Goal: Task Accomplishment & Management: Manage account settings

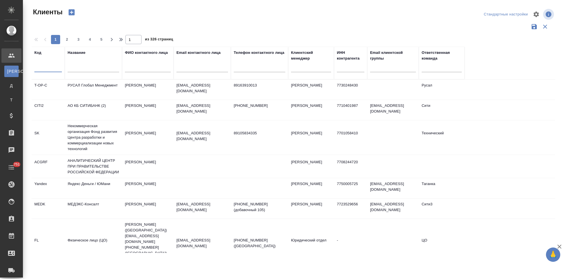
select select "RU"
type input "ы"
type input "sndz"
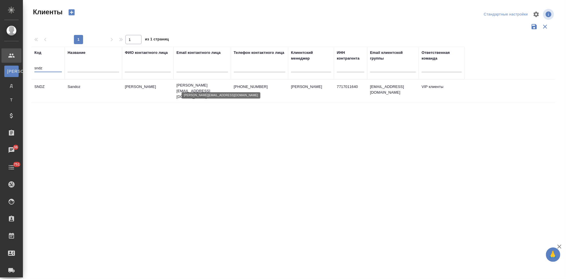
click at [212, 84] on p "irina.kovalets@sandoz.com" at bounding box center [203, 91] width 52 height 17
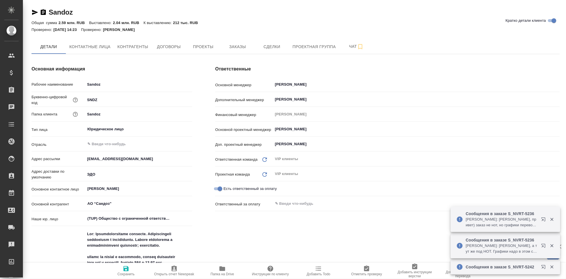
type textarea "x"
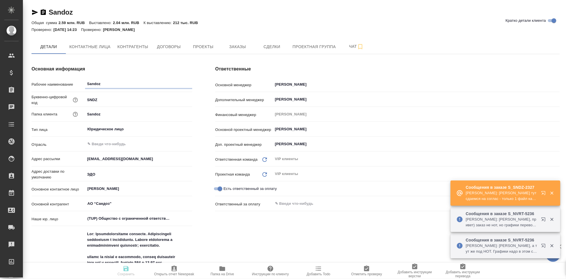
type textarea "x"
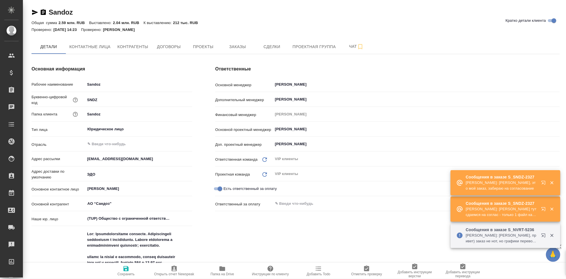
type textarea "x"
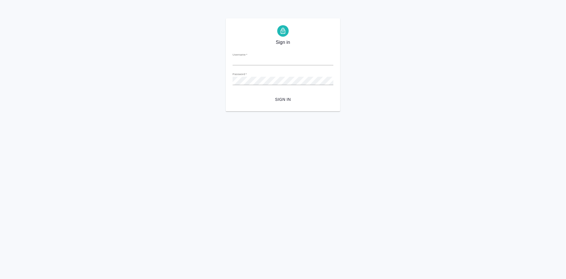
type input "a.kabargina@awatera.com"
click at [288, 99] on span "Sign in" at bounding box center [283, 99] width 92 height 7
type input "a.kabargina@awatera.com"
click at [287, 98] on span "Sign in" at bounding box center [283, 99] width 92 height 7
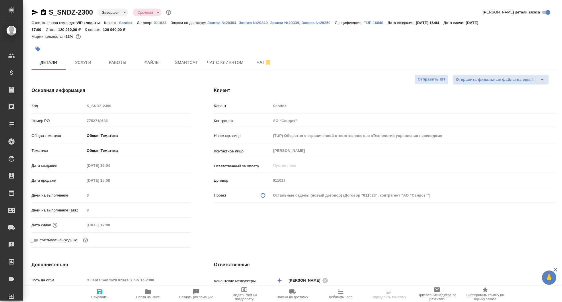
select select "RU"
type textarea "x"
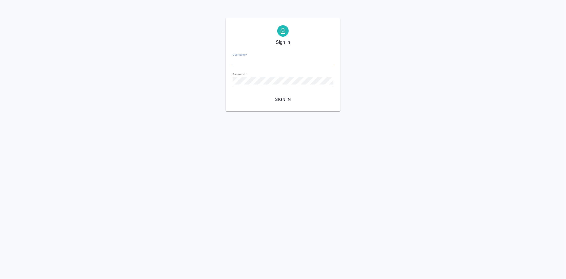
type input "[EMAIL_ADDRESS][DOMAIN_NAME]"
click at [291, 98] on span "Sign in" at bounding box center [283, 99] width 92 height 7
type input "[EMAIL_ADDRESS][DOMAIN_NAME]"
click at [175, 75] on div "Sign in Username   * [EMAIL_ADDRESS][DOMAIN_NAME] Password   * urlPath   * / Si…" at bounding box center [283, 64] width 566 height 93
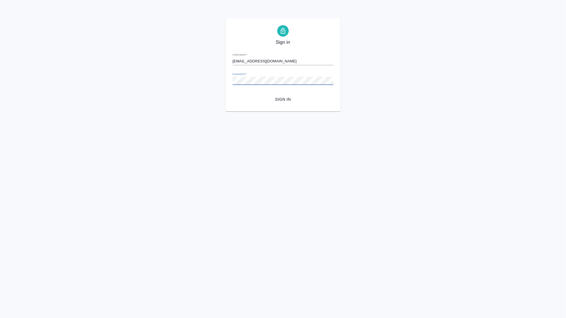
click at [233, 94] on button "Sign in" at bounding box center [283, 99] width 101 height 11
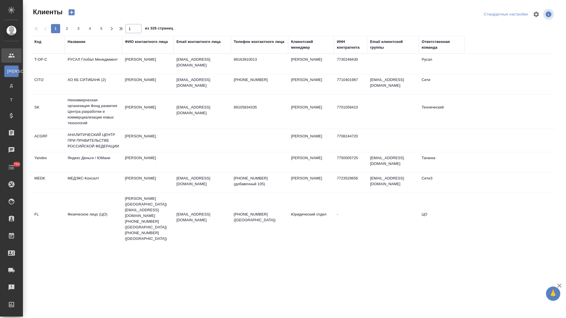
select select "RU"
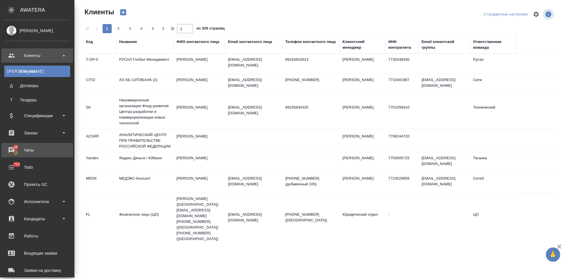
click at [12, 149] on div "Чаты" at bounding box center [37, 150] width 66 height 9
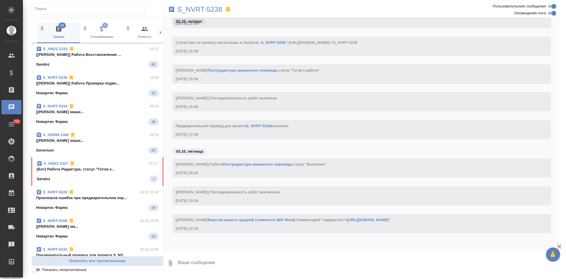
scroll to position [91, 0]
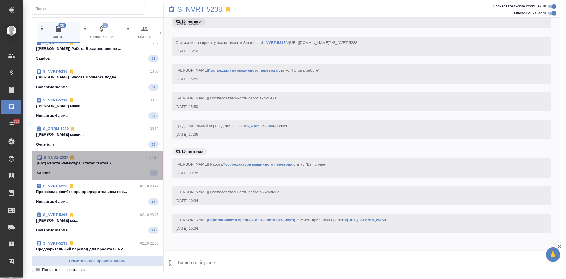
click at [117, 167] on span "S_SNDZ-2327 07:17 [Бот] Работа Редактура. статус "Готов к... Sandoz 7" at bounding box center [98, 166] width 122 height 22
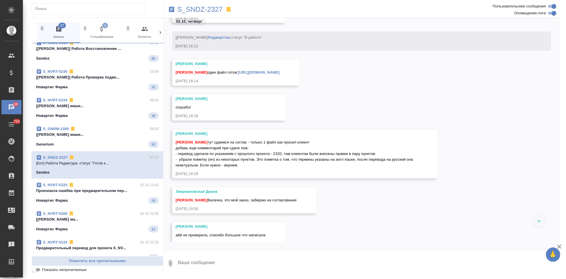
scroll to position [36635, 0]
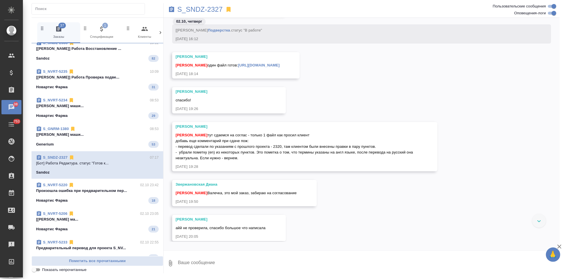
click at [206, 261] on textarea at bounding box center [368, 263] width 383 height 19
type textarea "c"
type textarea "спасибо сдаю"
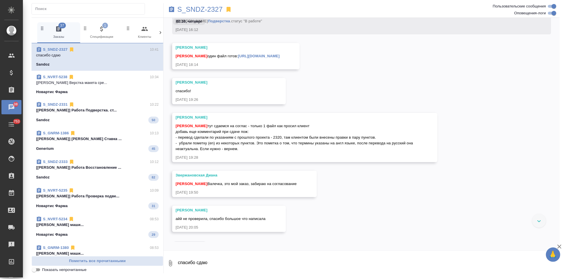
scroll to position [36634, 0]
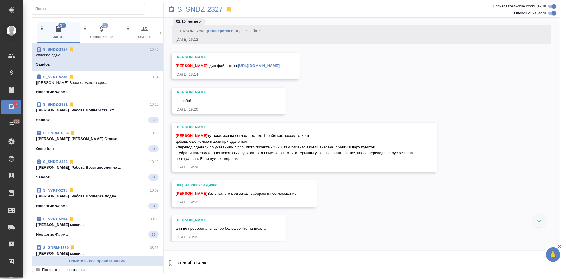
click at [280, 68] on link "https://drive.awatera.com/apps/files/files/10510011?dir=/Shares/Sandoz/Orders/S…" at bounding box center [259, 66] width 42 height 4
click at [214, 261] on textarea "спасибо сдаю" at bounding box center [368, 263] width 383 height 19
type textarea "а не, вижу Дианин и она отправила"
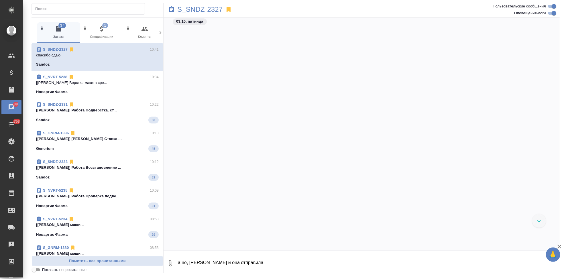
scroll to position [36948, 0]
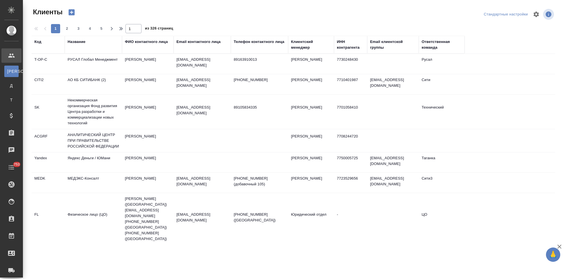
select select "RU"
click at [37, 43] on div "Код" at bounding box center [37, 42] width 7 height 6
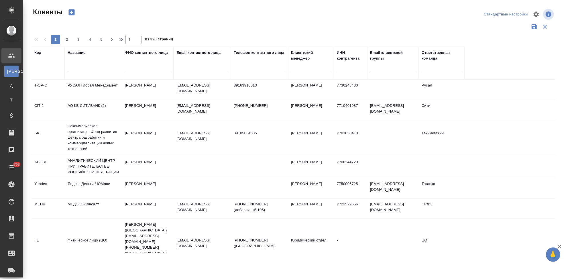
click at [47, 73] on div at bounding box center [48, 69] width 28 height 14
click at [47, 69] on input "text" at bounding box center [48, 68] width 28 height 7
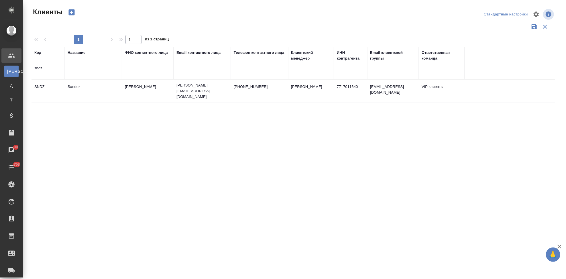
click at [45, 84] on td "SNDZ" at bounding box center [48, 91] width 33 height 20
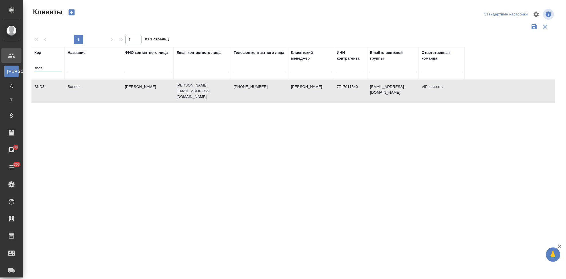
click at [43, 67] on input "sndz" at bounding box center [48, 68] width 28 height 7
type input "s"
type input "nvrt"
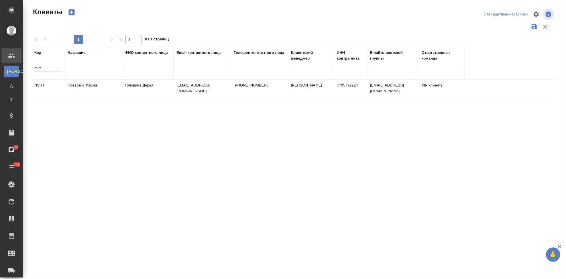
click at [60, 90] on td "NVRT" at bounding box center [48, 90] width 33 height 20
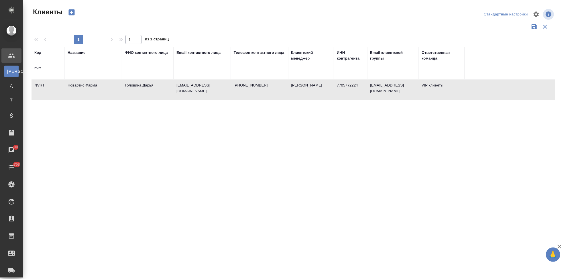
click at [60, 90] on td "NVRT" at bounding box center [48, 90] width 33 height 20
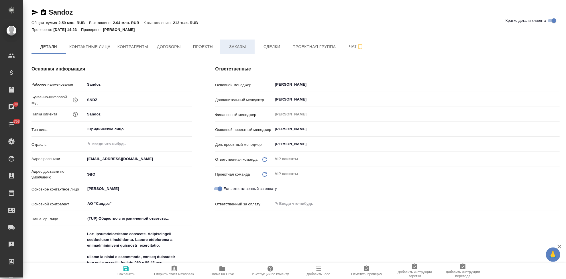
click at [238, 50] on span "Заказы" at bounding box center [238, 46] width 28 height 7
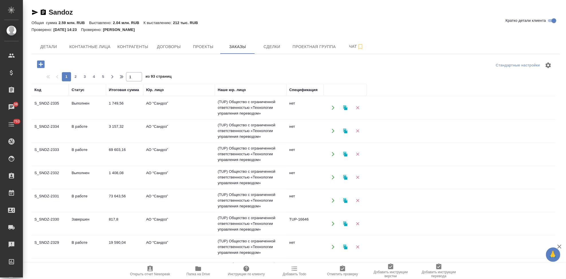
click at [39, 64] on icon "button" at bounding box center [40, 63] width 7 height 7
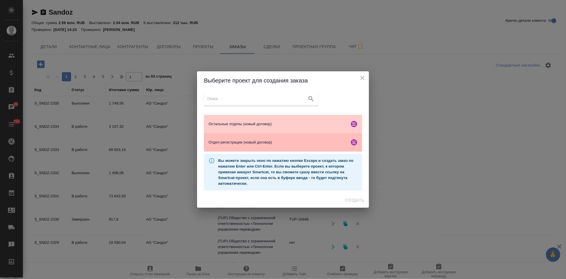
click at [224, 142] on span "Отдел регистрации (новый договор)" at bounding box center [278, 143] width 139 height 6
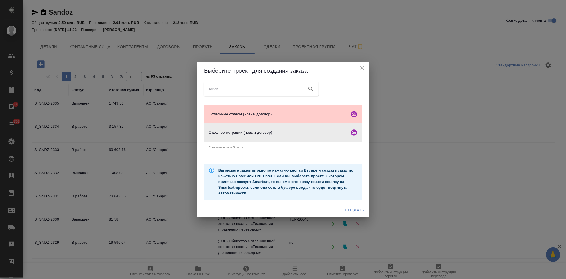
click at [364, 211] on span "Создать" at bounding box center [354, 210] width 19 height 7
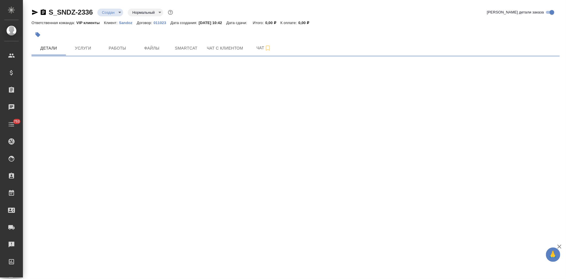
select select "RU"
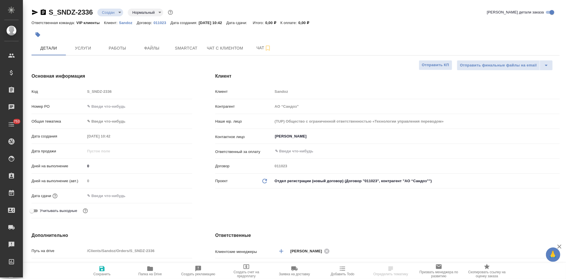
type textarea "x"
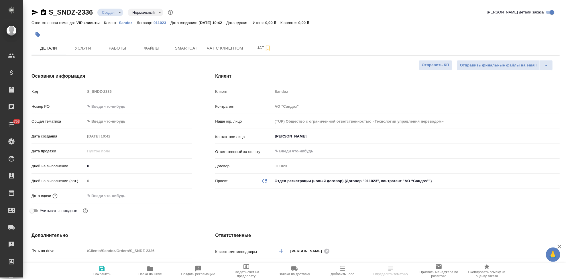
type textarea "x"
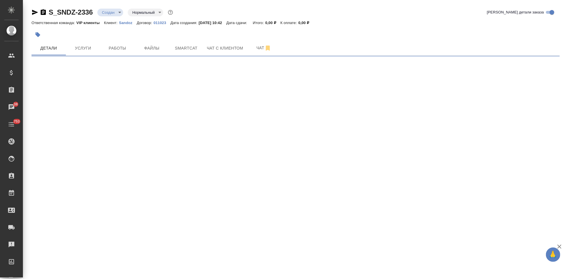
select select "RU"
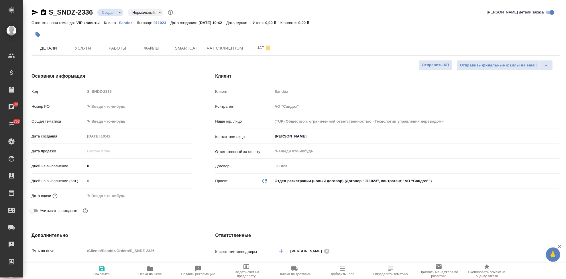
type textarea "x"
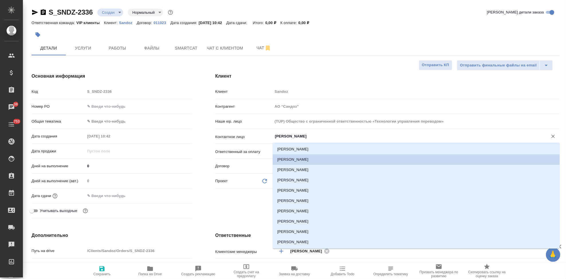
click at [324, 137] on input "Иванова Дарина" at bounding box center [407, 136] width 265 height 7
type textarea "x"
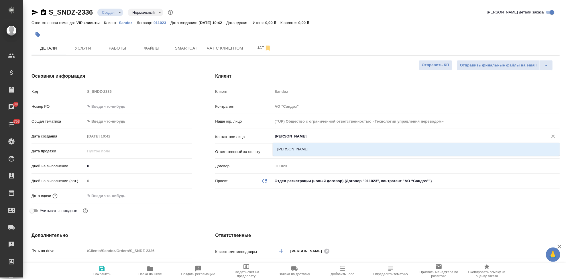
type input "куликова"
type textarea "x"
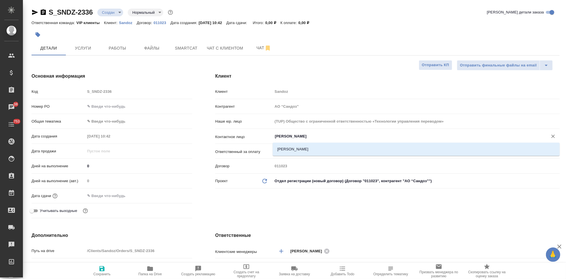
type textarea "x"
click at [291, 149] on li "Куликова Ольга" at bounding box center [413, 149] width 285 height 10
type input "Куликова Ольга"
type textarea "x"
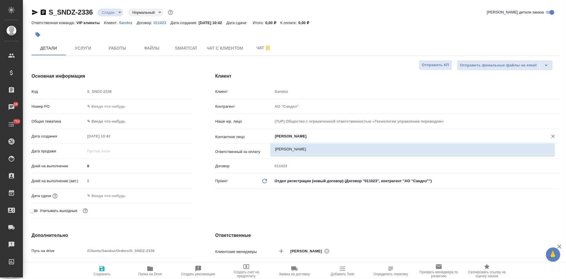
type textarea "x"
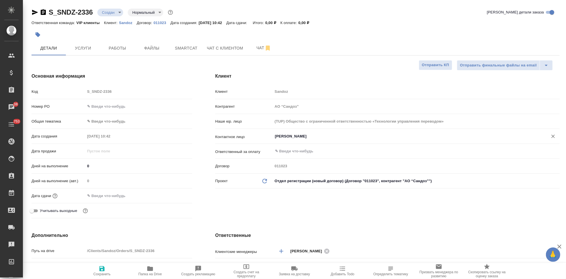
type input "Куликова Ольга"
click at [101, 273] on span "Сохранить" at bounding box center [101, 274] width 17 height 4
type textarea "x"
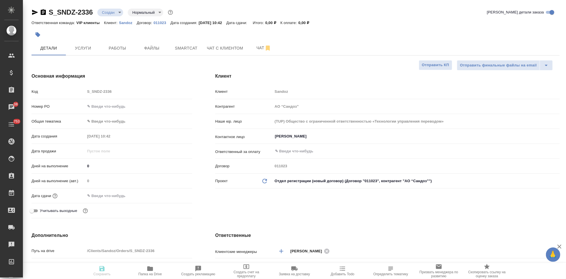
type textarea "x"
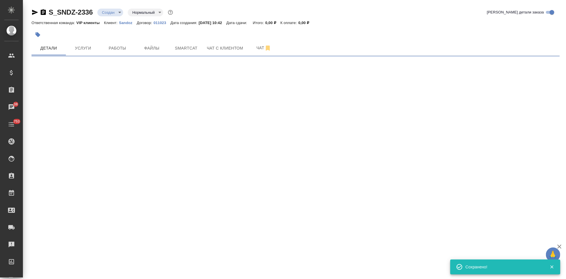
select select "RU"
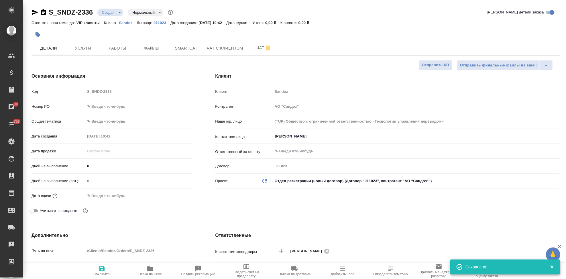
type textarea "x"
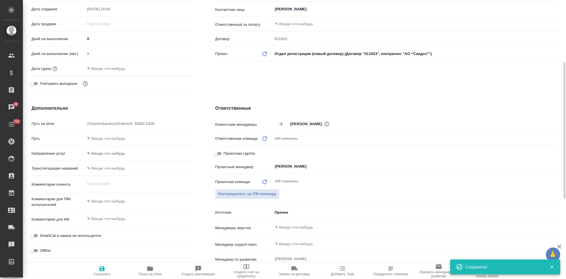
type textarea "x"
click at [114, 205] on textarea at bounding box center [138, 202] width 107 height 10
paste textarea "Прошу взять в перевод на русский язык сертификат анализа АФС и заявление (прила…"
type textarea "Прошу взять в перевод на русский язык сертификат анализа АФС и заявление (прила…"
type textarea "x"
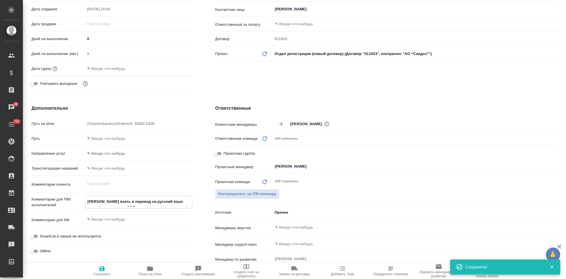
type textarea "x"
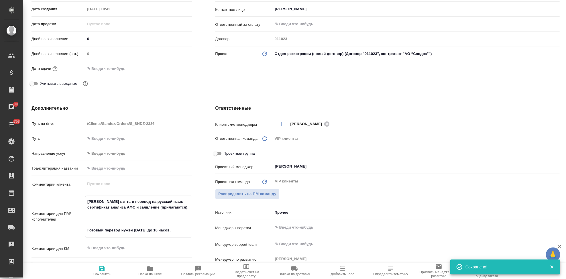
type textarea "Прошу взять в перевод на русский язык сертификат анализа АФС и заявление (прила…"
type textarea "x"
click at [101, 270] on icon "button" at bounding box center [102, 268] width 7 height 7
type textarea "x"
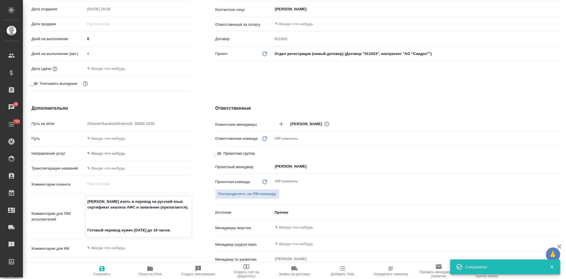
type textarea "x"
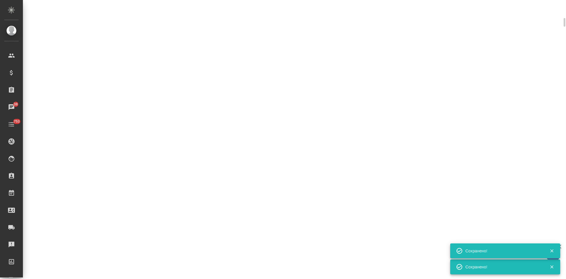
select select "RU"
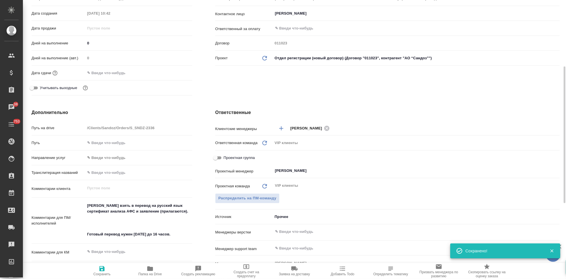
type textarea "x"
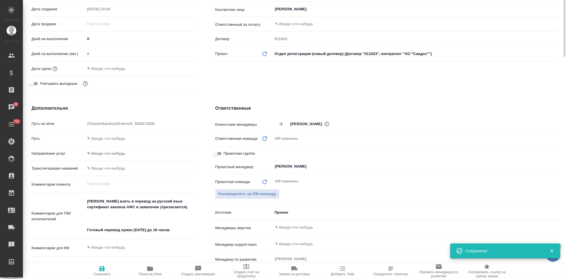
scroll to position [32, 0]
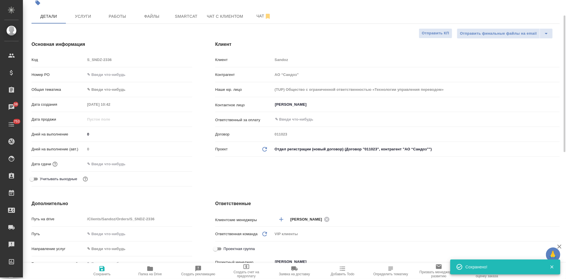
click at [105, 165] on input "text" at bounding box center [110, 164] width 50 height 8
click at [177, 161] on icon "button" at bounding box center [175, 163] width 5 height 6
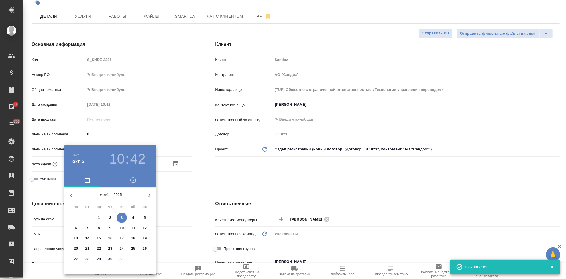
click at [124, 216] on span "3" at bounding box center [122, 218] width 10 height 6
type input "03.10.2025 10:42"
type textarea "x"
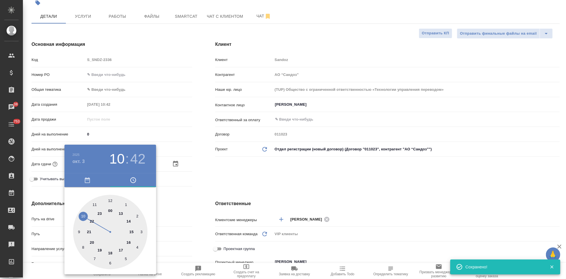
click at [130, 241] on div at bounding box center [110, 232] width 75 height 75
type input "03.10.2025 16:42"
type textarea "x"
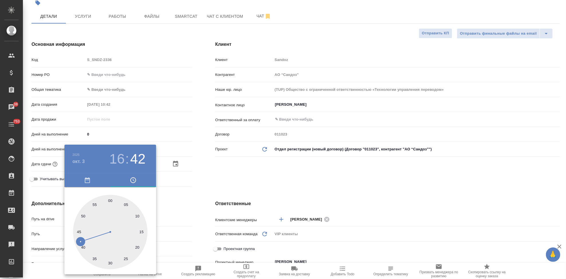
click at [109, 201] on div at bounding box center [110, 232] width 75 height 75
type input "03.10.2025 16:00"
type textarea "x"
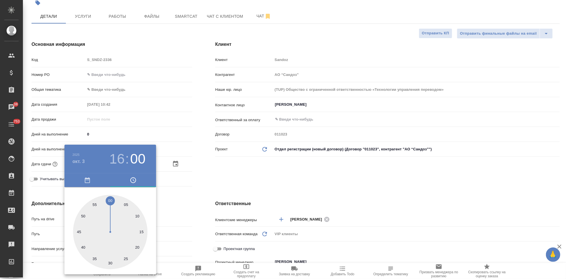
type textarea "x"
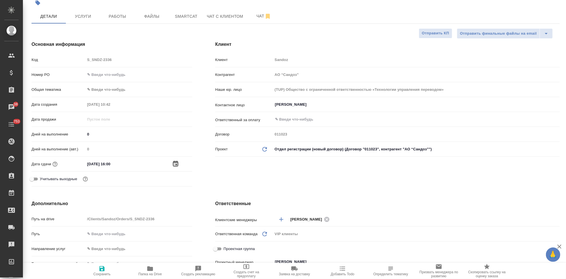
click at [103, 277] on button "Сохранить" at bounding box center [102, 271] width 48 height 16
type textarea "x"
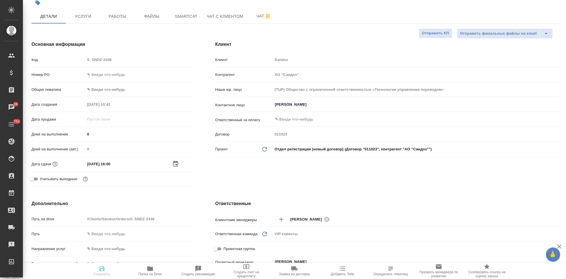
type textarea "x"
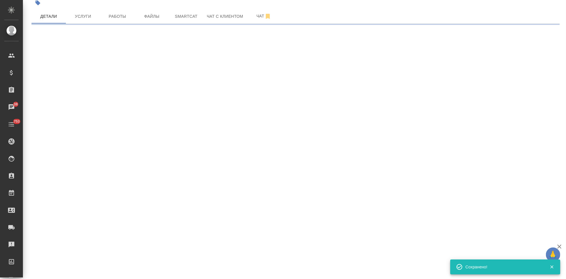
select select "RU"
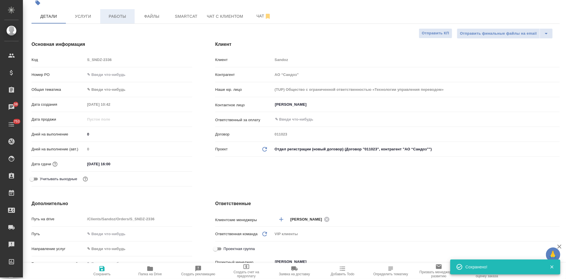
type textarea "x"
click at [153, 16] on span "Файлы" at bounding box center [152, 16] width 28 height 7
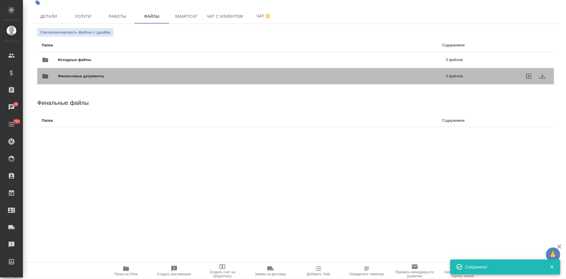
click at [526, 64] on div at bounding box center [512, 76] width 87 height 25
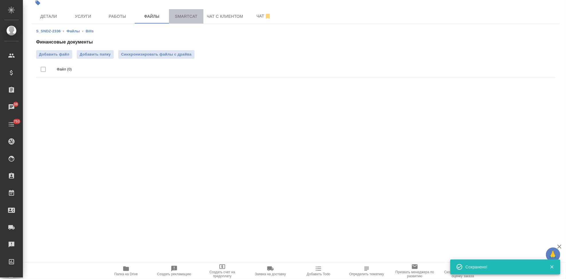
click at [197, 17] on span "Smartcat" at bounding box center [187, 16] width 28 height 7
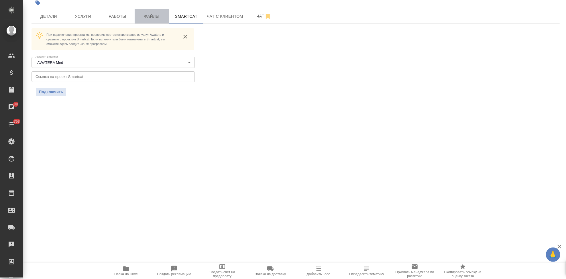
click at [156, 19] on span "Файлы" at bounding box center [152, 16] width 28 height 7
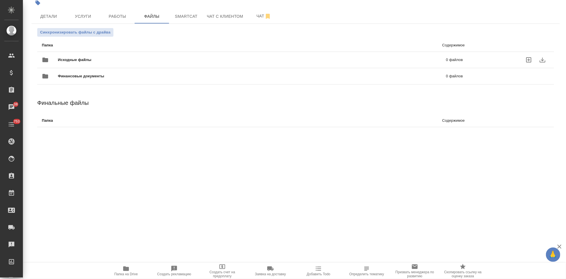
click at [526, 59] on icon "uploadFiles" at bounding box center [529, 59] width 7 height 7
click at [0, 0] on input "uploadFiles" at bounding box center [0, 0] width 0 height 0
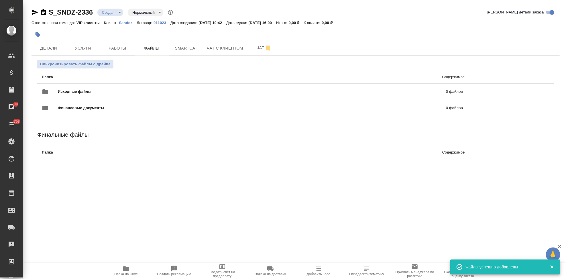
click at [118, 9] on body "🙏 .cls-1 fill:#fff; AWATERA Kabargina Anna Клиенты Спецификации Заказы 38 Чаты …" at bounding box center [283, 139] width 566 height 279
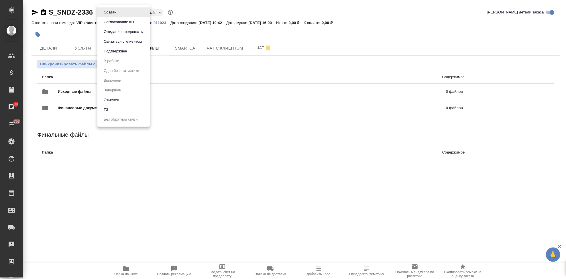
click at [109, 107] on button "ТЗ" at bounding box center [106, 110] width 8 height 6
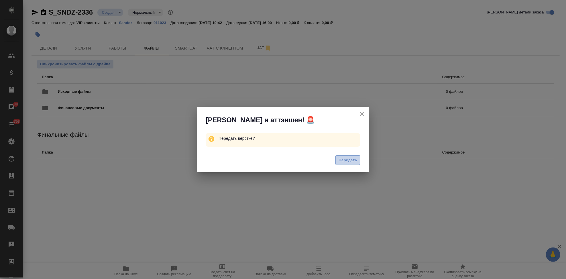
click at [357, 160] on span "Передать" at bounding box center [348, 160] width 19 height 7
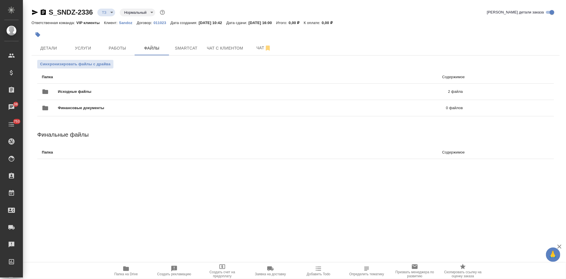
click at [32, 14] on icon "button" at bounding box center [35, 12] width 7 height 7
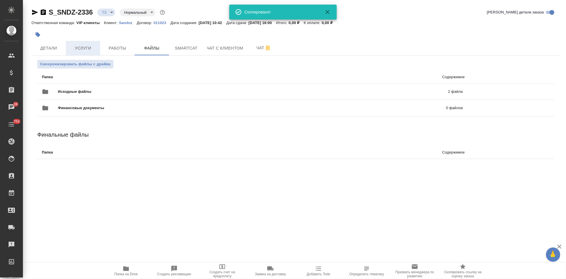
click at [87, 48] on span "Услуги" at bounding box center [83, 48] width 28 height 7
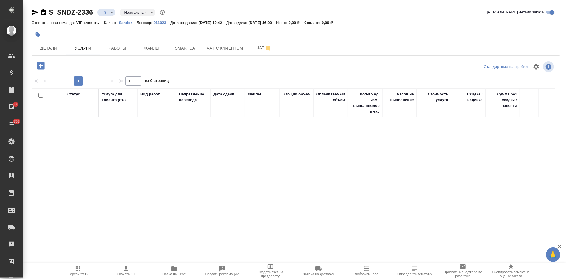
click at [41, 65] on icon "button" at bounding box center [40, 65] width 7 height 7
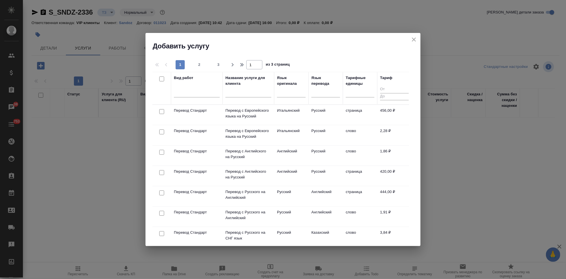
click at [232, 94] on input "text" at bounding box center [249, 93] width 46 height 7
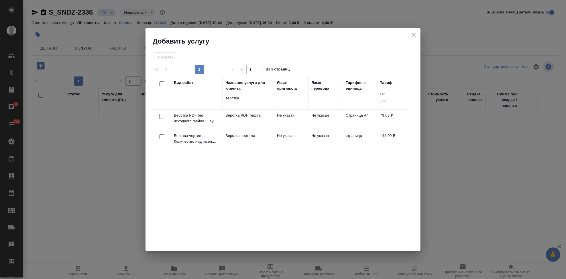
type input "верстка"
click at [311, 139] on td "Не указан" at bounding box center [326, 140] width 34 height 20
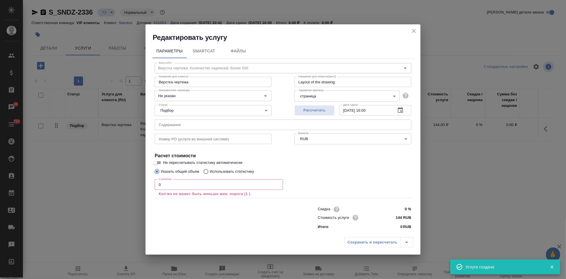
click at [188, 187] on input "0" at bounding box center [219, 184] width 128 height 10
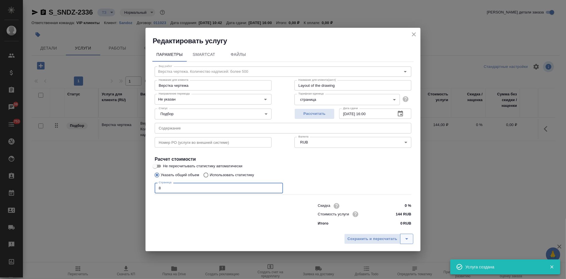
type input "8"
click at [406, 240] on icon "split button" at bounding box center [407, 239] width 7 height 7
click at [379, 228] on li "Сохранить" at bounding box center [379, 226] width 69 height 9
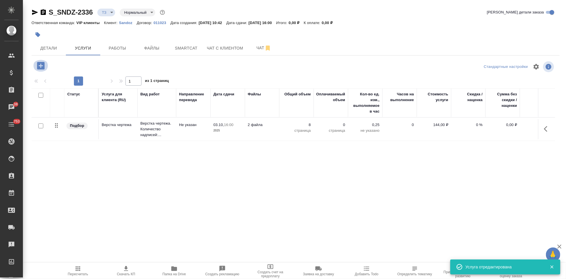
click at [40, 63] on icon "button" at bounding box center [40, 65] width 7 height 7
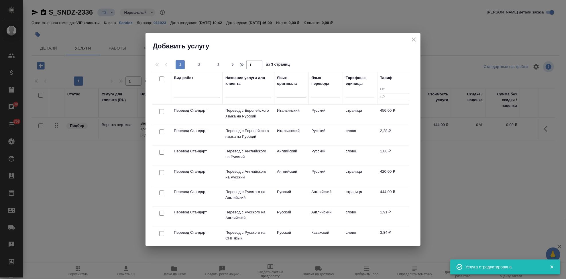
click at [296, 94] on div at bounding box center [291, 91] width 29 height 8
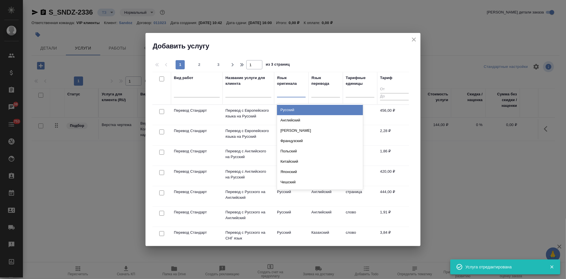
type input "а"
click at [301, 113] on div "Английский" at bounding box center [320, 110] width 86 height 10
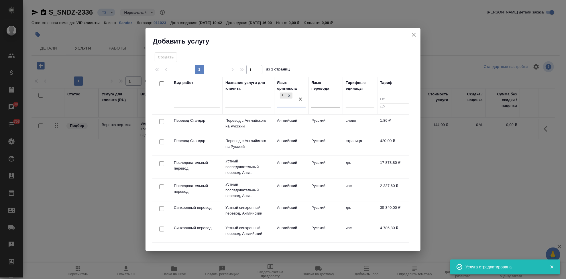
click at [319, 101] on div at bounding box center [326, 102] width 29 height 8
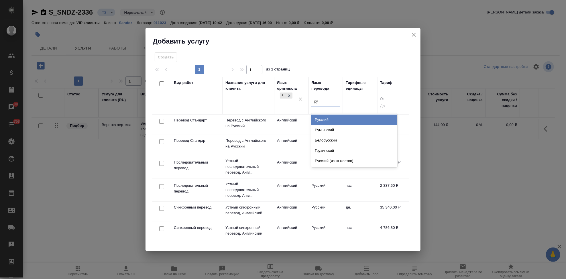
type input "рус"
click at [327, 120] on div "Русский" at bounding box center [355, 120] width 86 height 10
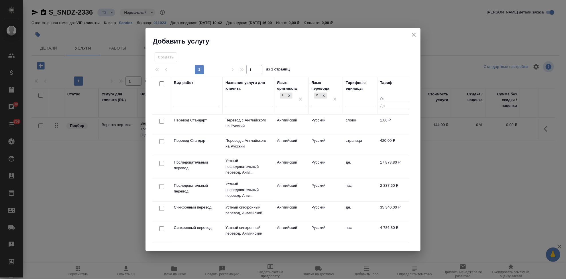
click at [327, 120] on td "Русский" at bounding box center [326, 125] width 34 height 20
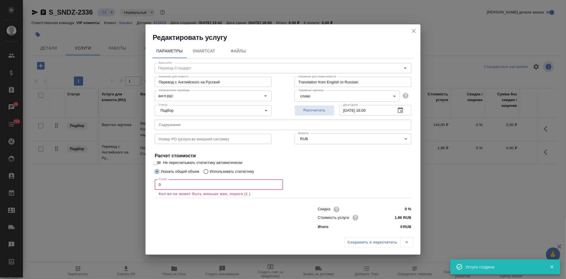
click at [215, 185] on input "0" at bounding box center [219, 184] width 128 height 10
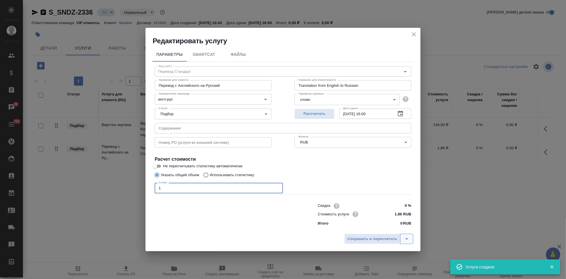
type input "1"
click at [408, 238] on icon "split button" at bounding box center [407, 239] width 7 height 7
click at [384, 228] on li "Сохранить" at bounding box center [379, 226] width 69 height 9
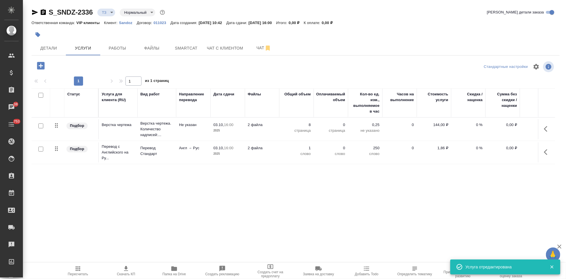
click at [40, 149] on input "checkbox" at bounding box center [40, 149] width 5 height 5
checkbox input "true"
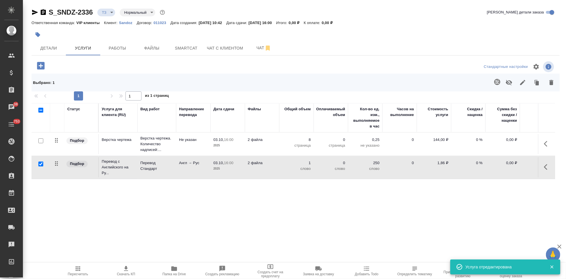
click at [500, 82] on icon "button" at bounding box center [497, 82] width 6 height 6
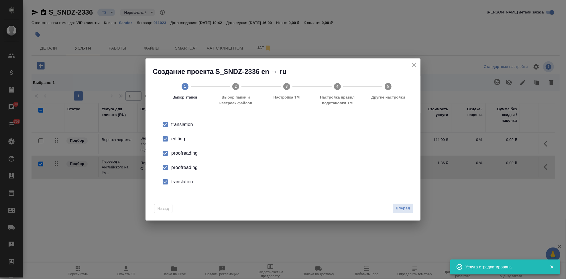
click at [173, 140] on div "editing" at bounding box center [289, 139] width 236 height 7
click at [165, 169] on input "checkbox" at bounding box center [165, 168] width 12 height 12
click at [163, 184] on input "checkbox" at bounding box center [165, 182] width 12 height 12
click at [406, 205] on button "Вперед" at bounding box center [403, 208] width 21 height 10
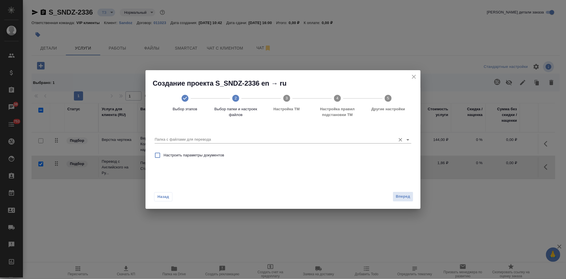
click at [339, 136] on input "Папка с файлами для перевода" at bounding box center [274, 139] width 238 height 7
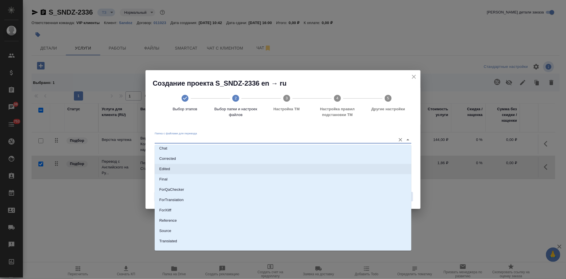
scroll to position [30, 0]
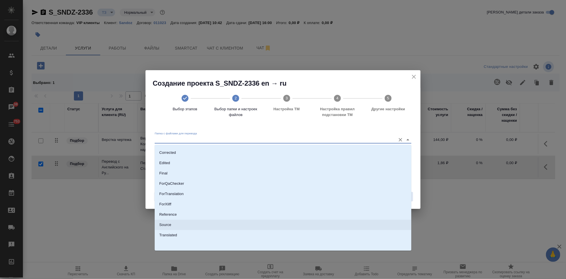
click at [167, 229] on li "Source" at bounding box center [283, 225] width 257 height 10
type input "Source"
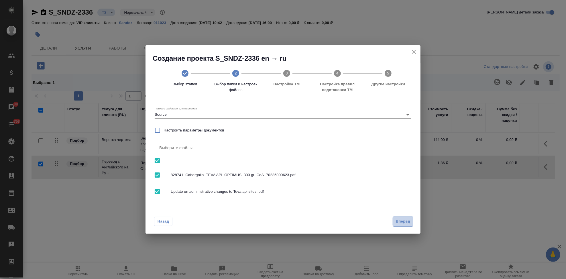
click at [405, 218] on span "Вперед" at bounding box center [403, 221] width 14 height 7
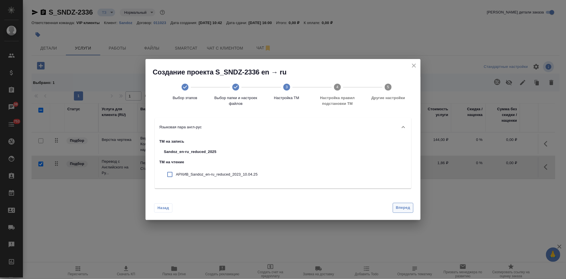
click at [402, 208] on span "Вперед" at bounding box center [403, 208] width 14 height 7
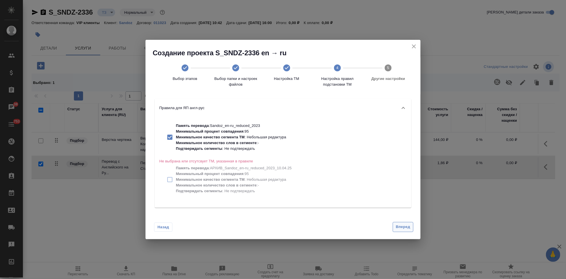
click at [398, 226] on span "Вперед" at bounding box center [403, 227] width 14 height 7
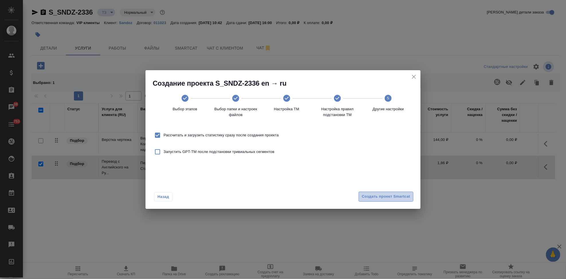
click at [400, 195] on span "Создать проект Smartcat" at bounding box center [386, 196] width 48 height 7
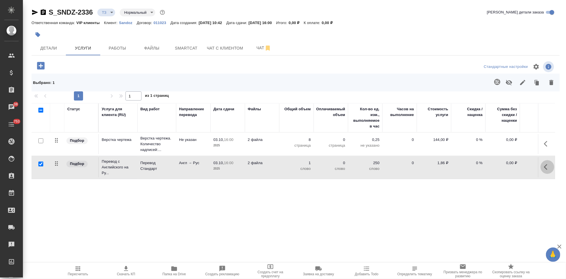
click at [544, 164] on button "button" at bounding box center [548, 167] width 14 height 14
click at [513, 166] on icon "button" at bounding box center [515, 167] width 7 height 7
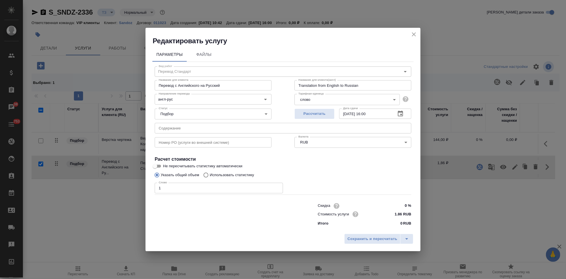
click at [206, 174] on input "Использовать статистику" at bounding box center [205, 175] width 9 height 11
radio input "true"
radio input "false"
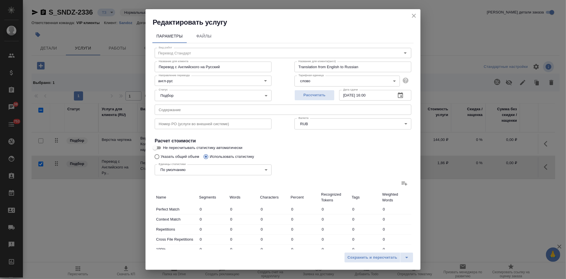
click at [401, 185] on icon at bounding box center [404, 183] width 7 height 7
click at [0, 0] on input "file" at bounding box center [0, 0] width 0 height 0
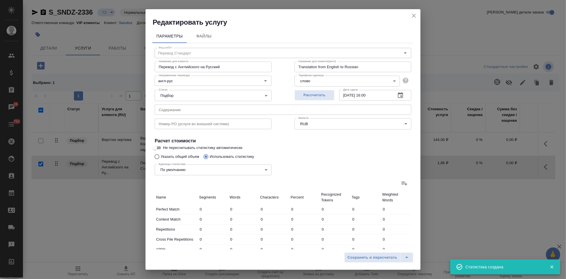
type input "26"
type input "48"
type input "366"
type input "55"
type input "218"
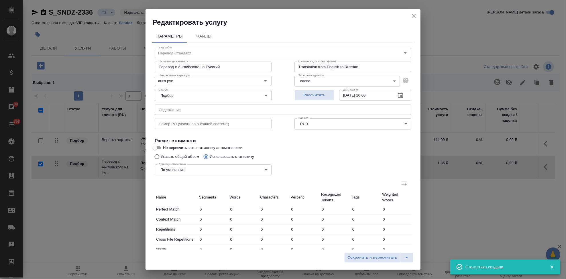
type input "1361"
type input "130"
type input "296"
type input "1979"
type input "24"
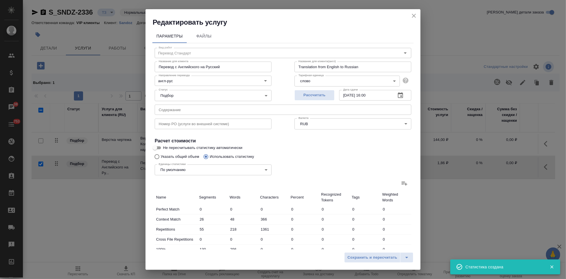
type input "60"
type input "386"
type input "2"
type input "12"
type input "56"
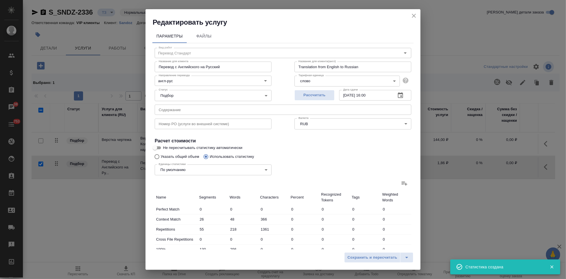
type input "21"
type input "84"
type input "466"
type input "96"
type input "897"
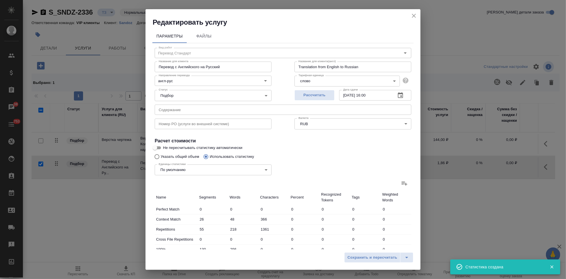
type input "5833"
type input "299"
type input "1397"
type input "9086"
type input "354"
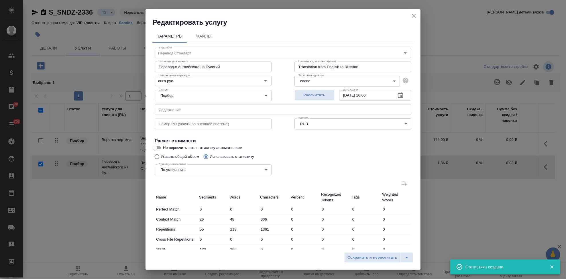
type input "1615"
type input "10447"
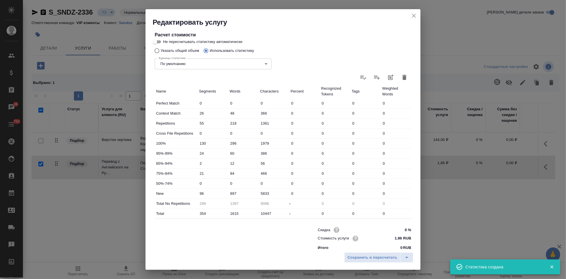
scroll to position [111, 0]
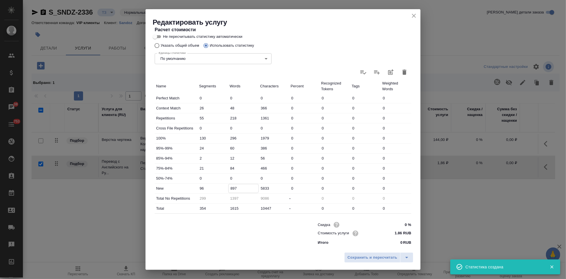
click at [233, 189] on input "897" at bounding box center [244, 188] width 30 height 8
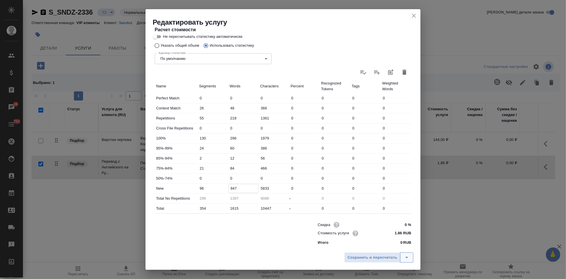
type input "947"
click at [408, 256] on icon "split button" at bounding box center [407, 257] width 7 height 7
click at [363, 248] on li "Сохранить" at bounding box center [379, 245] width 69 height 9
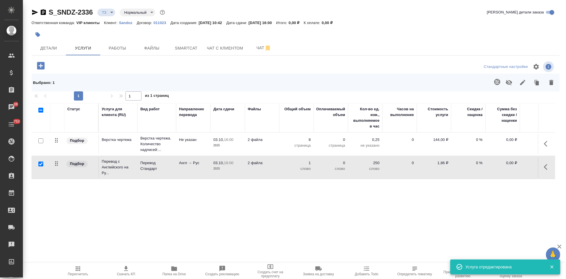
click at [78, 272] on span "Пересчитать" at bounding box center [78, 274] width 20 height 4
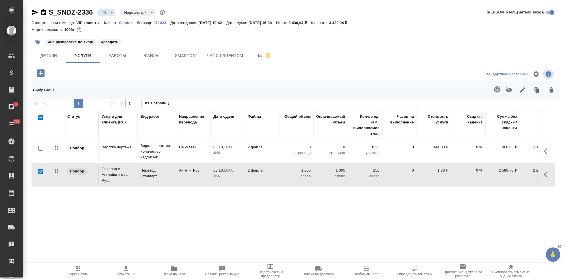
click at [76, 273] on span "Пересчитать" at bounding box center [78, 274] width 20 height 4
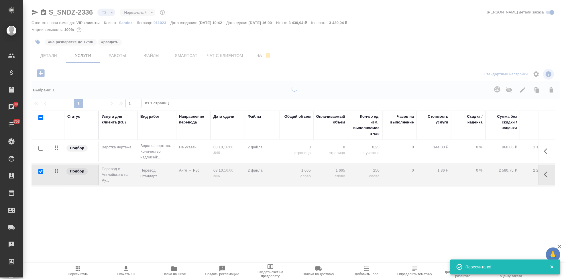
type input "urgent"
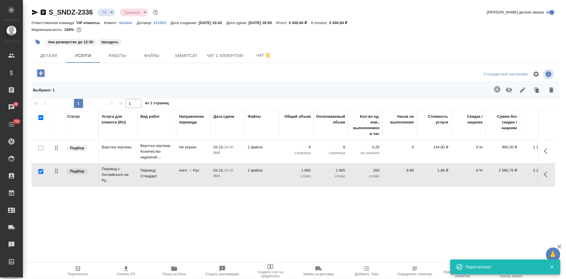
click at [40, 173] on input "checkbox" at bounding box center [40, 171] width 5 height 5
checkbox input "false"
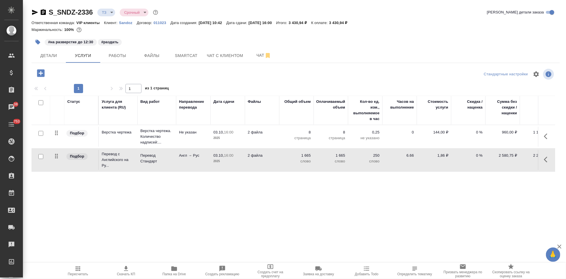
click at [476, 156] on p "0 %" at bounding box center [468, 156] width 29 height 6
type input "-1"
click at [481, 158] on input "-1" at bounding box center [472, 157] width 21 height 8
type input "-45"
click at [265, 188] on div "Статус Услуга для клиента (RU) Вид работ Направление перевода Дата сдачи Файлы …" at bounding box center [294, 157] width 524 height 123
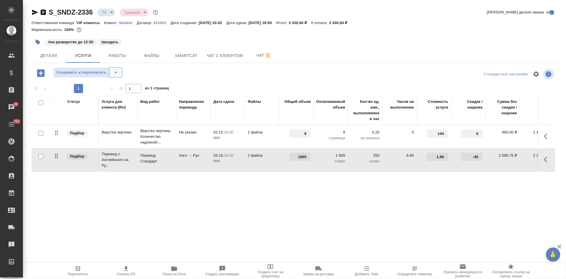
click at [117, 75] on icon "split button" at bounding box center [115, 72] width 7 height 7
click at [80, 81] on li "Сохранить" at bounding box center [87, 84] width 69 height 9
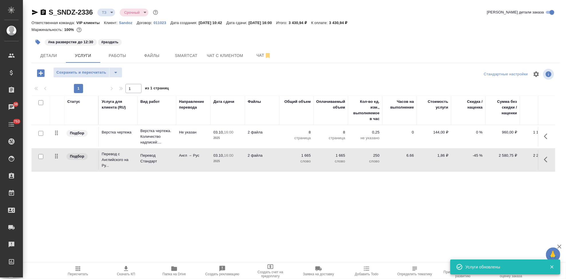
click at [79, 269] on icon "button" at bounding box center [78, 269] width 5 height 5
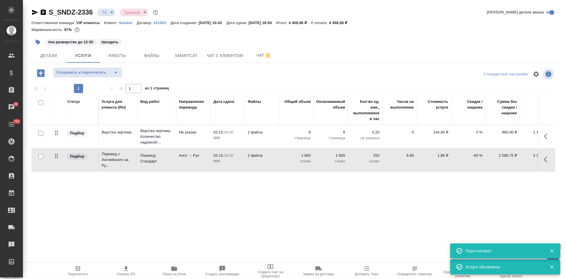
click at [127, 269] on icon "button" at bounding box center [126, 268] width 4 height 5
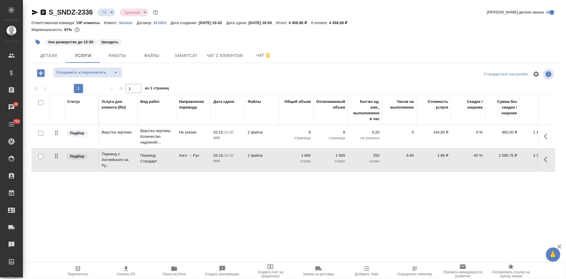
click at [111, 13] on body "🙏 .cls-1 fill:#fff; AWATERA Kabargina Anna Клиенты Спецификации Заказы 38 Чаты …" at bounding box center [283, 139] width 566 height 279
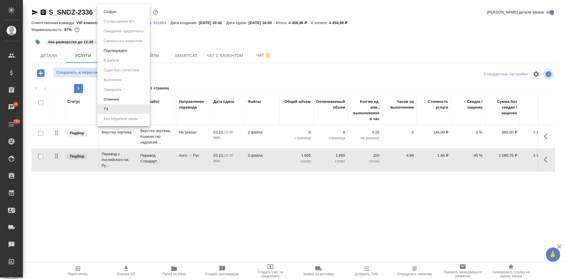
click at [112, 49] on button "Подтвержден" at bounding box center [115, 51] width 27 height 6
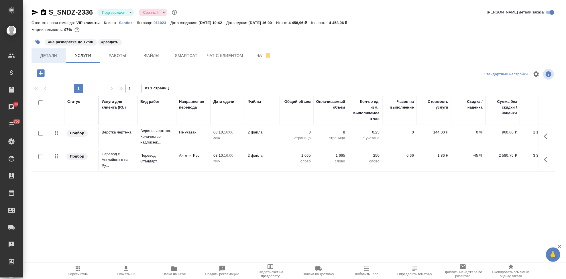
click at [52, 56] on span "Детали" at bounding box center [49, 55] width 28 height 7
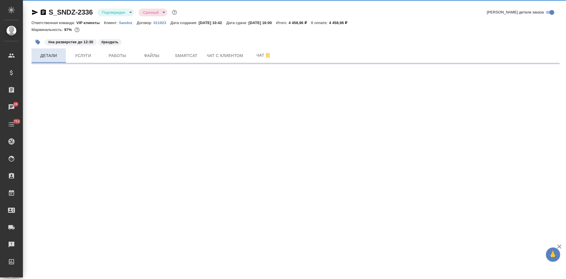
select select "RU"
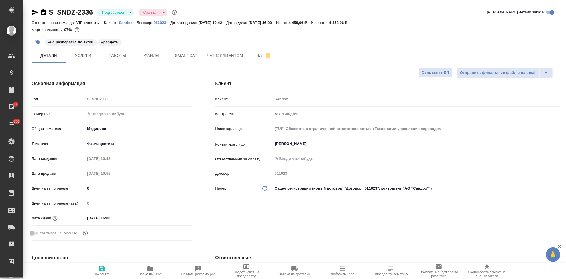
type textarea "x"
click at [257, 54] on span "Чат" at bounding box center [264, 55] width 28 height 7
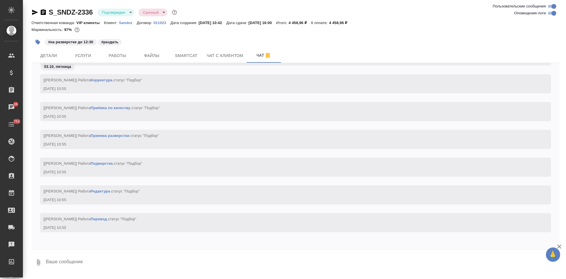
scroll to position [2644, 0]
click at [153, 258] on textarea at bounding box center [302, 262] width 515 height 19
type textarea """
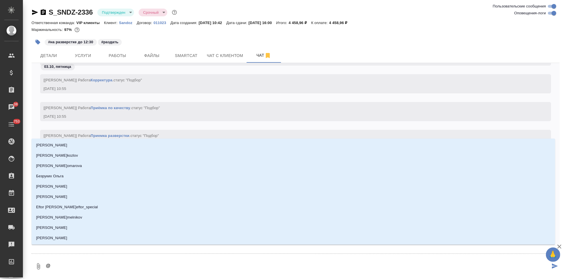
type textarea "@г"
type input "г"
type textarea "@го"
type input "го"
type textarea "@гор"
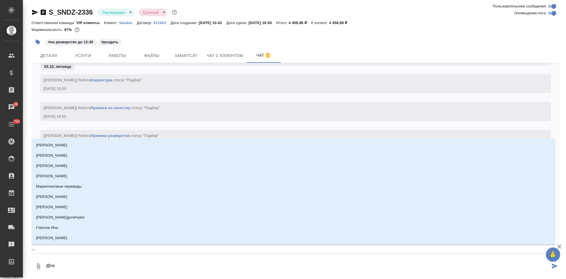
type input "гор"
type textarea "@горш"
type input "горш"
type textarea "@горшк"
type input "горшк"
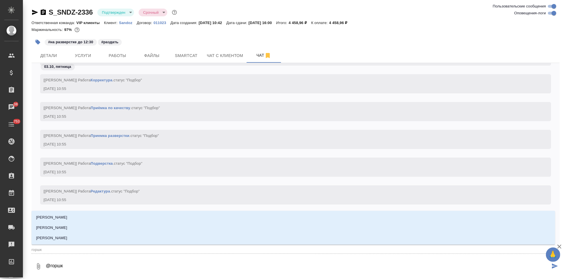
type textarea "@горшко"
type input "горшко"
type textarea "@горшков"
type input "горшков"
type textarea "@горшкова"
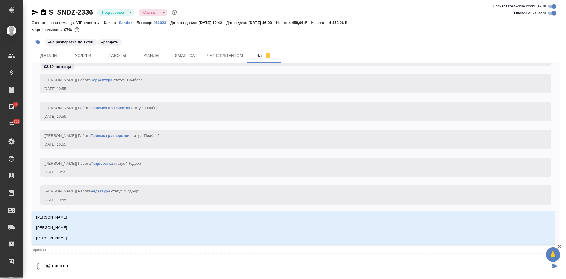
type input "горшкова"
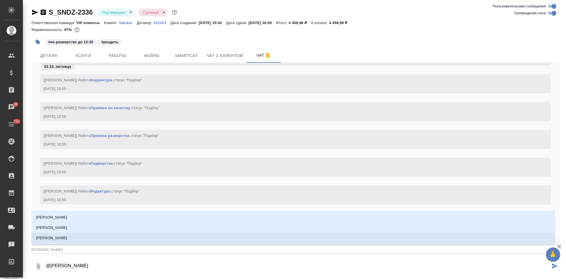
click at [73, 233] on li "[PERSON_NAME]" at bounding box center [294, 238] width 524 height 10
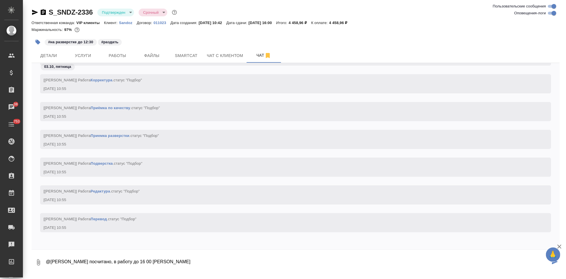
scroll to position [2530, 0]
type textarea "@Горшкова Валентина посчитано, в работу до 16 00 сегодня"
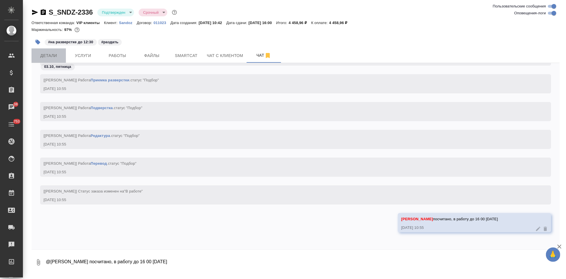
click at [53, 56] on span "Детали" at bounding box center [49, 55] width 28 height 7
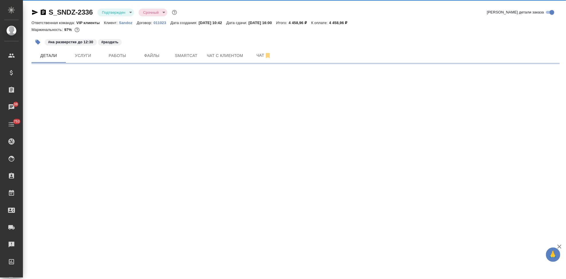
select select "RU"
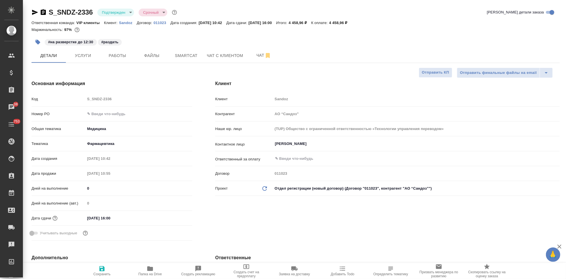
type textarea "x"
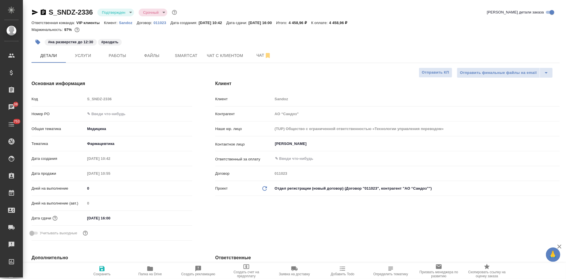
type textarea "x"
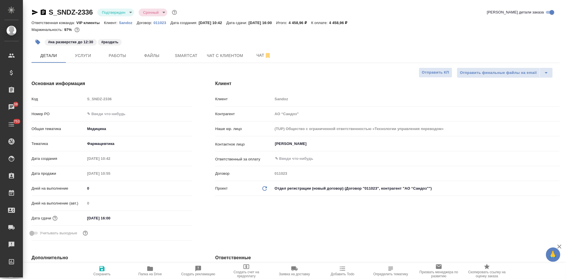
type textarea "x"
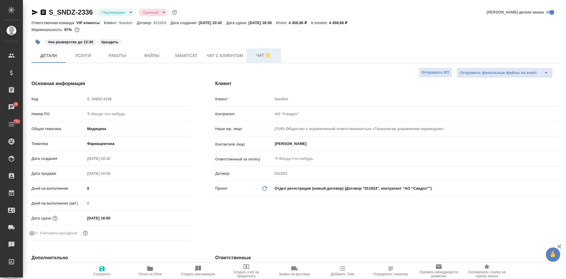
click at [247, 58] on button "Чат" at bounding box center [264, 55] width 34 height 14
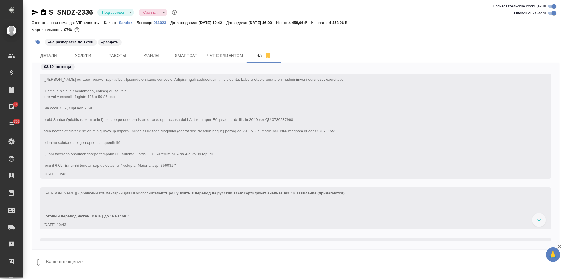
click at [40, 43] on icon "button" at bounding box center [38, 42] width 6 height 6
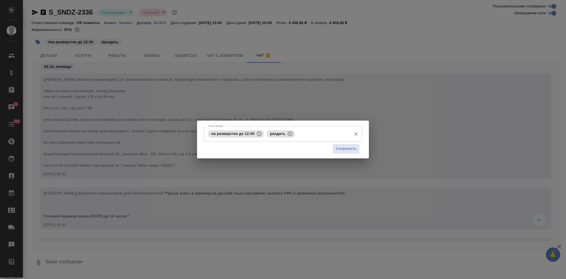
click at [306, 131] on input "Тэги заказа" at bounding box center [322, 134] width 52 height 10
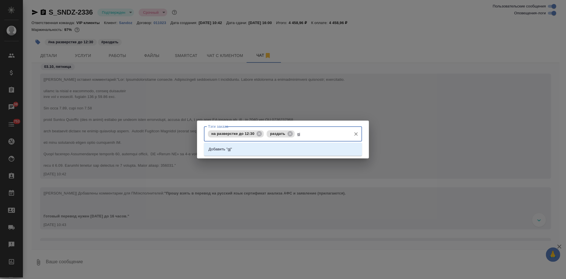
type input "g"
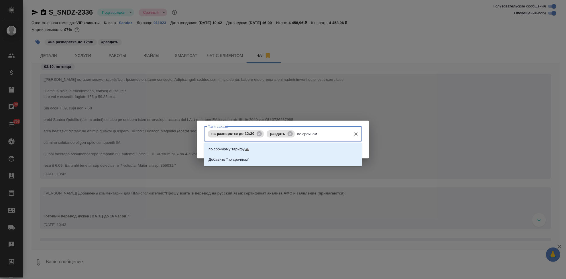
type input "по срочному"
click at [228, 149] on p "по срочному тарифу🚓" at bounding box center [229, 149] width 41 height 6
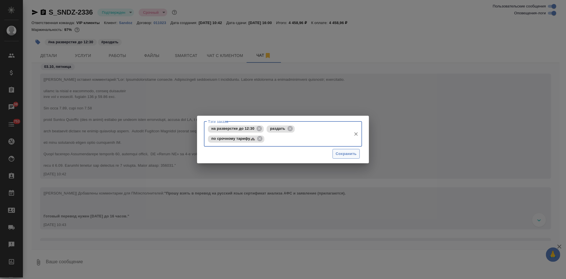
click at [353, 152] on span "Сохранить" at bounding box center [346, 154] width 21 height 7
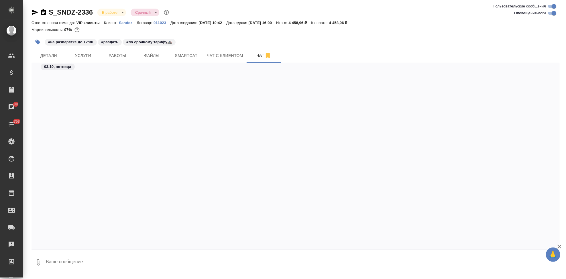
scroll to position [3099, 0]
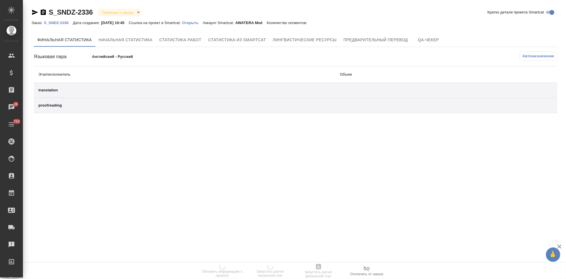
click at [202, 24] on p "Открыть" at bounding box center [192, 23] width 21 height 4
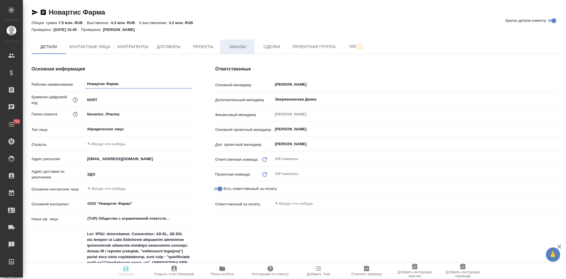
click at [235, 49] on span "Заказы" at bounding box center [238, 46] width 28 height 7
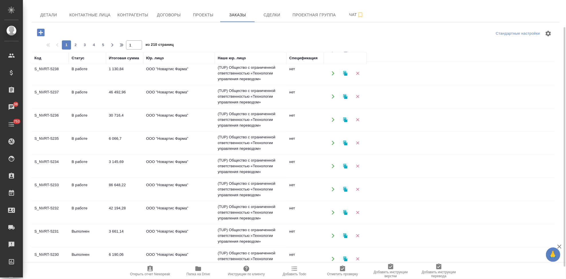
scroll to position [98, 0]
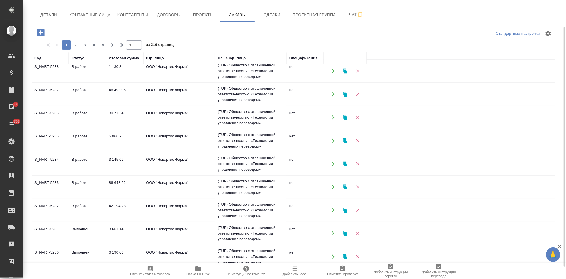
click at [76, 120] on td "В работе" at bounding box center [87, 117] width 37 height 20
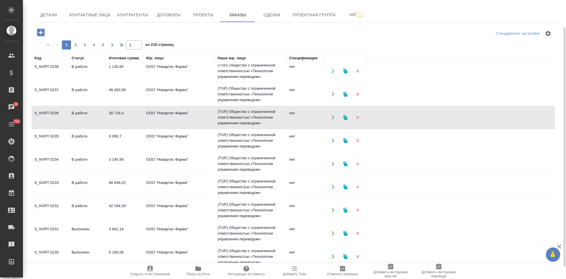
click at [76, 120] on td "В работе" at bounding box center [87, 117] width 37 height 20
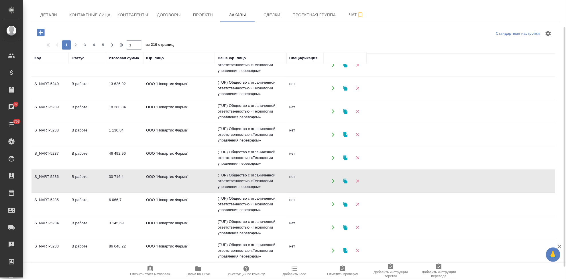
scroll to position [2, 0]
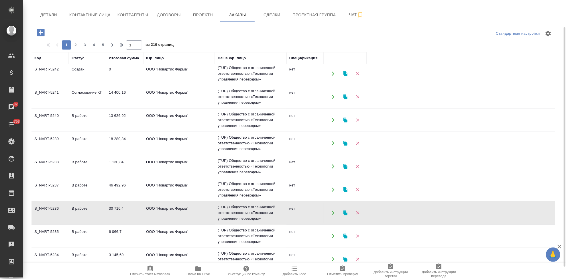
click at [79, 97] on td "Согласование КП" at bounding box center [87, 97] width 37 height 20
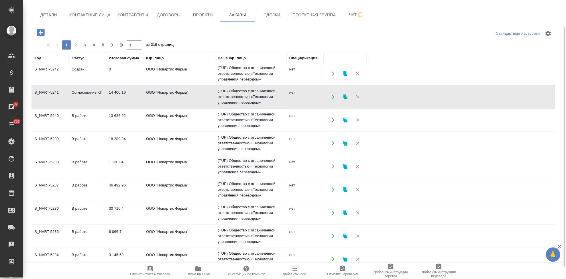
click at [79, 97] on td "Согласование КП" at bounding box center [87, 97] width 37 height 20
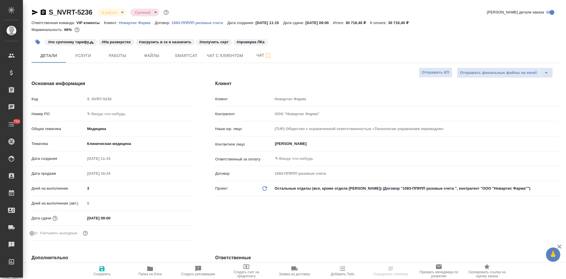
select select "RU"
click at [117, 115] on input "text" at bounding box center [138, 114] width 107 height 8
paste input "3006498548"
type input "3006498548"
click at [99, 270] on icon "button" at bounding box center [101, 268] width 5 height 5
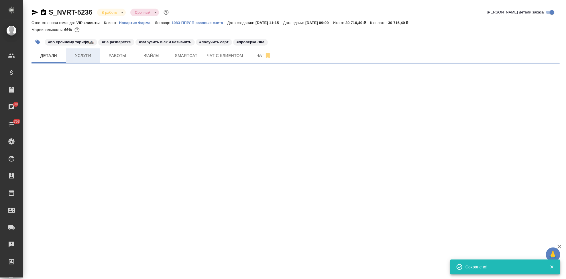
select select "RU"
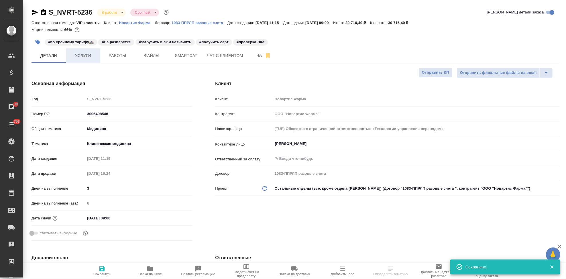
type textarea "x"
click at [90, 58] on span "Услуги" at bounding box center [83, 55] width 28 height 7
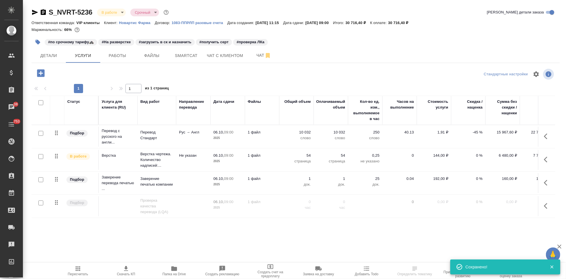
click at [173, 269] on icon "button" at bounding box center [174, 269] width 6 height 5
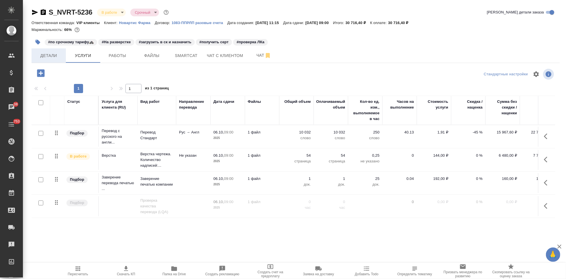
click at [49, 57] on span "Детали" at bounding box center [49, 55] width 28 height 7
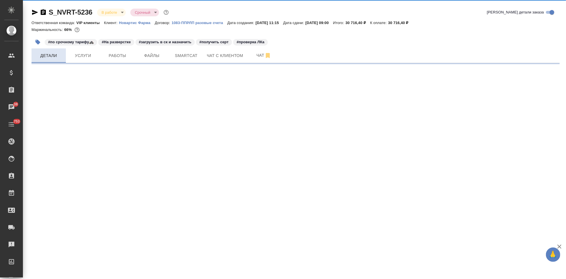
select select "RU"
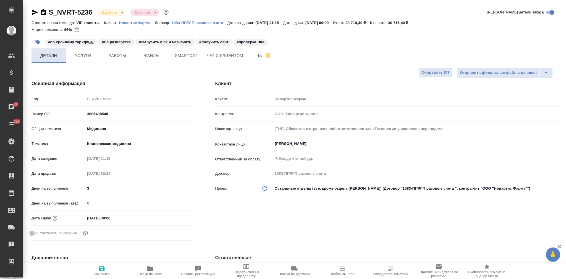
type textarea "x"
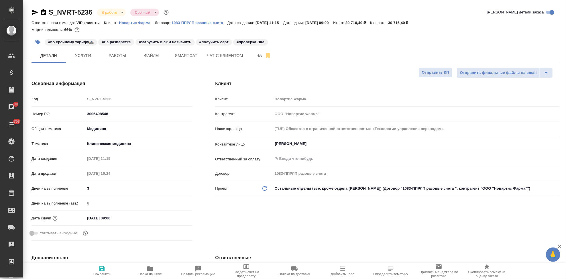
type textarea "x"
click at [260, 60] on button "Чат" at bounding box center [264, 55] width 34 height 14
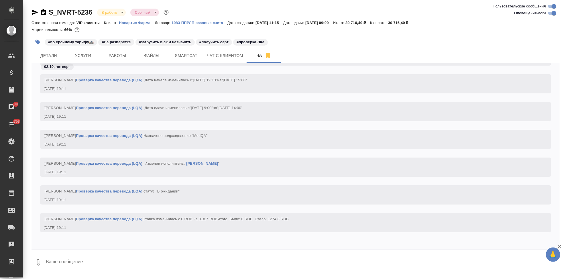
scroll to position [22337, 0]
click at [126, 257] on textarea at bounding box center [302, 262] width 515 height 19
paste textarea "https://drive.awatera.com/apps/files/files?dir=/Shares/Novartos_Pharma/Orders/S…"
drag, startPoint x: 101, startPoint y: 279, endPoint x: 340, endPoint y: 266, distance: 238.8
click at [340, 268] on textarea "серт тут https://drive.awatera.com/apps/files/files?dir=/Shares/Novartos_Pharma…" at bounding box center [297, 262] width 505 height 19
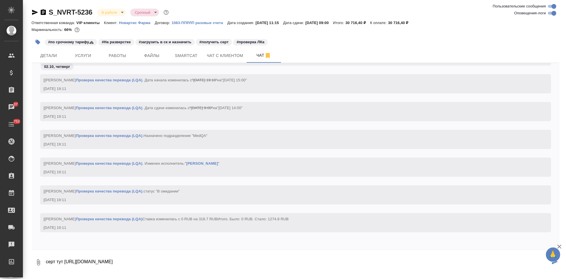
click at [339, 261] on textarea "серт тут https://drive.awatera.com/apps/files/files?dir=/Shares/Novartos_Pharma…" at bounding box center [297, 262] width 505 height 19
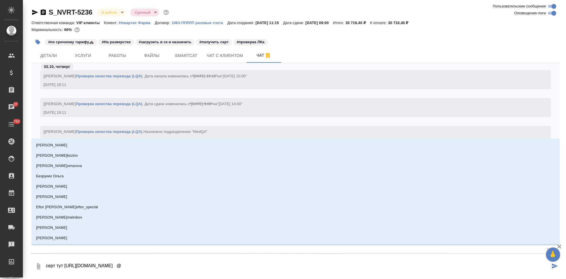
type textarea "серт тут https://drive.awatera.com/apps/files/files?dir=/Shares/Novartos_Pharma…"
type input "г"
type textarea "серт тут https://drive.awatera.com/apps/files/files?dir=/Shares/Novartos_Pharma…"
type input "гр"
type textarea "серт тут https://drive.awatera.com/apps/files/files?dir=/Shares/Novartos_Pharma…"
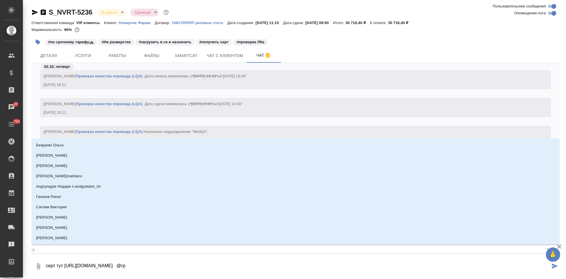
type input "гра"
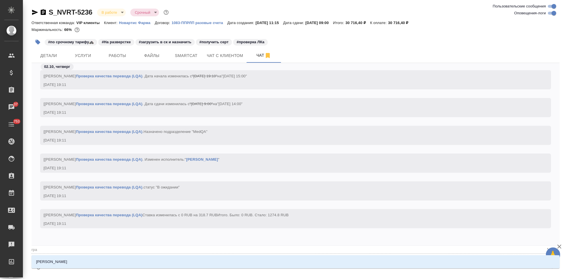
type textarea "серт тут https://drive.awatera.com/apps/files/files?dir=/Shares/Novartos_Pharma…"
type input "граб"
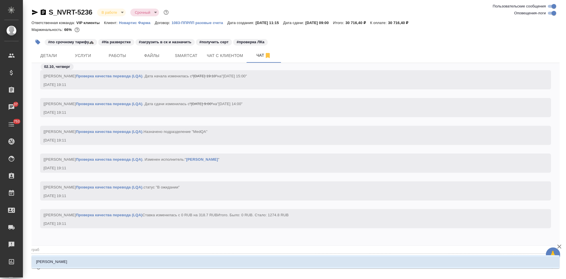
click at [291, 264] on li "Грабко Мария" at bounding box center [296, 262] width 528 height 10
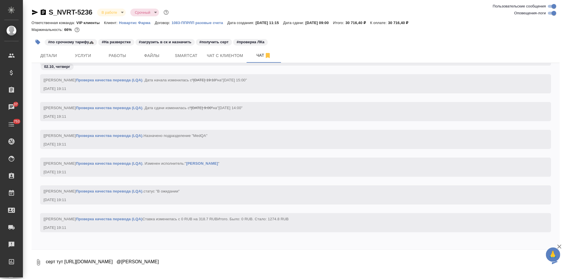
type textarea "серт тут https://drive.awatera.com/apps/files/files?dir=/Shares/Novartos_Pharma…"
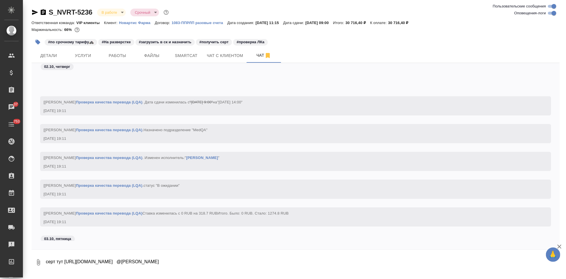
scroll to position [22376, 0]
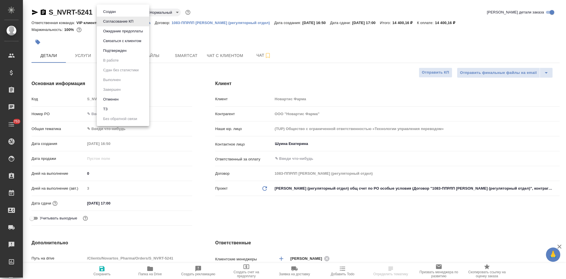
select select "RU"
click at [124, 50] on button "Подтвержден" at bounding box center [114, 51] width 27 height 6
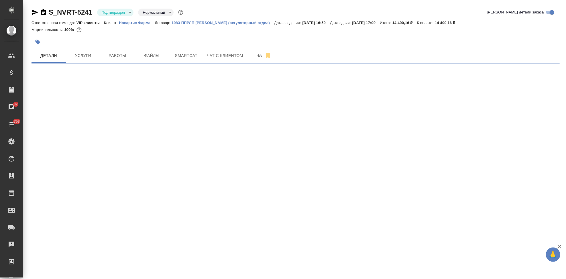
select select "RU"
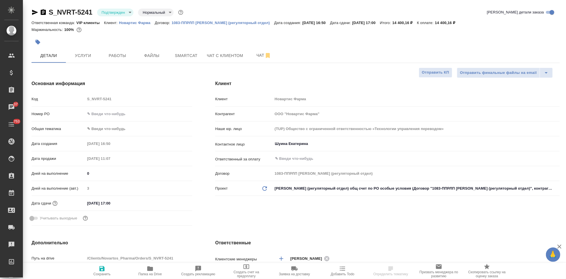
type textarea "x"
click at [260, 58] on span "Чат" at bounding box center [264, 55] width 28 height 7
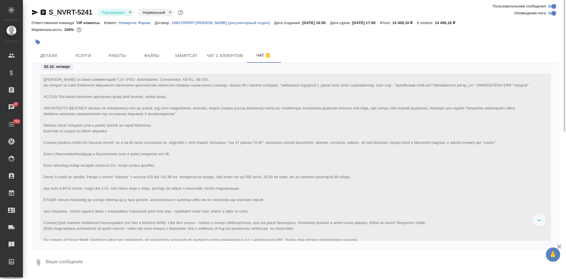
click at [116, 266] on textarea at bounding box center [302, 262] width 515 height 19
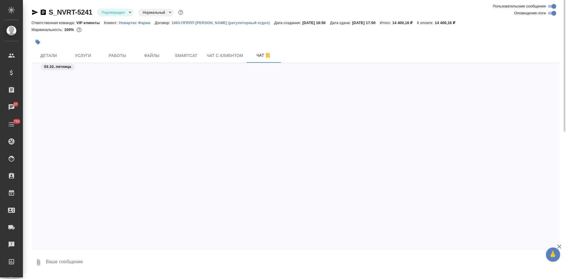
scroll to position [6213, 0]
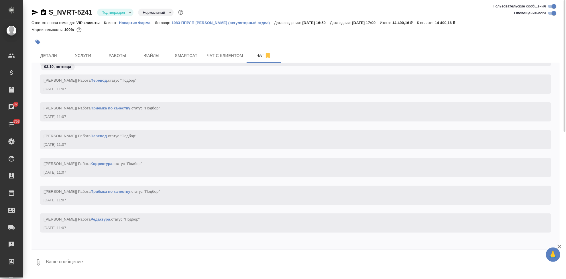
type textarea """
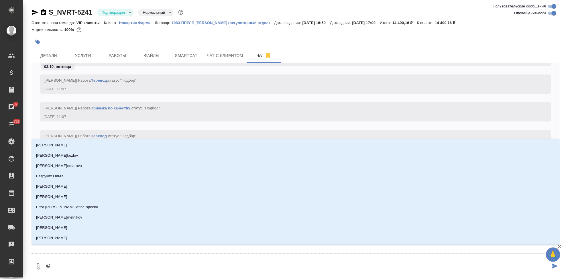
type textarea "@г"
type input "г"
type textarea "@гр"
type input "гр"
type textarea "@гра"
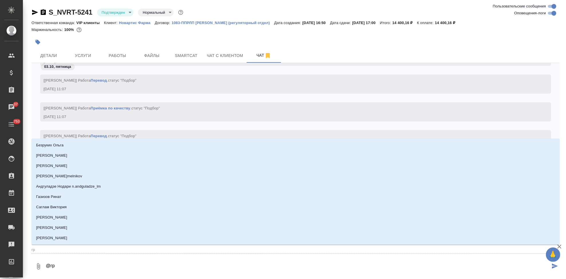
type input "гра"
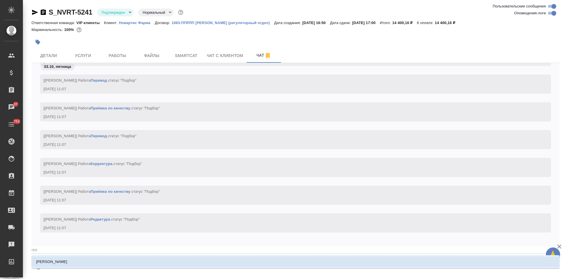
click at [54, 260] on p "[PERSON_NAME]" at bounding box center [51, 262] width 31 height 6
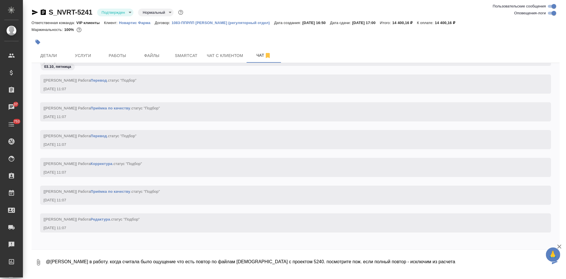
type textarea "@Грабко Мария в работу. когда считала было ощущение что есть повтор по файлам р…"
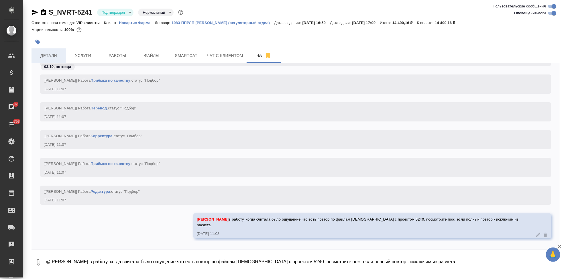
click at [52, 57] on span "Детали" at bounding box center [49, 55] width 28 height 7
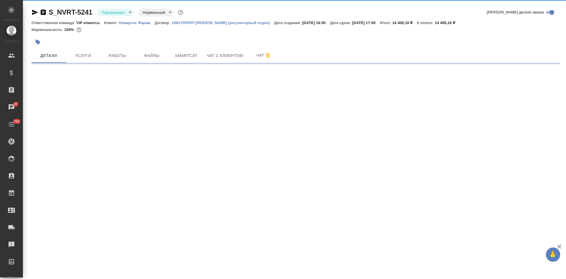
select select "RU"
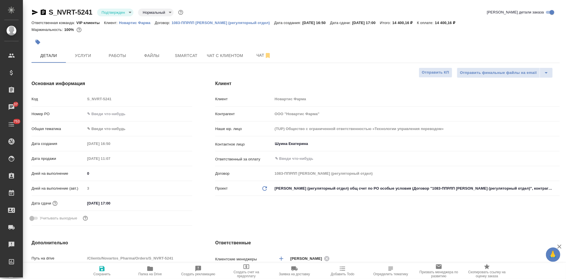
type textarea "x"
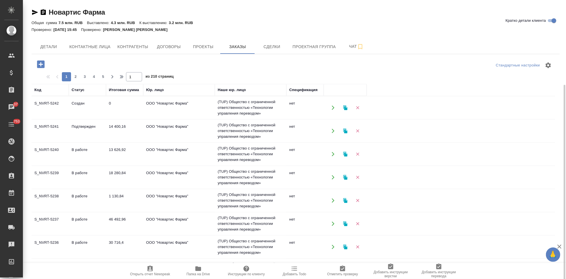
scroll to position [46, 0]
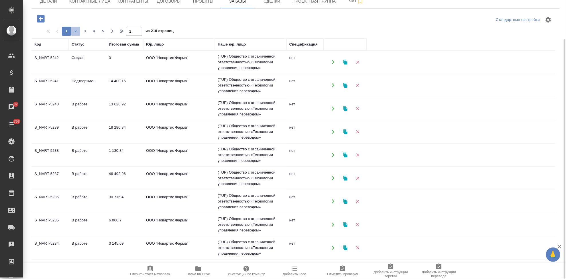
click at [78, 33] on span "2" at bounding box center [75, 31] width 9 height 6
type input "2"
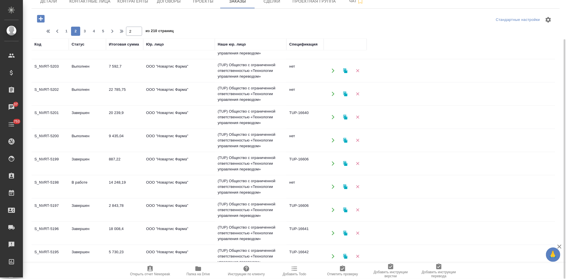
scroll to position [325, 0]
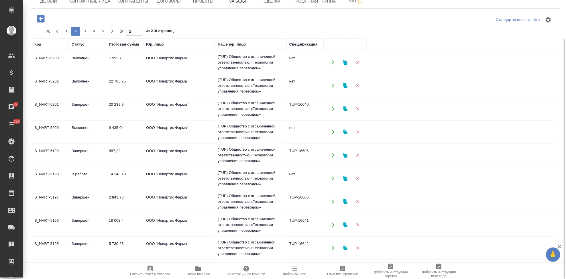
click at [103, 171] on td "В работе" at bounding box center [87, 179] width 37 height 20
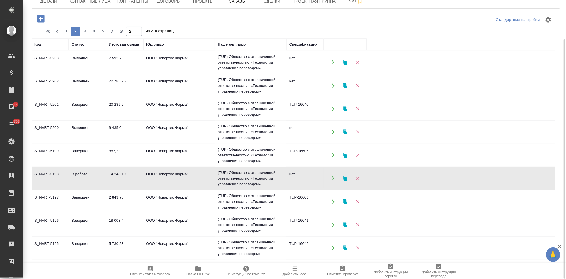
click at [103, 171] on td "В работе" at bounding box center [87, 179] width 37 height 20
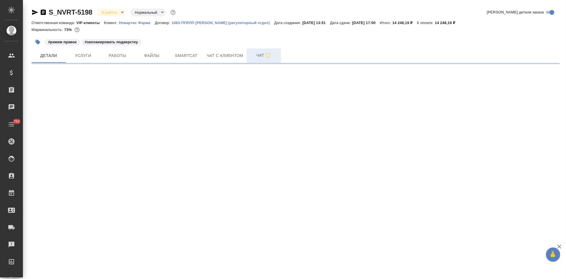
select select "RU"
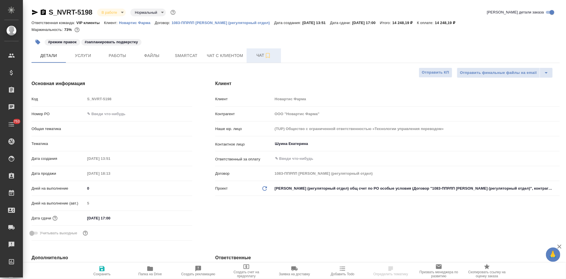
click at [254, 57] on span "Чат" at bounding box center [264, 55] width 28 height 7
type textarea "x"
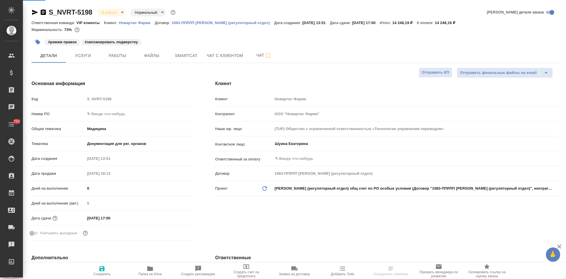
type textarea "x"
type input "VIP клиенты"
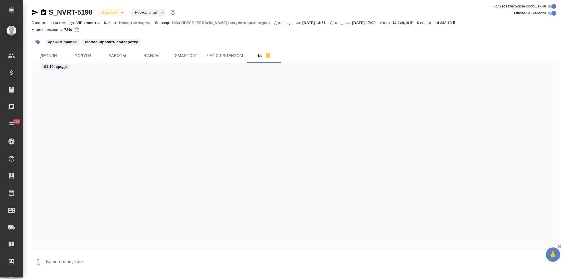
scroll to position [20309, 0]
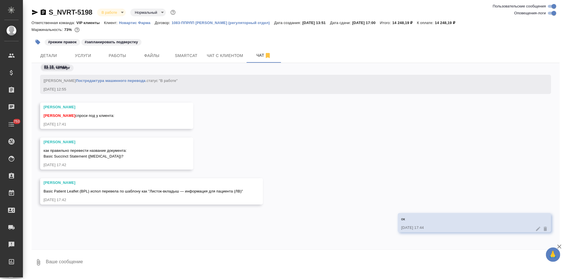
click at [138, 259] on textarea at bounding box center [302, 262] width 515 height 19
type textarea """
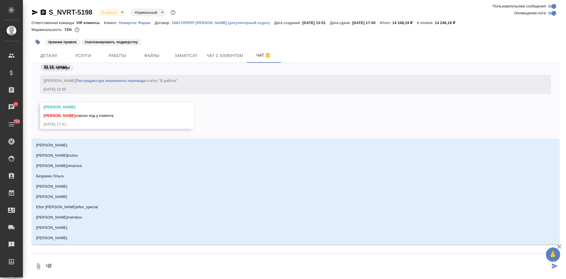
type textarea "!"
type textarea "@г"
type input "г"
type textarea "@"
type textarea "@г"
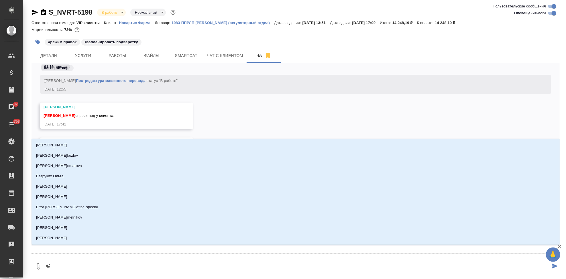
type input "г"
type textarea "@гр"
type input "гр"
type textarea "@гра"
type input "гра"
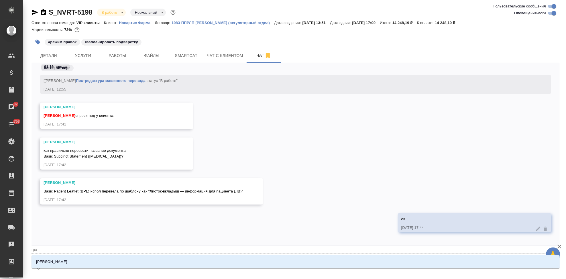
type textarea "@граб"
type input "граб"
click at [138, 259] on li "[PERSON_NAME]" at bounding box center [296, 262] width 528 height 10
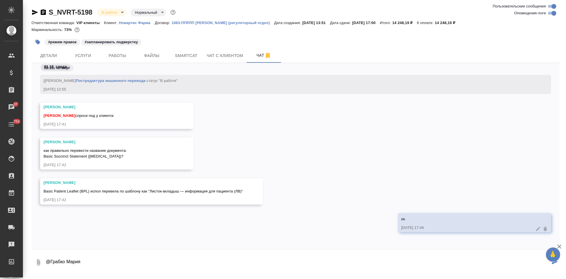
paste textarea "Можно использовать следующие формулировки: Краткое изложение основной информаци…"
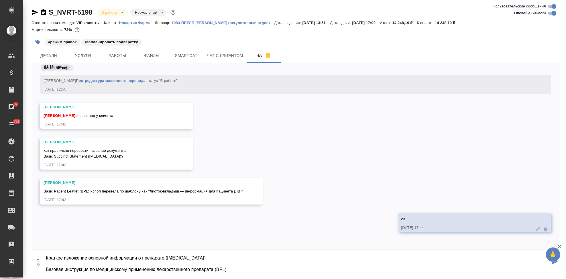
type textarea "@[PERSON_NAME] использовать следующие формулировки: Краткое изложение основной …"
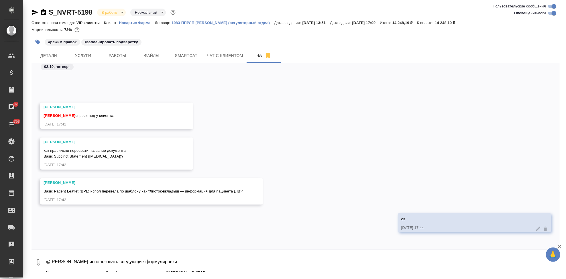
scroll to position [20371, 0]
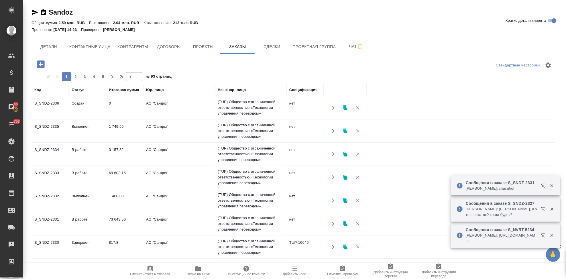
click at [41, 63] on icon "button" at bounding box center [41, 64] width 10 height 10
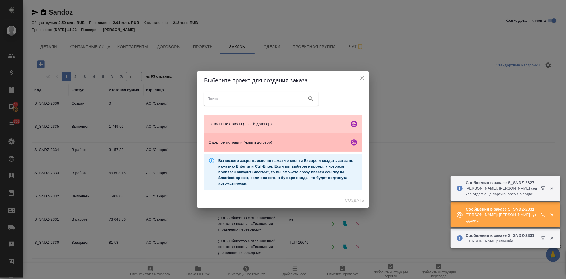
click at [236, 143] on span "Отдел регистрации (новый договор)" at bounding box center [278, 143] width 139 height 6
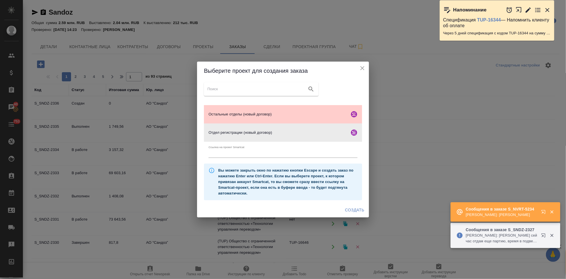
click at [353, 211] on span "Создать" at bounding box center [354, 210] width 19 height 7
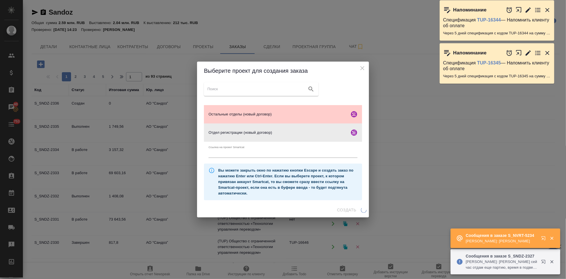
click at [541, 238] on icon "button" at bounding box center [544, 239] width 7 height 7
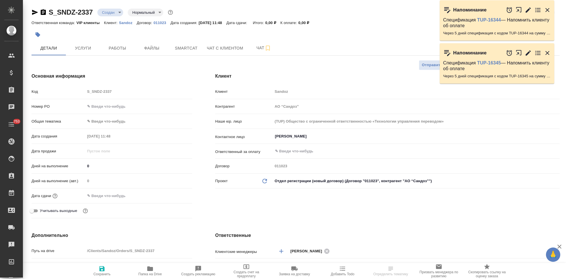
select select "RU"
type textarea "x"
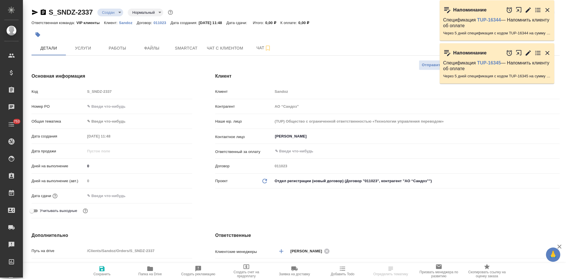
type textarea "x"
click at [84, 93] on div "Код S_SNDZ-2337" at bounding box center [112, 92] width 161 height 10
click at [310, 138] on input "[PERSON_NAME]" at bounding box center [407, 136] width 265 height 7
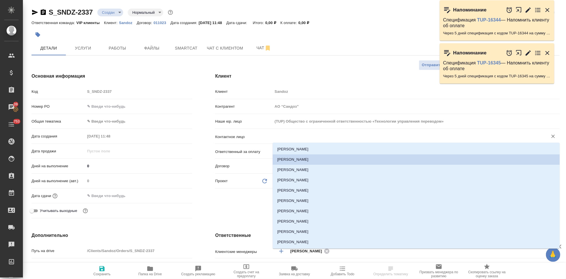
type textarea "x"
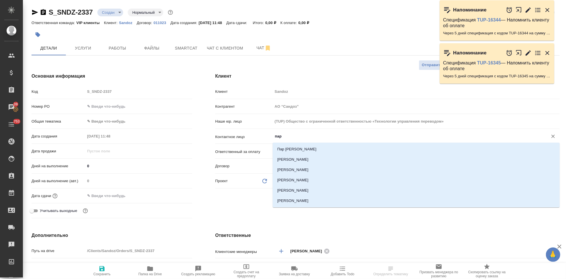
type input "пар"
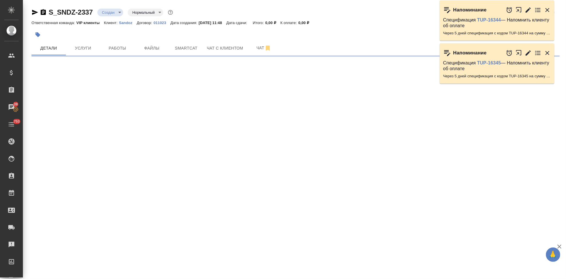
select select "RU"
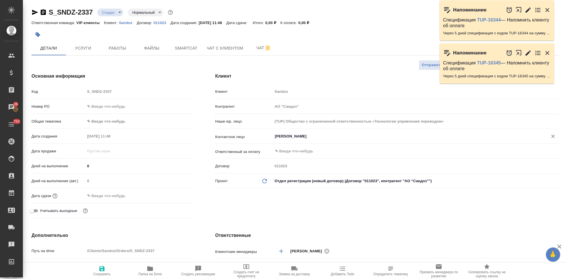
type textarea "x"
click at [326, 130] on div "Наше юр. лицо (TUP) Общество с ограниченной ответственностью «Технологии управл…" at bounding box center [387, 123] width 345 height 15
click at [325, 132] on div "Иванова Дарина ​" at bounding box center [416, 136] width 287 height 10
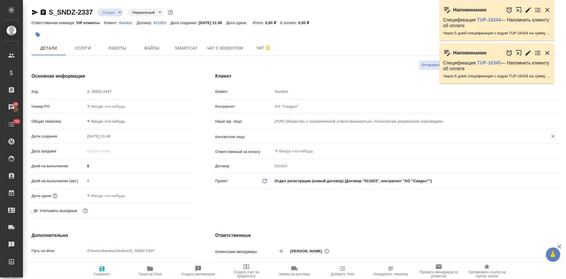
type textarea "x"
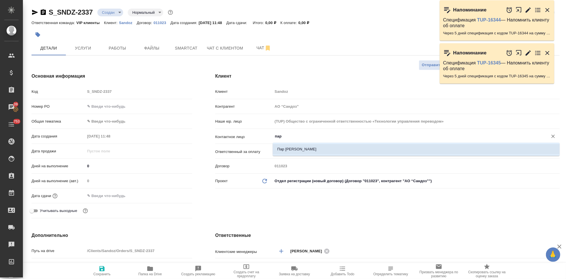
click at [318, 145] on li "Пар Ольга" at bounding box center [416, 149] width 287 height 10
type input "Пар Ольга"
type textarea "x"
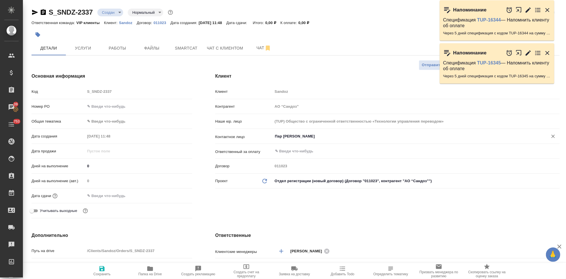
type input "Пар Ольга"
click at [103, 273] on span "Сохранить" at bounding box center [101, 274] width 17 height 4
type textarea "x"
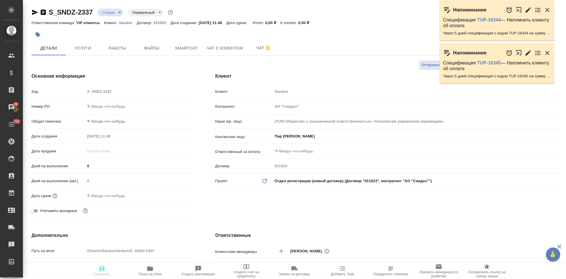
type textarea "x"
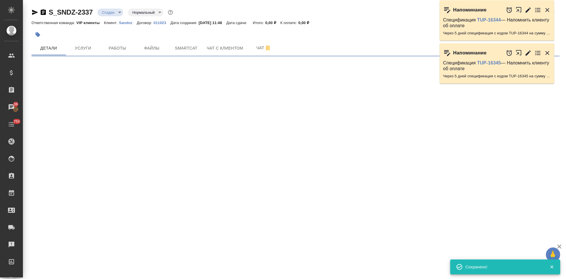
select select "RU"
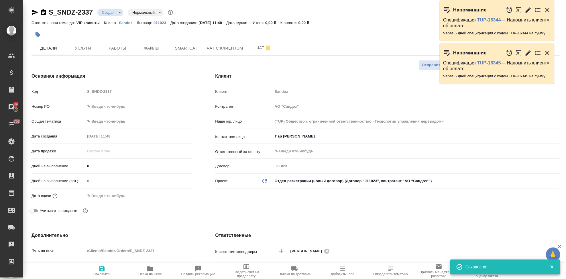
type textarea "x"
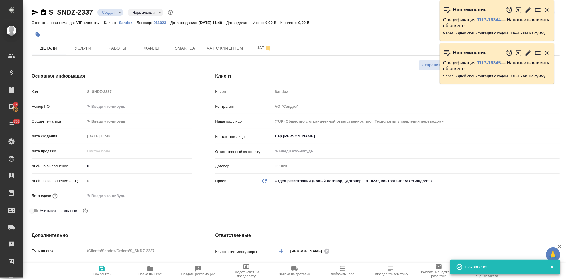
type textarea "x"
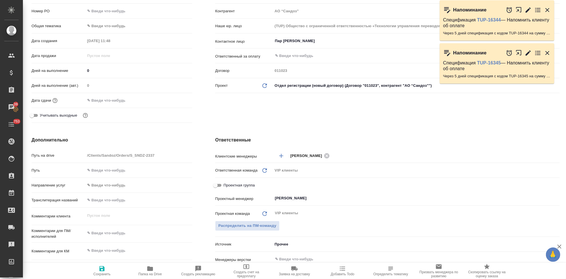
type textarea "x"
click at [108, 233] on textarea at bounding box center [138, 233] width 107 height 10
paste textarea "Нам нужно срочно перевести файл во вложении, там не много текста"
type textarea "Нам нужно срочно перевести файл во вложении, там не много текста"
type textarea "x"
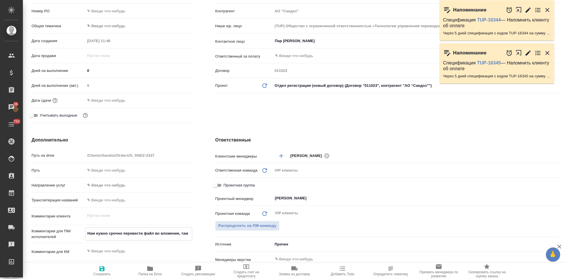
type textarea "x"
click at [124, 233] on textarea "Нам нужно срочно перевести файл во вложении, там не много текста" at bounding box center [138, 236] width 107 height 15
type textarea "Нам нужно срочно сперевести файл во вложении, там не много текста"
type textarea "x"
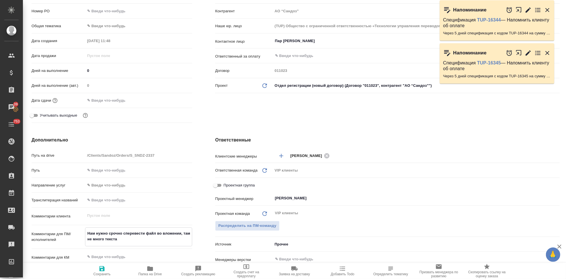
type textarea "x"
type textarea "Нам нужно срочно сегперевести файл во вложении, там не много текста"
type textarea "x"
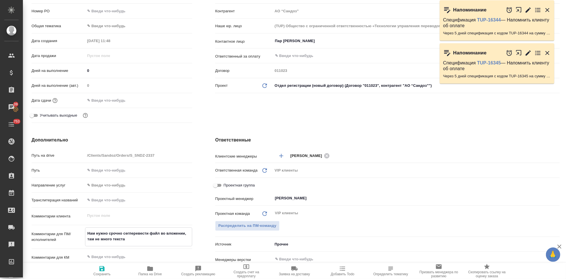
type textarea "x"
type textarea "Нам нужно срочно сегоперевести файл во вложении, там не много текста"
type textarea "x"
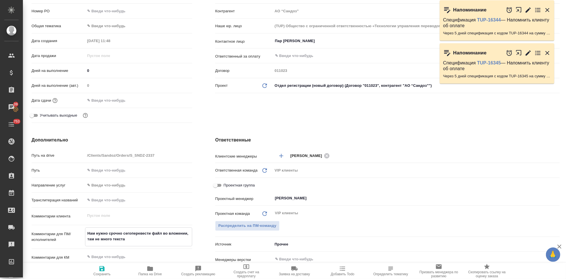
type textarea "Нам нужно срочно сегодперевести файл во вложении, там не много текста"
type textarea "x"
type textarea "Нам нужно срочно сегодгняперевести файл во вложении, там не много текста"
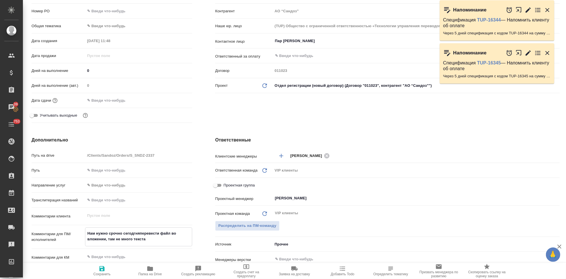
type textarea "x"
type textarea "Нам нужно срочно сегодгнперевести файл во вложении, там не много текста"
type textarea "x"
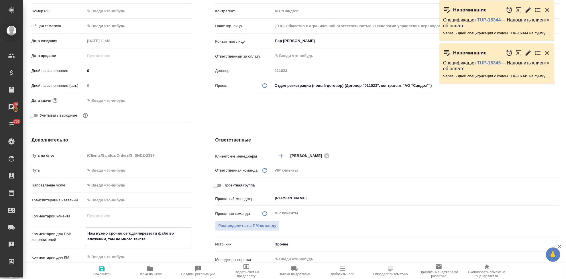
type textarea "x"
type textarea "Нам нужно срочно сегодгперевести файл во вложении, там не много текста"
type textarea "x"
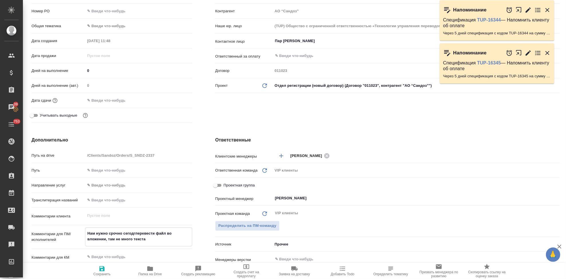
type textarea "x"
type textarea "Нам нужно срочно сегодперевести файл во вложении, там не много текста"
type textarea "x"
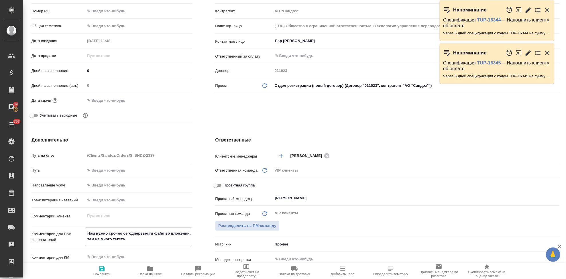
type textarea "Нам нужно срочно сегоднперевести файл во вложении, там не много текста"
type textarea "x"
type textarea "Нам нужно срочно сегодня перевести файл во вложении, там не много текста"
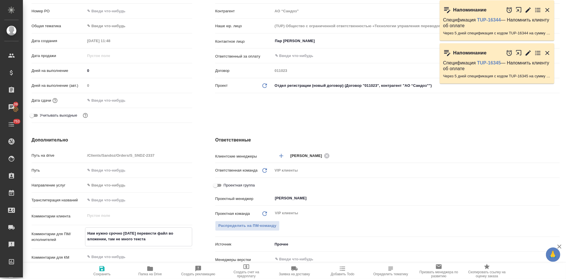
type textarea "x"
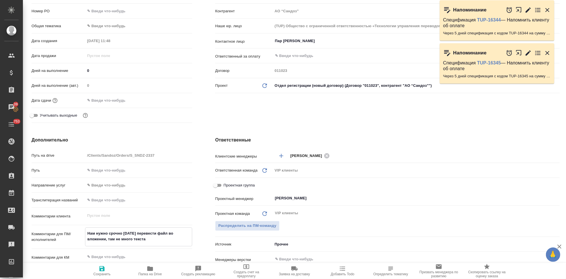
type textarea "x"
click at [146, 241] on textarea "Нам нужно срочно сегодня перевести файл во вложении, там не много текста" at bounding box center [138, 236] width 107 height 15
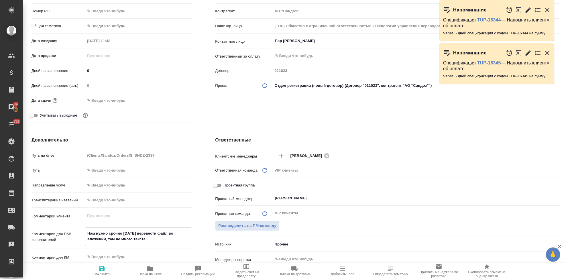
type textarea "Нам нужно срочно сегодня перевести файл во вложении, там не много текста"
type textarea "x"
type textarea "Нам нужно срочно сегодня перевести файл во вложении, там не много текста"
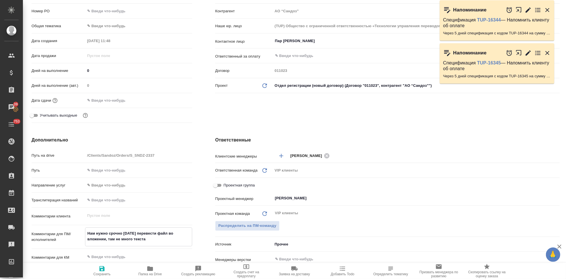
type textarea "x"
type textarea "Нам нужно срочно сегодня перевести файл во вложении, там не много текста"
type textarea "x"
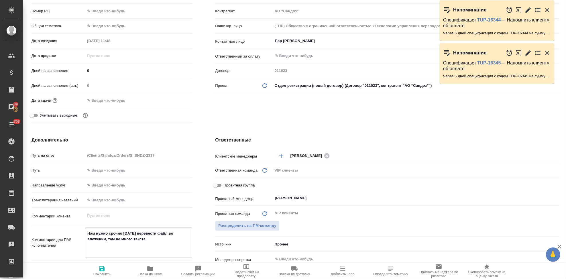
click at [101, 267] on icon "button" at bounding box center [102, 268] width 7 height 7
type textarea "x"
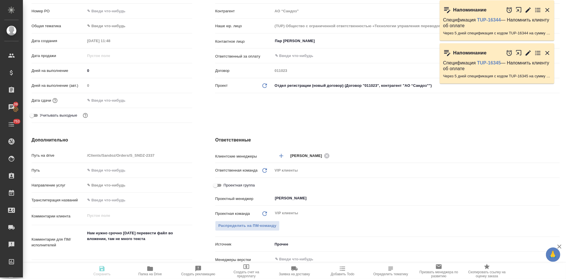
type textarea "x"
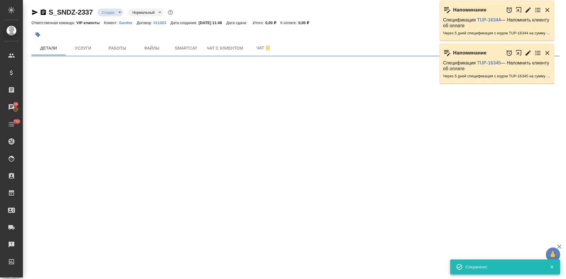
scroll to position [0, 0]
select select "RU"
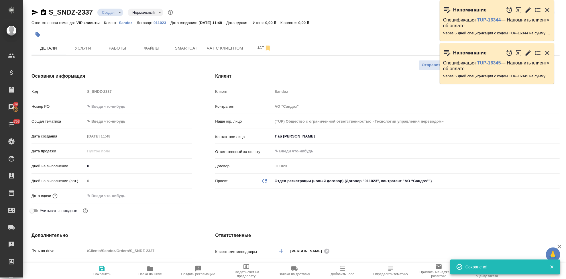
type textarea "x"
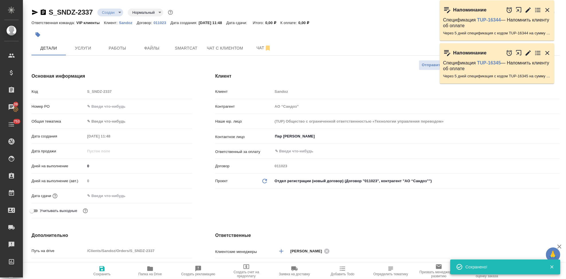
type textarea "x"
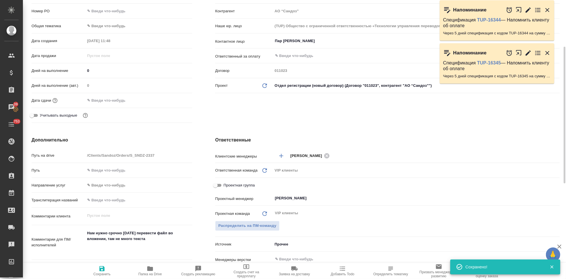
type textarea "x"
click at [107, 246] on textarea "Нам нужно срочно сегодня перевести файл во вложении, там не много текста" at bounding box center [138, 242] width 107 height 27
paste textarea "Комментарий на полях можно не переводить, по времени чем раньше получится -тем …"
type textarea "Нам нужно срочно сегодня перевести файл во вложении, там не много текста Коммен…"
type textarea "x"
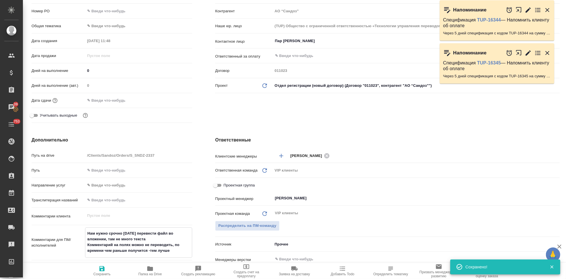
type textarea "x"
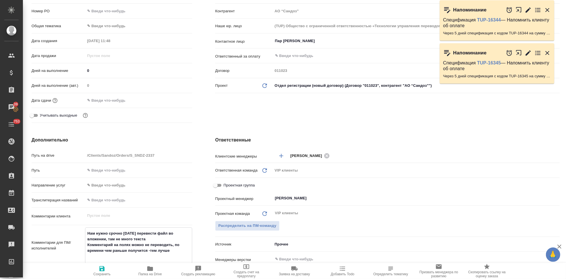
type textarea "Нам нужно срочно сегодня перевести файл во вложении, там не много текста Коммен…"
type textarea "x"
click at [99, 274] on span "Сохранить" at bounding box center [101, 274] width 17 height 4
type textarea "x"
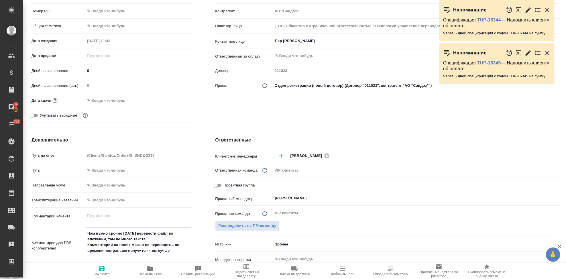
type textarea "x"
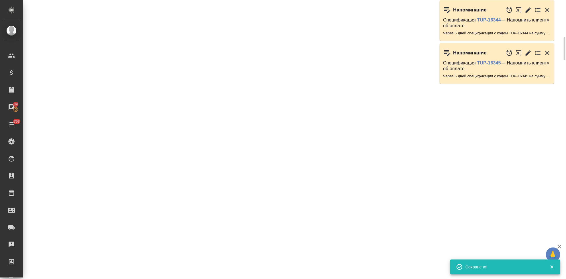
select select "RU"
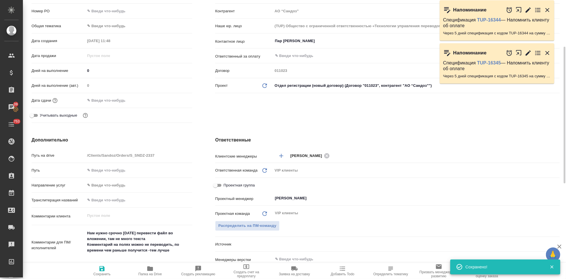
type textarea "x"
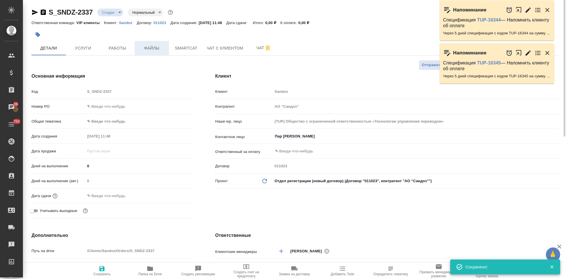
click at [159, 52] on span "Файлы" at bounding box center [152, 48] width 28 height 7
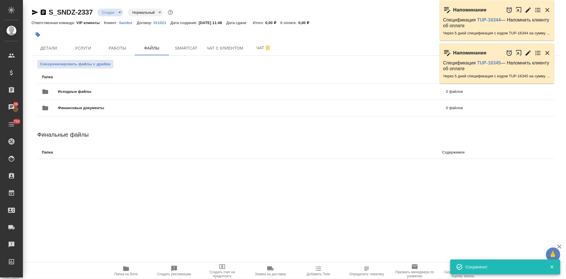
click at [547, 54] on icon "button" at bounding box center [547, 53] width 7 height 7
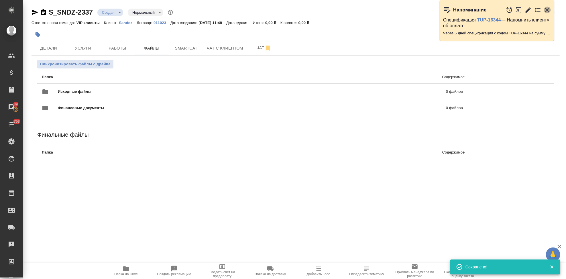
click at [547, 10] on icon "button" at bounding box center [547, 10] width 7 height 7
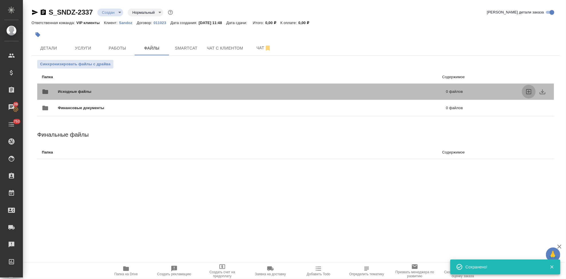
click at [526, 92] on icon "uploadFiles" at bounding box center [528, 91] width 5 height 5
click at [0, 0] on input "uploadFiles" at bounding box center [0, 0] width 0 height 0
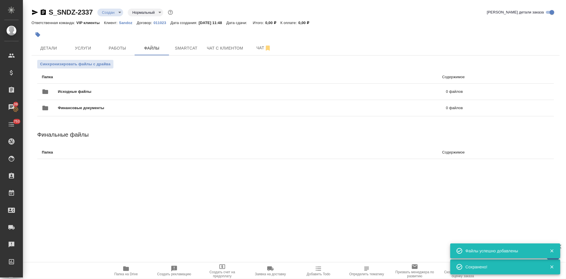
click at [120, 12] on body "🙏 .cls-1 fill:#fff; AWATERA Kabargina Anna Клиенты Спецификации Заказы 39 Чаты …" at bounding box center [283, 139] width 566 height 279
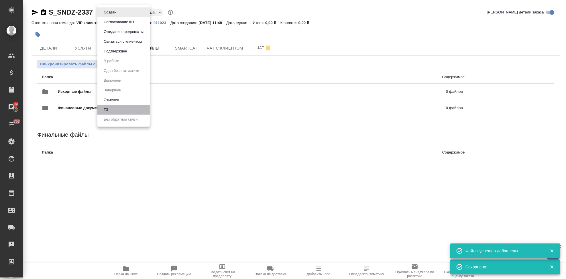
click at [116, 108] on li "ТЗ" at bounding box center [123, 110] width 52 height 10
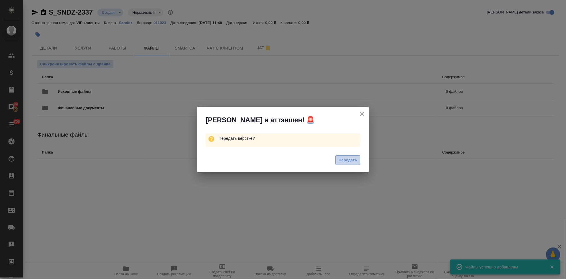
click at [351, 158] on span "Передать" at bounding box center [348, 160] width 19 height 7
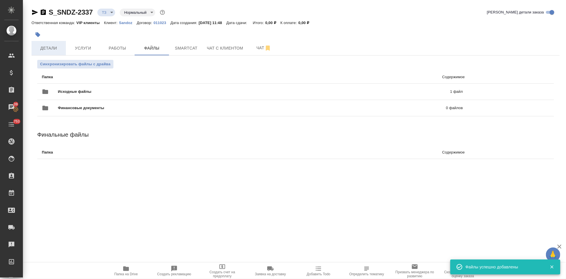
click at [56, 49] on span "Детали" at bounding box center [49, 48] width 28 height 7
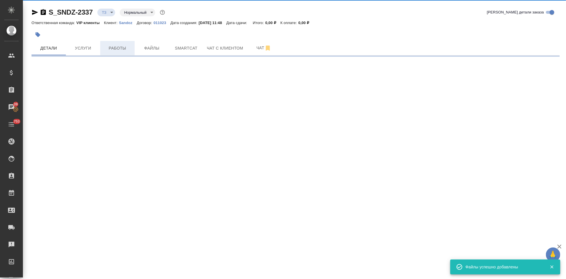
select select "RU"
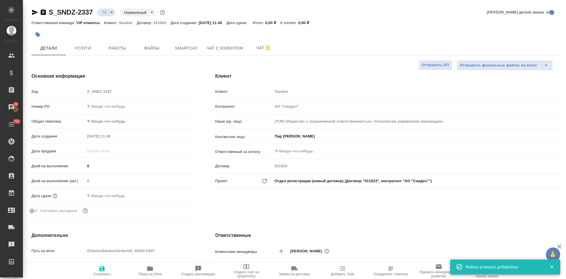
type textarea "x"
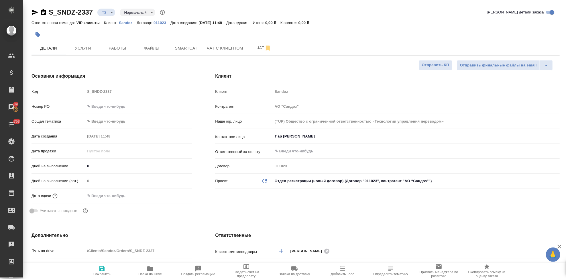
click at [91, 193] on input "text" at bounding box center [110, 196] width 50 height 8
click at [175, 197] on icon "button" at bounding box center [175, 195] width 7 height 7
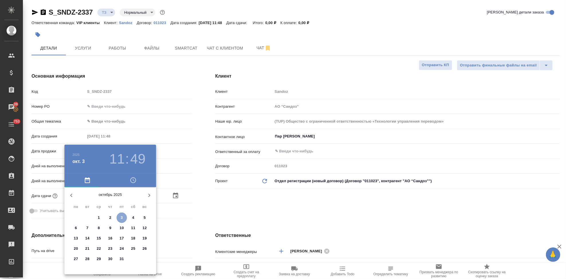
click at [121, 219] on p "3" at bounding box center [122, 218] width 2 height 6
type input "03.10.2025 11:49"
type textarea "x"
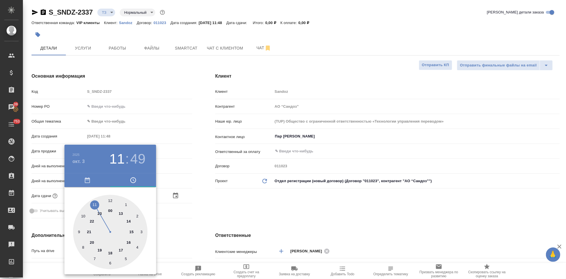
click at [120, 250] on div at bounding box center [110, 232] width 75 height 75
type input "03.10.2025 17:49"
type textarea "x"
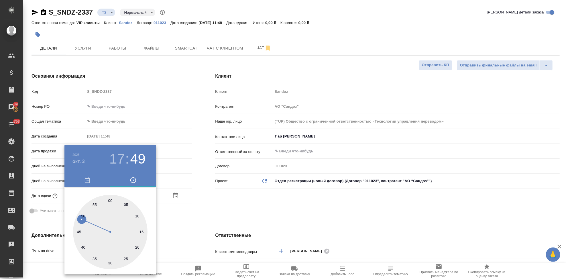
click at [109, 200] on div at bounding box center [110, 232] width 75 height 75
type input "03.10.2025 17:00"
type textarea "x"
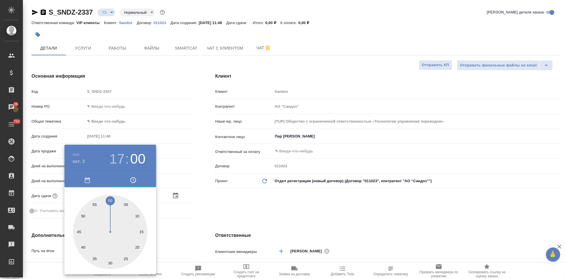
type textarea "x"
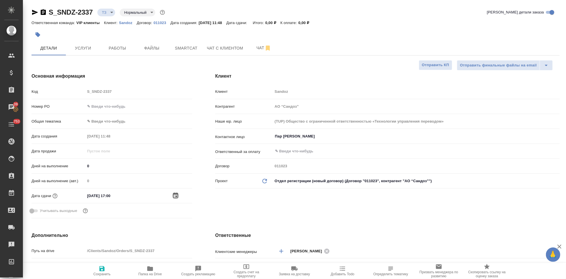
click at [103, 271] on icon "button" at bounding box center [101, 268] width 5 height 5
type textarea "x"
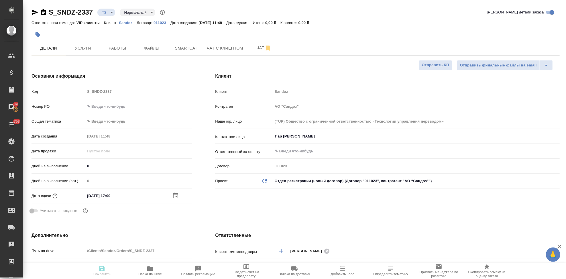
type textarea "x"
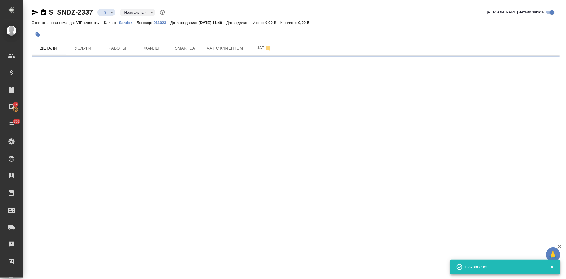
select select "RU"
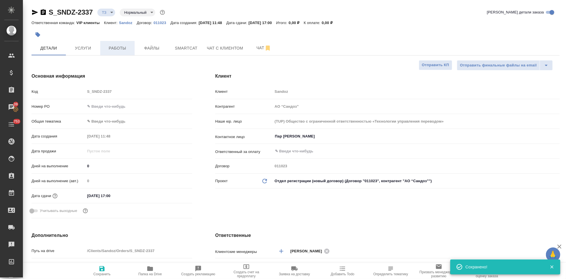
type textarea "x"
click at [85, 50] on span "Услуги" at bounding box center [83, 48] width 28 height 7
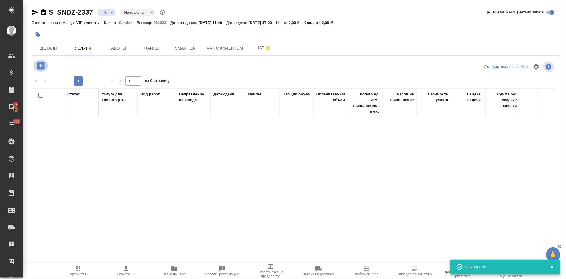
click at [38, 67] on icon "button" at bounding box center [40, 65] width 7 height 7
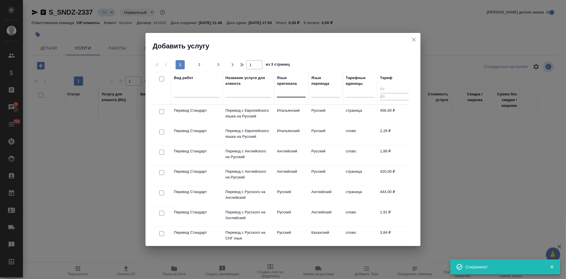
click at [291, 94] on div at bounding box center [291, 91] width 29 height 8
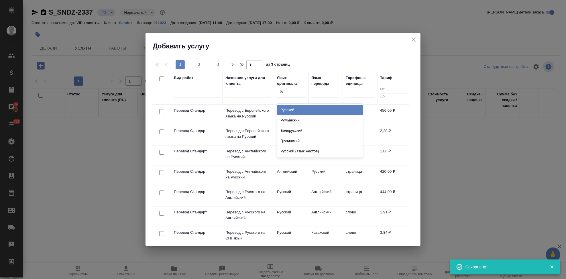
type input "рус"
click at [300, 110] on div "Русский" at bounding box center [320, 110] width 86 height 10
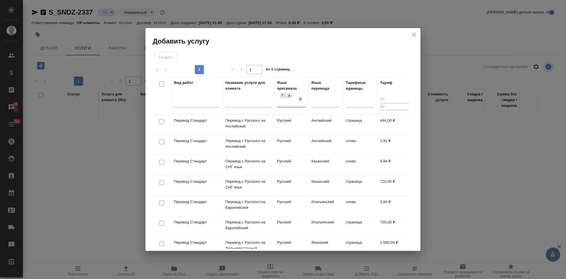
click at [323, 95] on div "Язык перевода" at bounding box center [326, 96] width 29 height 32
click at [319, 103] on div at bounding box center [326, 101] width 29 height 8
type input "а"
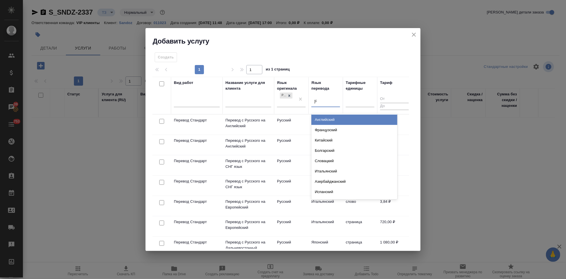
click at [338, 120] on div "Английский" at bounding box center [355, 120] width 86 height 10
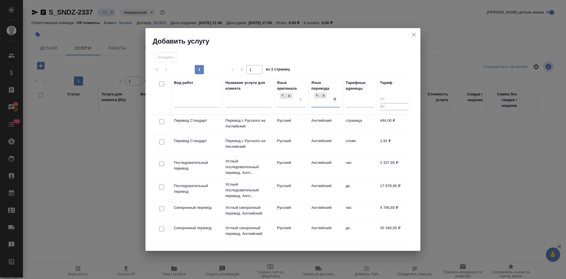
click at [309, 141] on td "Английский" at bounding box center [326, 145] width 34 height 20
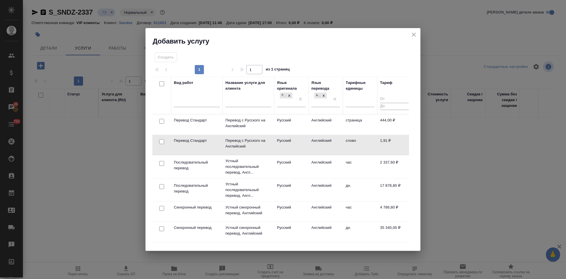
click at [309, 141] on td "Английский" at bounding box center [326, 145] width 34 height 20
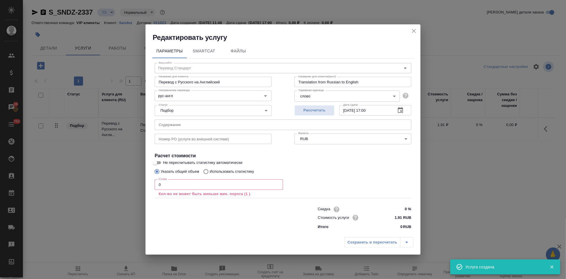
click at [248, 128] on input "text" at bounding box center [283, 125] width 257 height 10
paste input "бронхомунал 7 Мг_ответ на запрос РБ"
type input "бронхомунал 7 Мг_ответ на запрос РБ"
click at [193, 181] on input "0" at bounding box center [219, 184] width 128 height 10
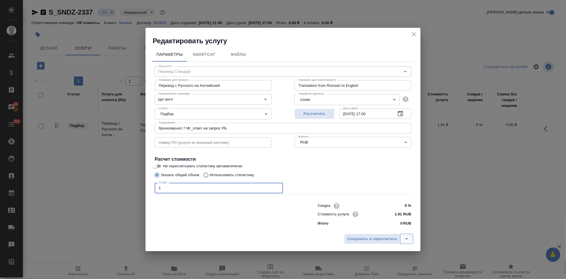
type input "1"
click at [407, 237] on icon "split button" at bounding box center [407, 239] width 7 height 7
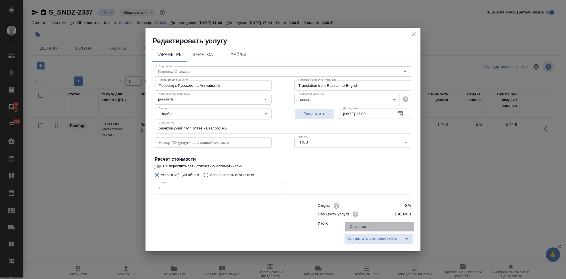
click at [379, 228] on li "Сохранить" at bounding box center [379, 226] width 69 height 9
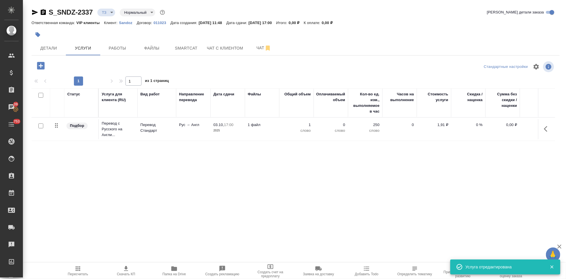
click at [479, 128] on p "0 %" at bounding box center [468, 125] width 29 height 6
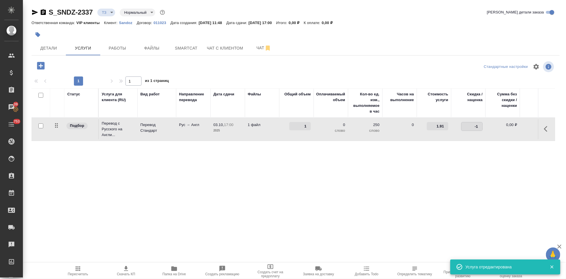
type input "-1"
click at [481, 127] on input "-1" at bounding box center [472, 126] width 21 height 8
type input "-45"
click at [442, 164] on div "Статус Услуга для клиента (RU) Вид работ Направление перевода Дата сдачи Файлы …" at bounding box center [294, 149] width 524 height 123
click at [112, 65] on icon "split button" at bounding box center [115, 65] width 7 height 7
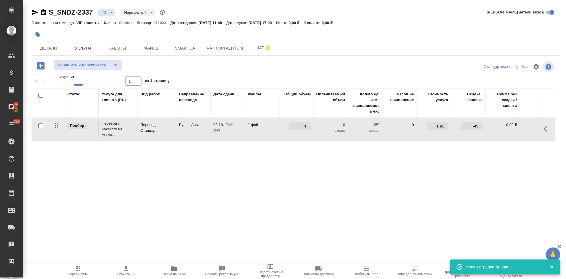
click at [96, 72] on ul "Сохранить" at bounding box center [87, 77] width 69 height 14
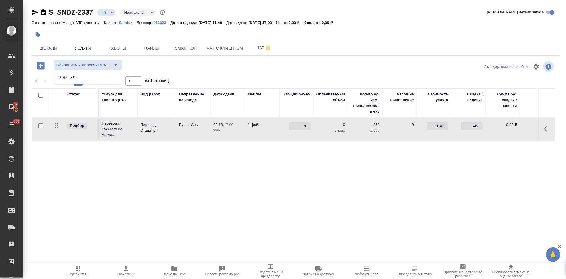
click at [92, 77] on li "Сохранить" at bounding box center [87, 77] width 69 height 9
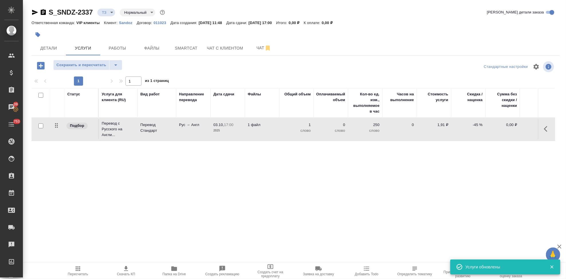
click at [41, 126] on input "checkbox" at bounding box center [40, 126] width 5 height 5
checkbox input "true"
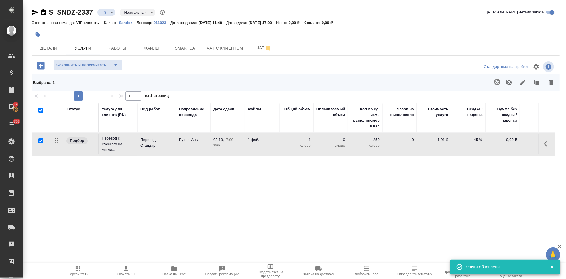
click at [494, 82] on icon "button" at bounding box center [497, 82] width 6 height 6
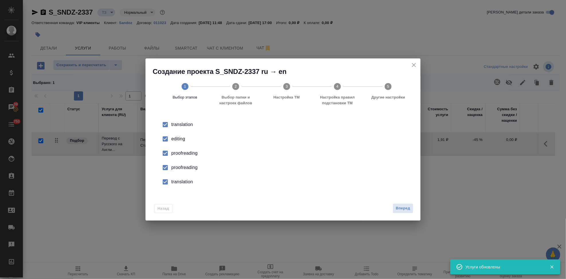
click at [168, 142] on input "checkbox" at bounding box center [165, 139] width 12 height 12
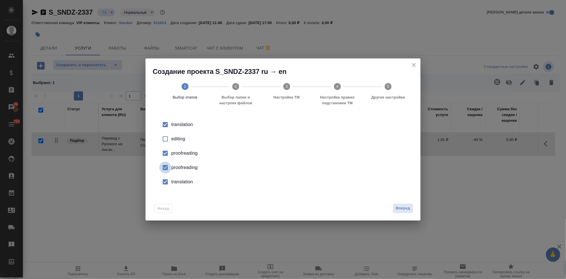
click at [163, 162] on input "checkbox" at bounding box center [165, 168] width 12 height 12
click at [166, 185] on input "checkbox" at bounding box center [165, 182] width 12 height 12
click at [411, 205] on button "Вперед" at bounding box center [403, 208] width 21 height 10
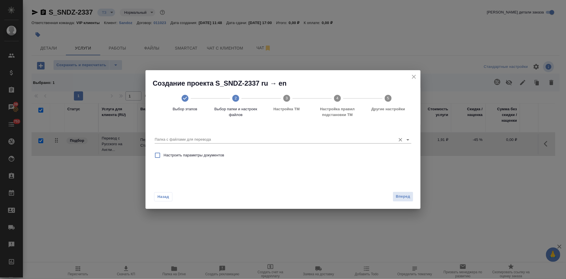
click at [353, 138] on input "Папка с файлами для перевода" at bounding box center [274, 139] width 238 height 7
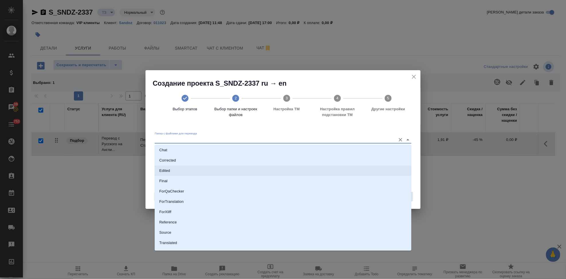
scroll to position [30, 0]
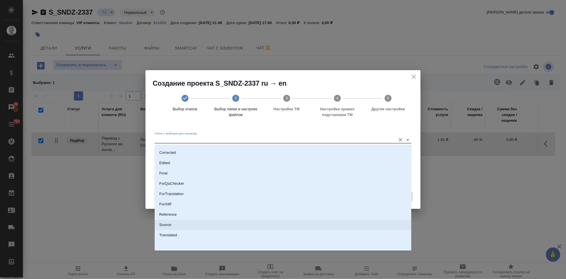
click at [198, 222] on li "Source" at bounding box center [283, 225] width 257 height 10
type input "Source"
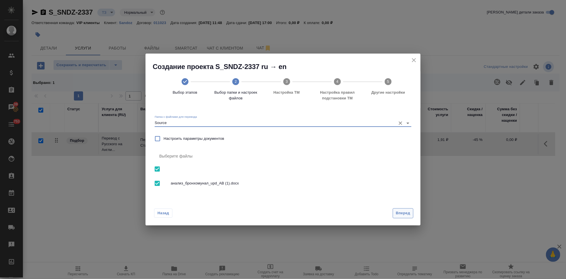
click at [402, 216] on span "Вперед" at bounding box center [403, 213] width 14 height 7
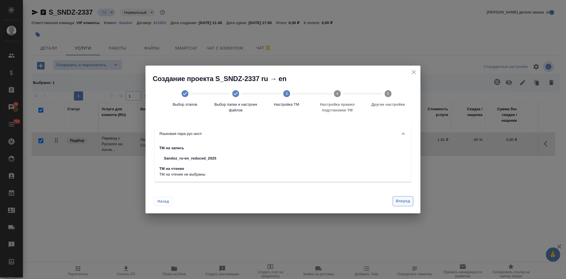
click at [404, 199] on span "Вперед" at bounding box center [403, 201] width 14 height 7
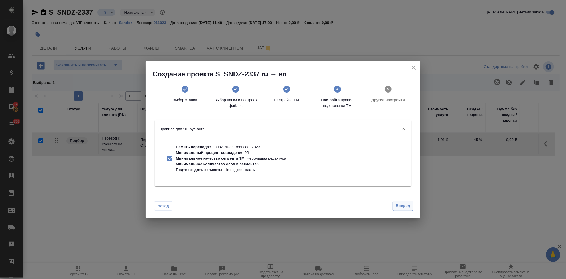
click at [403, 207] on span "Вперед" at bounding box center [403, 206] width 14 height 7
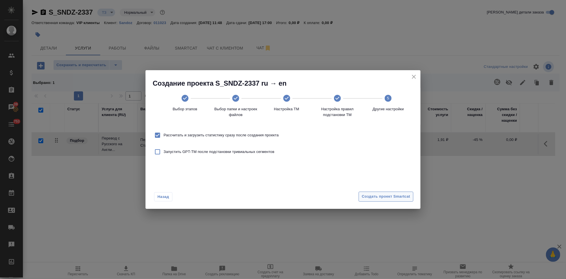
click at [401, 199] on span "Создать проект Smartcat" at bounding box center [386, 196] width 48 height 7
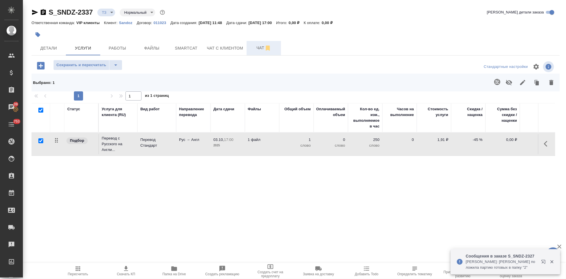
click at [261, 47] on span "Чат" at bounding box center [264, 47] width 28 height 7
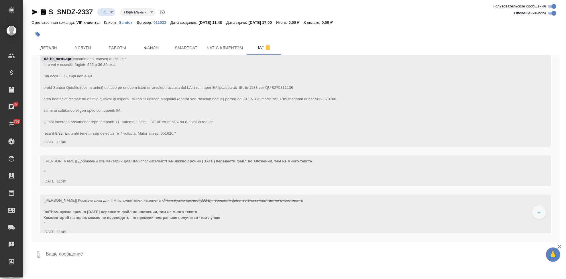
scroll to position [120, 0]
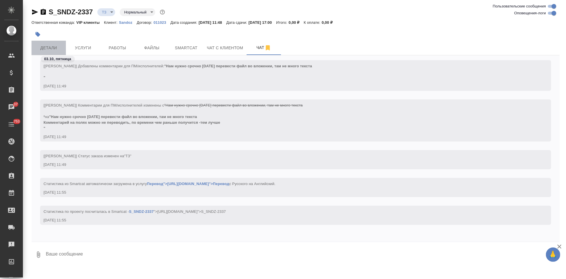
click at [41, 48] on span "Детали" at bounding box center [49, 47] width 28 height 7
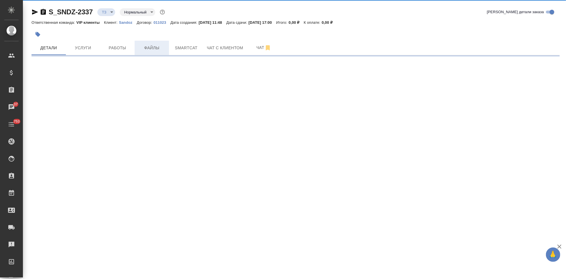
select select "RU"
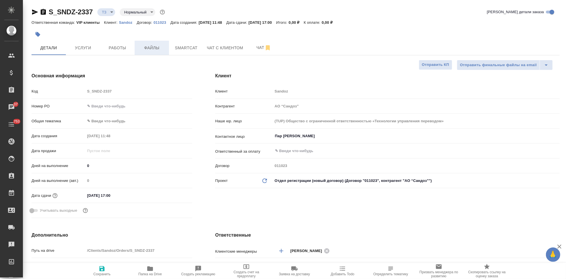
type textarea "x"
click at [156, 48] on span "Файлы" at bounding box center [152, 47] width 28 height 7
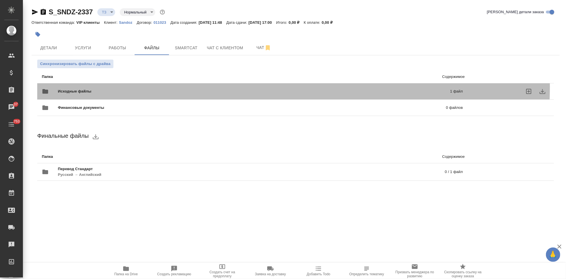
click at [242, 87] on div "Исходные файлы 1 файл" at bounding box center [252, 92] width 421 height 14
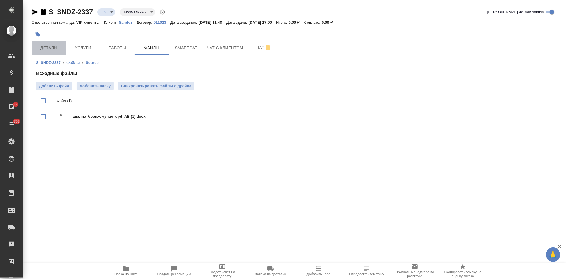
click at [57, 50] on span "Детали" at bounding box center [49, 47] width 28 height 7
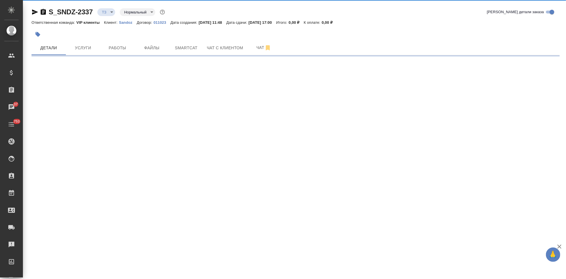
select select "RU"
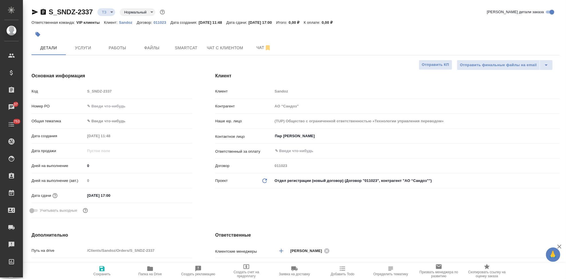
type textarea "x"
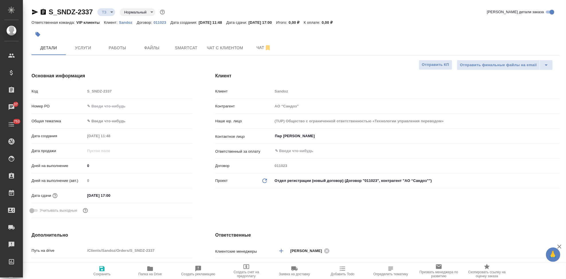
type textarea "x"
click at [92, 44] on span "Услуги" at bounding box center [83, 47] width 28 height 7
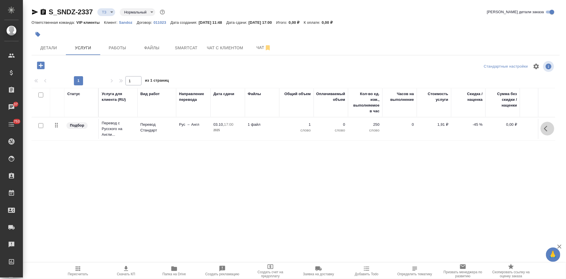
click at [544, 129] on icon "button" at bounding box center [545, 129] width 3 height 6
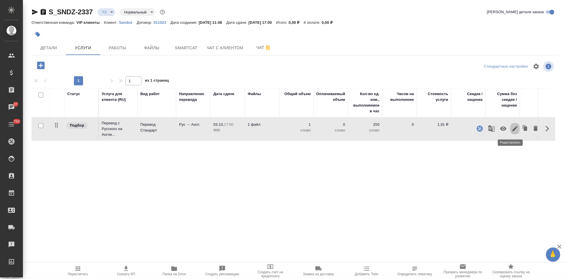
click at [513, 129] on icon "button" at bounding box center [515, 128] width 5 height 5
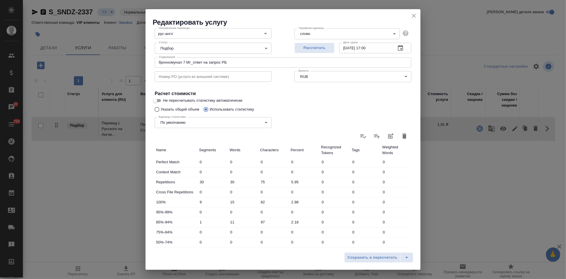
scroll to position [111, 0]
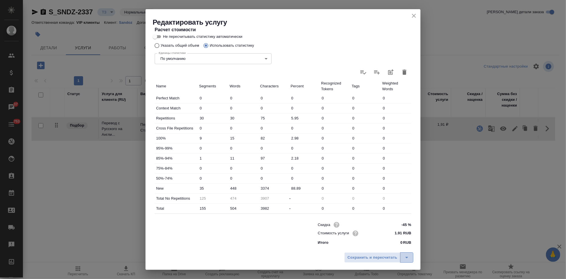
click at [405, 256] on icon "split button" at bounding box center [407, 257] width 7 height 7
click at [358, 246] on li "Сохранить" at bounding box center [379, 245] width 69 height 9
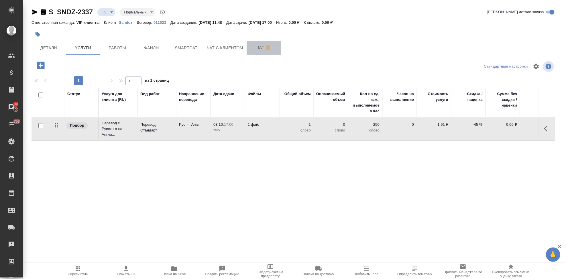
click at [259, 48] on span "Чат" at bounding box center [264, 47] width 28 height 7
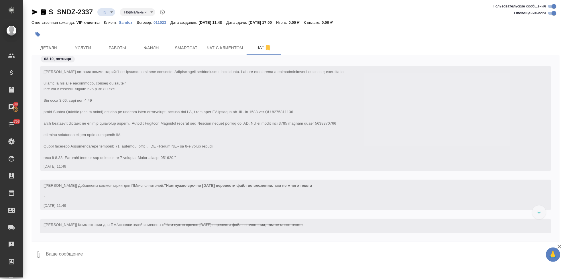
click at [32, 13] on icon "button" at bounding box center [35, 11] width 6 height 5
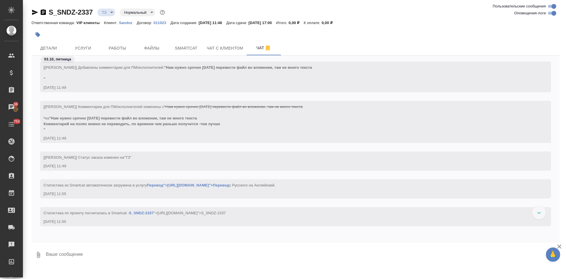
scroll to position [120, 0]
click at [48, 45] on span "Детали" at bounding box center [49, 48] width 28 height 7
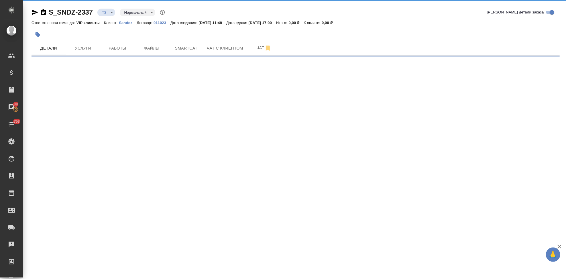
select select "RU"
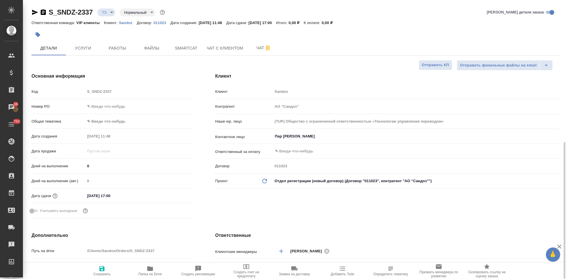
type textarea "x"
click at [260, 52] on button "Чат" at bounding box center [264, 48] width 34 height 14
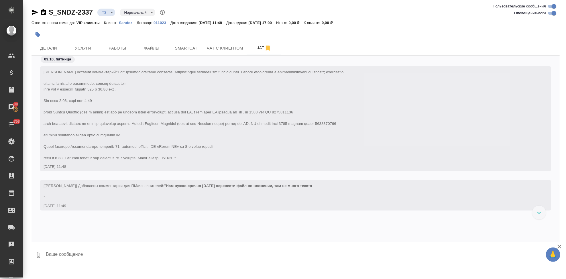
scroll to position [120, 0]
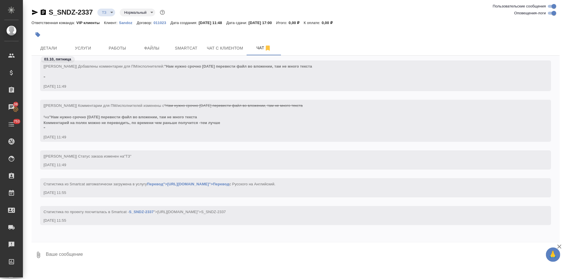
click at [113, 252] on textarea at bounding box center [302, 254] width 515 height 19
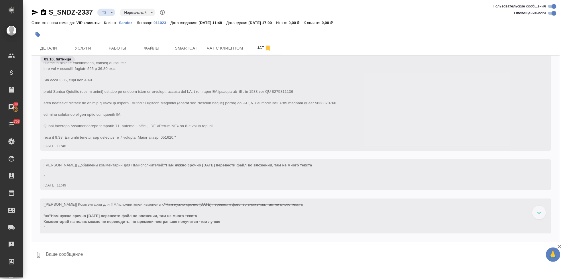
scroll to position [11, 0]
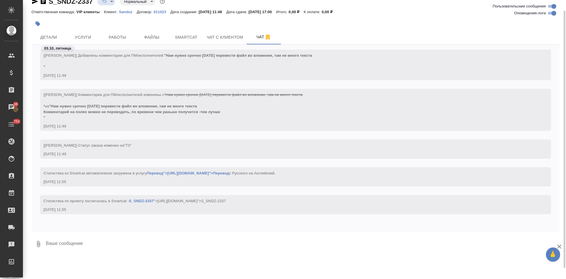
click at [101, 238] on textarea at bounding box center [302, 243] width 515 height 19
type textarea """
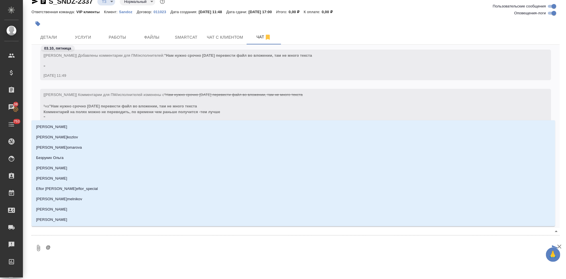
type textarea "@м"
type input "м"
type textarea "@ма"
type input "ма"
type textarea "@мао"
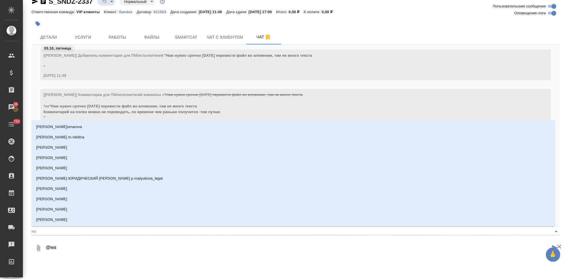
type input "мао"
type textarea "@маор"
type input "маор"
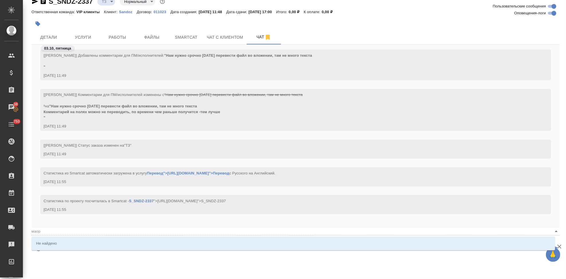
type textarea "@мао"
type input "мао"
type textarea "@ма"
type input "ма"
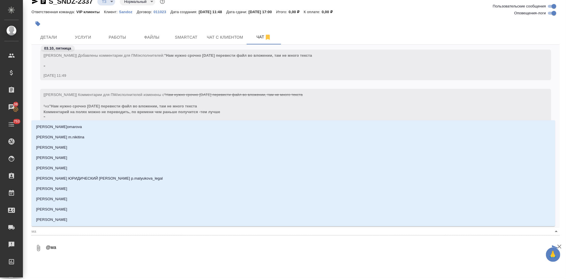
type textarea "@мал"
type input "мал"
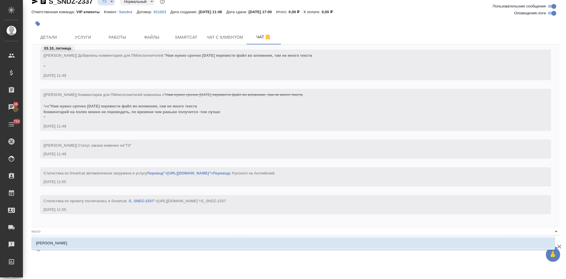
click at [101, 239] on li "Малофеева Екатерина" at bounding box center [294, 243] width 524 height 10
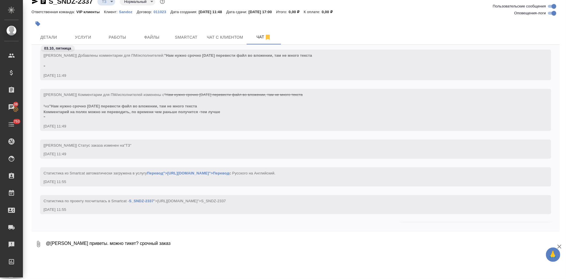
scroll to position [148, 0]
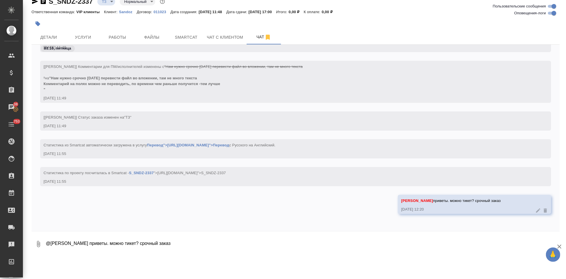
click at [36, 25] on icon "button" at bounding box center [38, 24] width 6 height 6
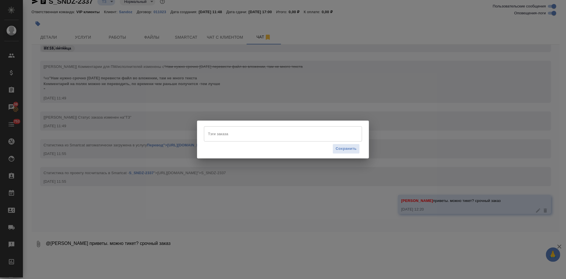
click at [261, 134] on input "Тэги заказа" at bounding box center [278, 134] width 142 height 10
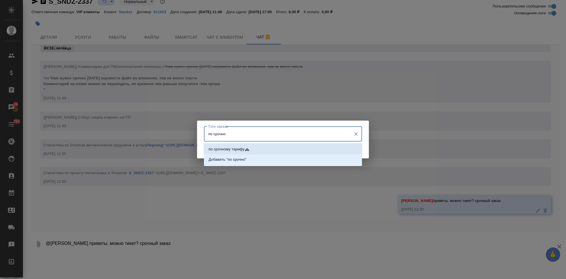
click at [252, 147] on li "по срочному тарифу🚓" at bounding box center [283, 149] width 158 height 10
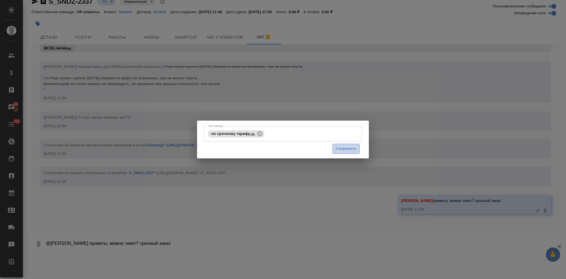
click at [352, 145] on button "Сохранить" at bounding box center [346, 149] width 27 height 10
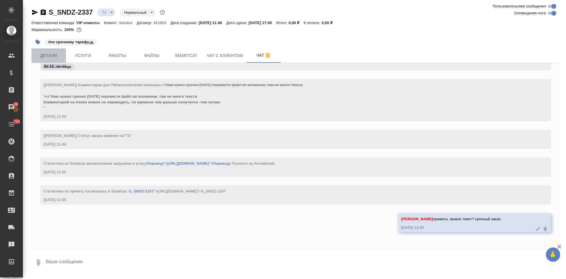
click at [54, 56] on span "Детали" at bounding box center [49, 55] width 28 height 7
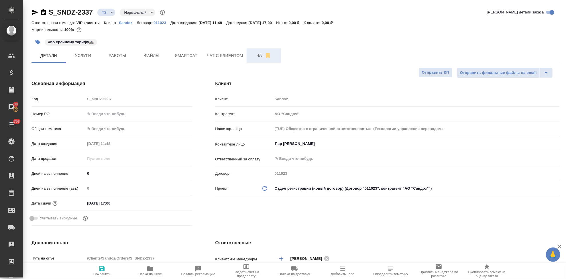
click at [258, 57] on span "Чат" at bounding box center [264, 55] width 28 height 7
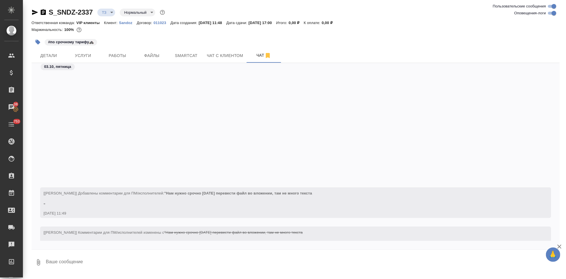
scroll to position [148, 0]
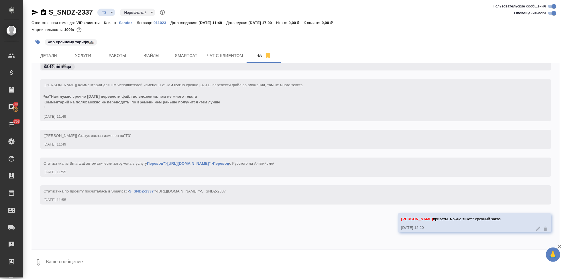
click at [141, 264] on textarea at bounding box center [302, 262] width 515 height 19
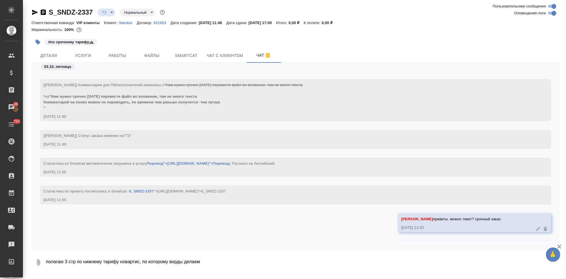
scroll to position [175, 0]
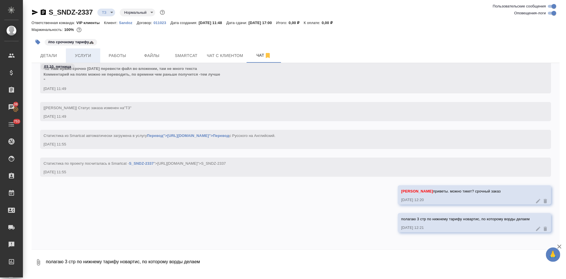
click at [82, 53] on span "Услуги" at bounding box center [83, 55] width 28 height 7
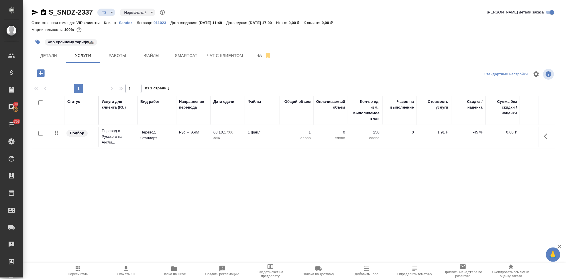
click at [42, 75] on icon "button" at bounding box center [40, 72] width 7 height 7
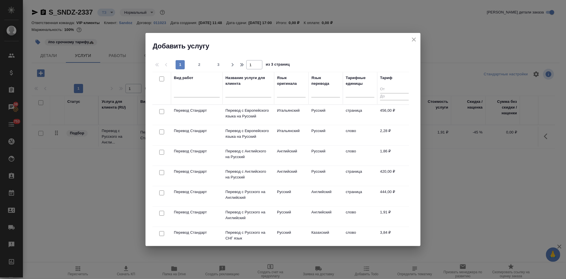
click at [253, 94] on input "text" at bounding box center [249, 93] width 46 height 7
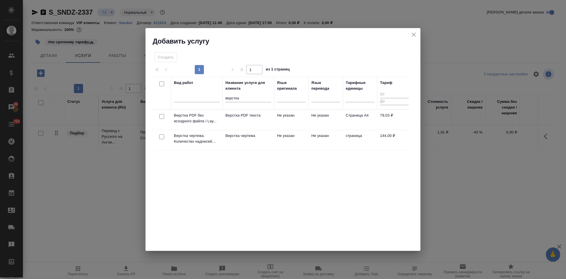
click at [312, 122] on td "Не указан" at bounding box center [326, 120] width 34 height 20
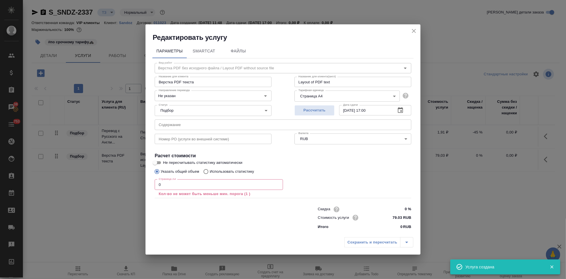
click at [199, 186] on input "0" at bounding box center [219, 184] width 128 height 10
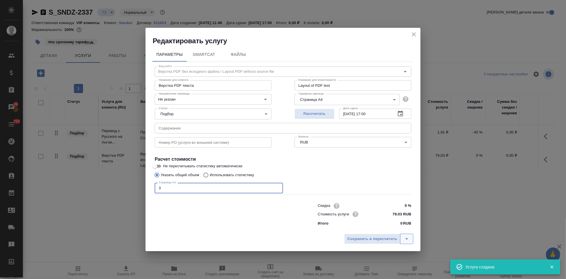
click at [409, 239] on icon "split button" at bounding box center [407, 239] width 7 height 7
click at [379, 229] on li "Сохранить" at bounding box center [379, 226] width 69 height 9
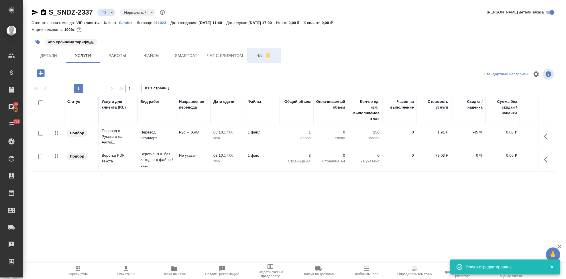
click at [256, 54] on span "Чат" at bounding box center [264, 55] width 28 height 7
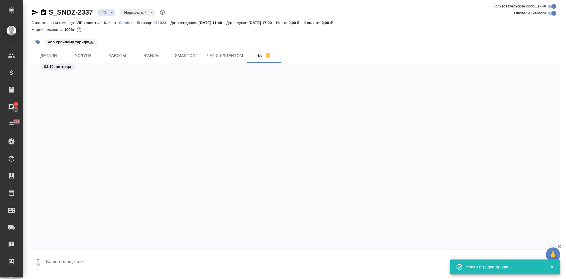
scroll to position [250, 0]
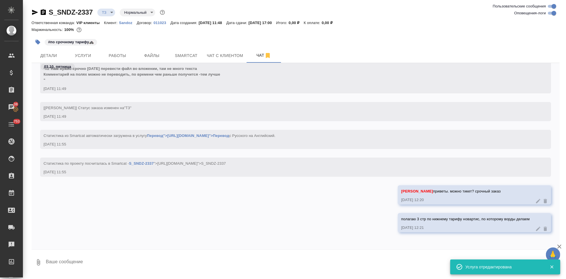
click at [171, 259] on textarea at bounding box center [302, 262] width 515 height 19
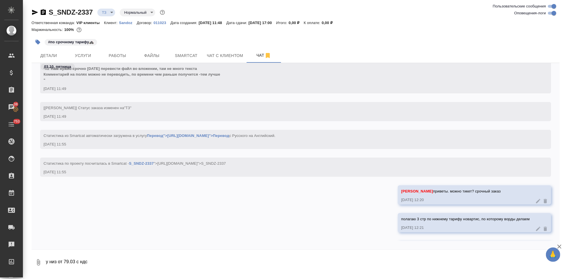
scroll to position [278, 0]
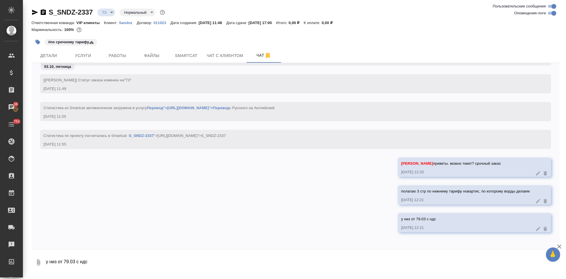
click at [536, 230] on icon at bounding box center [539, 229] width 6 height 6
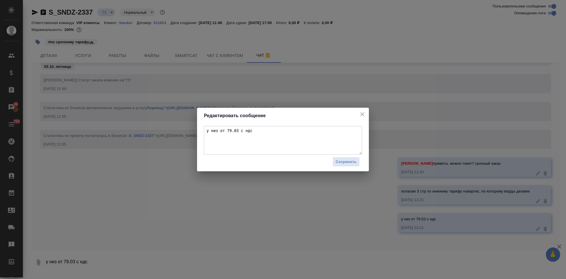
click at [216, 132] on textarea "у низ от 79.03 с ндс" at bounding box center [283, 140] width 158 height 29
click at [224, 129] on textarea "у них от 79.03 с ндс" at bounding box center [283, 140] width 158 height 29
click at [344, 164] on span "Сохранить" at bounding box center [346, 162] width 21 height 7
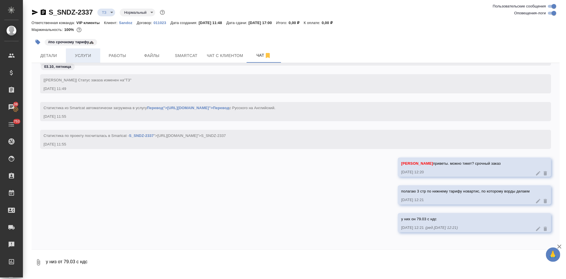
click at [93, 55] on span "Услуги" at bounding box center [83, 55] width 28 height 7
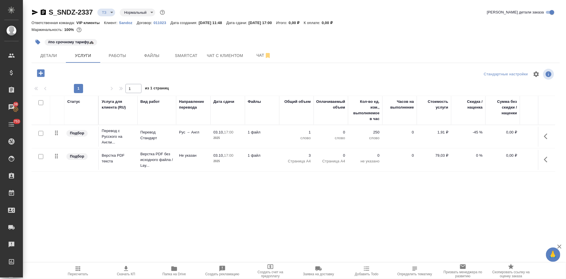
click at [77, 268] on icon "button" at bounding box center [78, 269] width 5 height 5
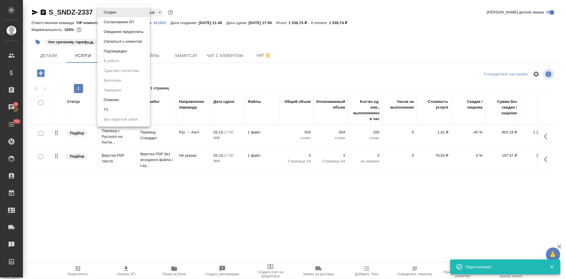
click at [120, 14] on body "🙏 .cls-1 fill:#fff; AWATERA Kabargina Anna Клиенты Спецификации Заказы 38 Чаты …" at bounding box center [283, 139] width 566 height 279
click at [113, 52] on button "Подтвержден" at bounding box center [115, 51] width 27 height 6
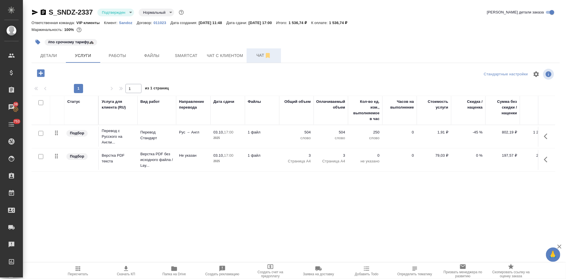
click at [251, 55] on span "Чат" at bounding box center [264, 55] width 28 height 7
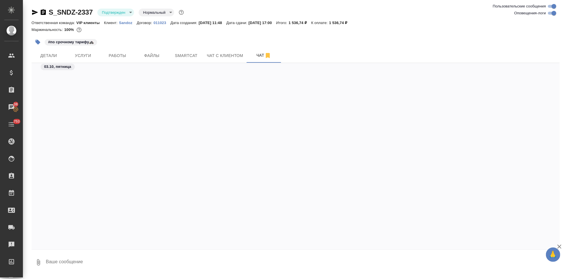
scroll to position [1506, 0]
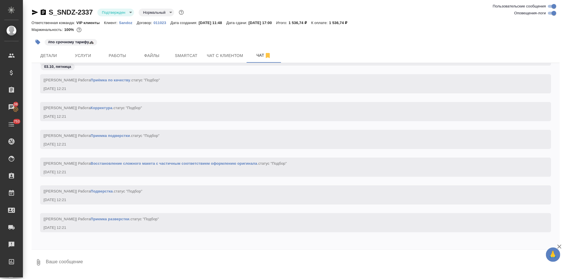
click at [140, 265] on textarea at bounding box center [302, 262] width 515 height 19
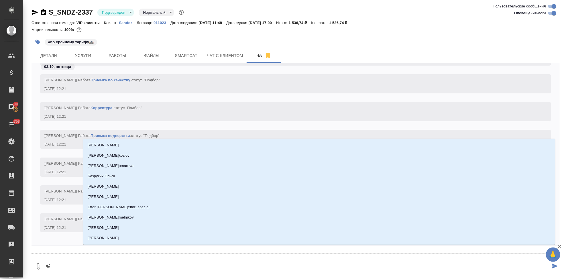
drag, startPoint x: 0, startPoint y: 248, endPoint x: 212, endPoint y: 136, distance: 240.0
click at [240, 105] on div "[Кабаргина Анна] Работа Корректура . статус "Подбор"" at bounding box center [288, 107] width 488 height 7
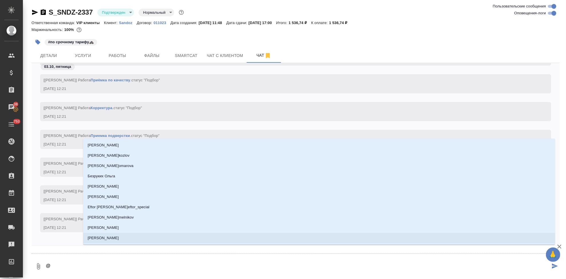
click at [61, 268] on textarea "@" at bounding box center [297, 266] width 505 height 19
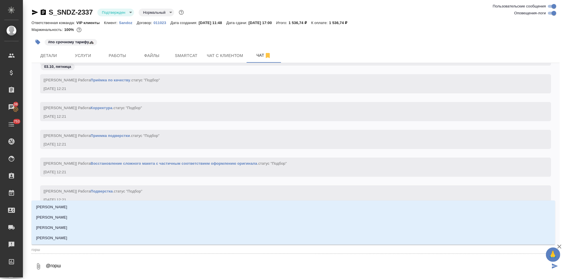
click at [71, 244] on ul "Горшкова Анастасия Горшунов Владислав Горшкова Майя Горшкова Валентина" at bounding box center [294, 227] width 524 height 41
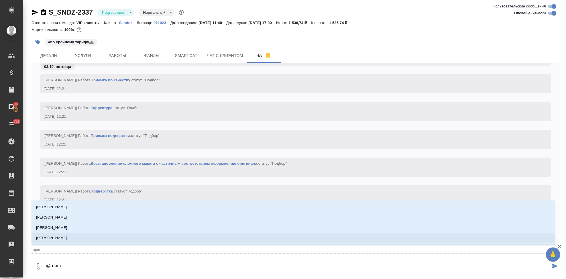
click at [73, 242] on li "[PERSON_NAME]" at bounding box center [294, 238] width 524 height 10
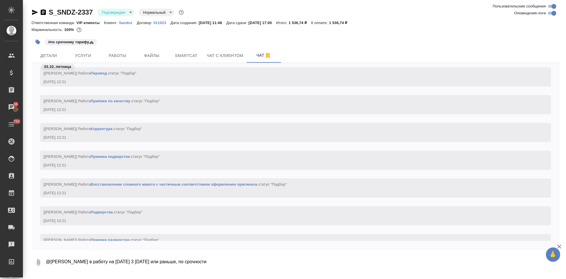
scroll to position [1483, 0]
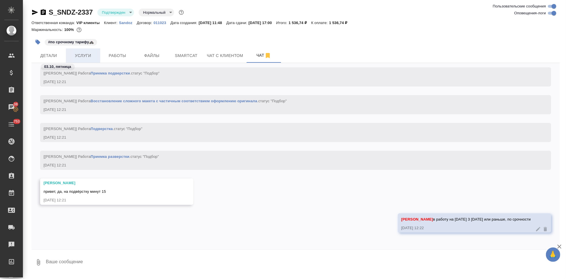
click at [91, 55] on span "Услуги" at bounding box center [83, 55] width 28 height 7
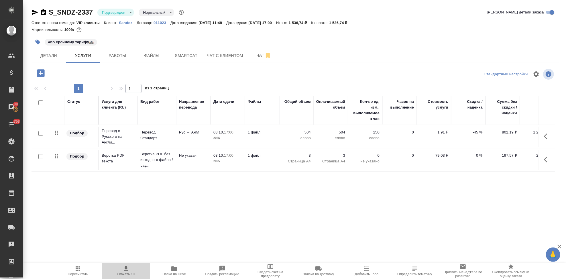
click at [122, 275] on span "Скачать КП" at bounding box center [126, 274] width 18 height 4
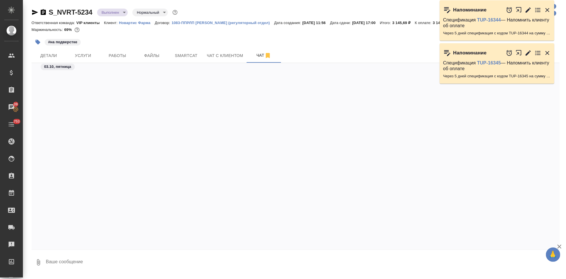
scroll to position [23710, 0]
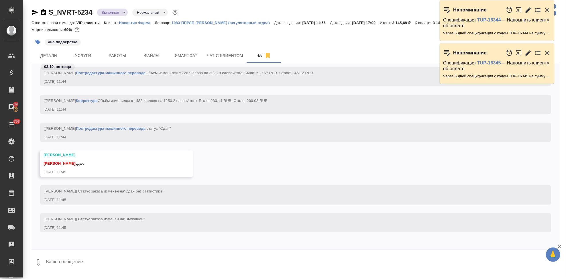
click at [107, 256] on textarea at bounding box center [302, 262] width 515 height 19
type textarea "спасибо"
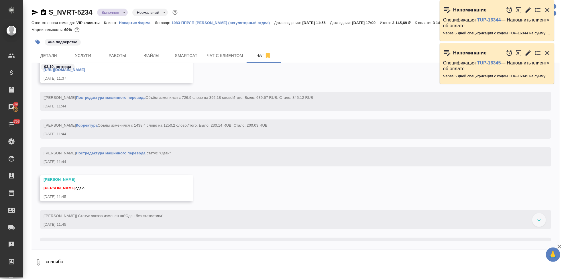
scroll to position [19872, 0]
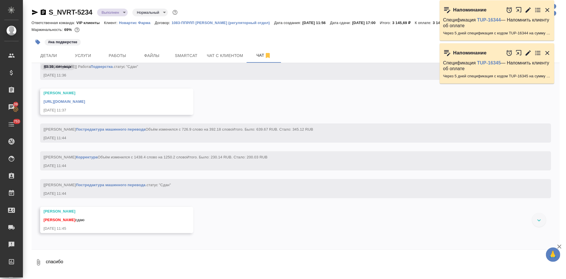
click at [85, 100] on link "[URL][DOMAIN_NAME]" at bounding box center [65, 101] width 42 height 4
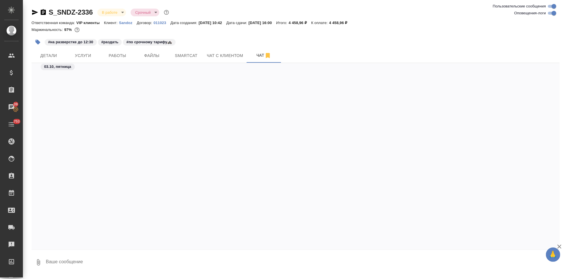
scroll to position [3099, 0]
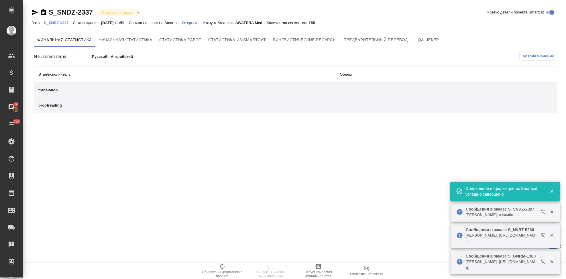
click at [193, 22] on p "Открыть" at bounding box center [192, 23] width 21 height 4
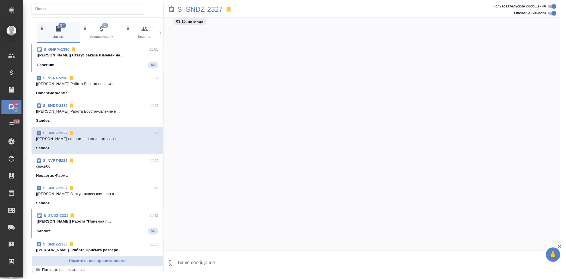
scroll to position [39326, 0]
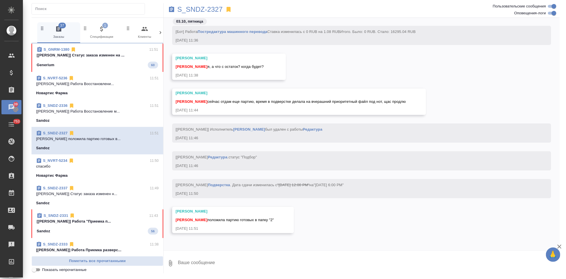
click at [99, 63] on div "Generium 60" at bounding box center [98, 65] width 122 height 7
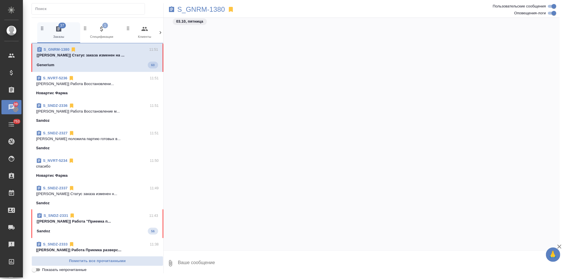
scroll to position [33713, 0]
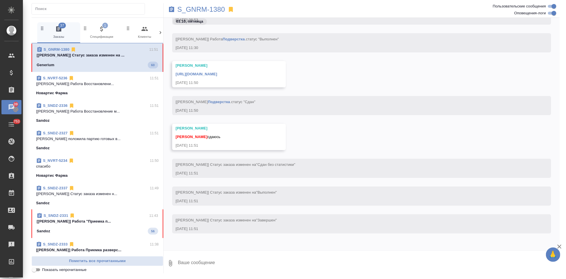
click at [217, 264] on textarea at bounding box center [368, 263] width 383 height 19
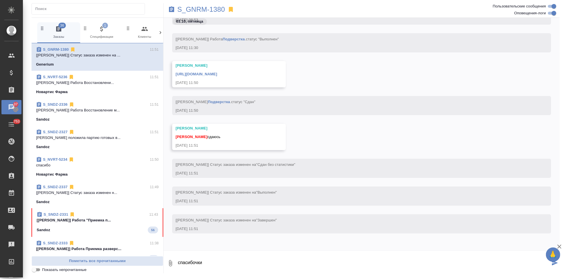
type textarea "спасибочки"
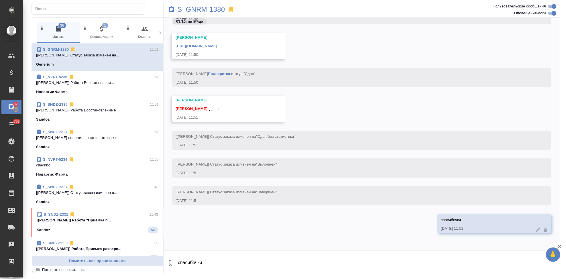
click at [217, 44] on link "[URL][DOMAIN_NAME]" at bounding box center [197, 46] width 42 height 4
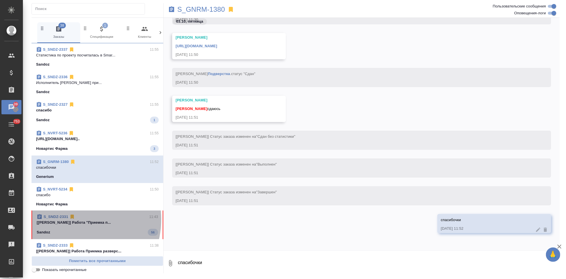
click at [71, 220] on p "[[PERSON_NAME]] Работа "Приемка п..." at bounding box center [98, 223] width 122 height 6
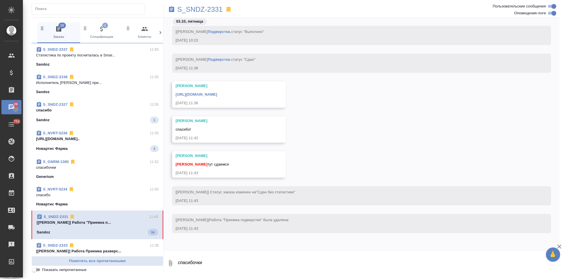
scroll to position [35111, 0]
click at [228, 271] on textarea "спасибочки" at bounding box center [368, 263] width 383 height 19
type textarea "спасибо поймала"
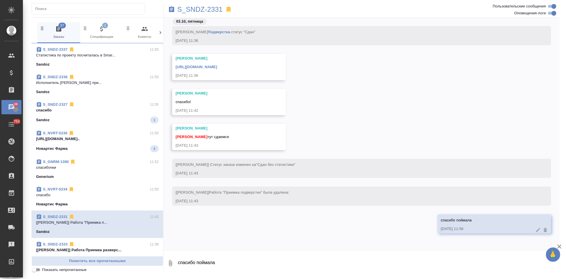
click at [217, 67] on link "[URL][DOMAIN_NAME]" at bounding box center [197, 67] width 42 height 4
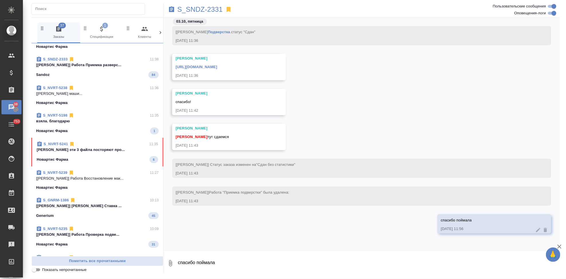
scroll to position [226, 0]
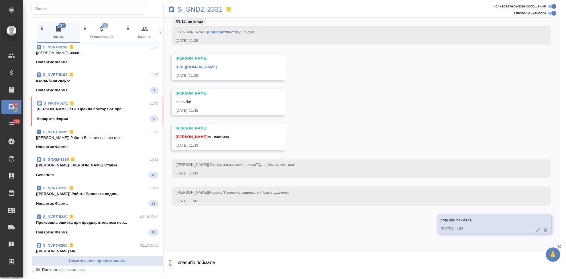
click at [101, 115] on span "S_NVRT-5241 11:35 [PERSON_NAME] эти 3 файла посторяют про... Новартис Фарма 6" at bounding box center [98, 112] width 122 height 22
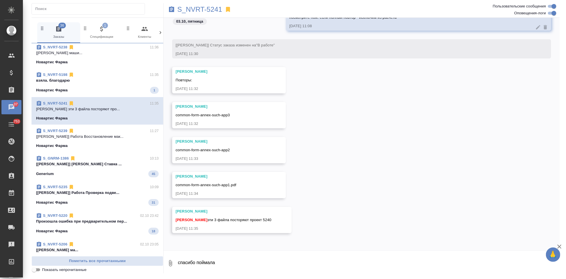
scroll to position [8896, 0]
click at [236, 261] on textarea "спасибо поймала" at bounding box center [368, 263] width 383 height 19
type textarea "прям полностью? даже название препаратов, номера протоколов и тд?"
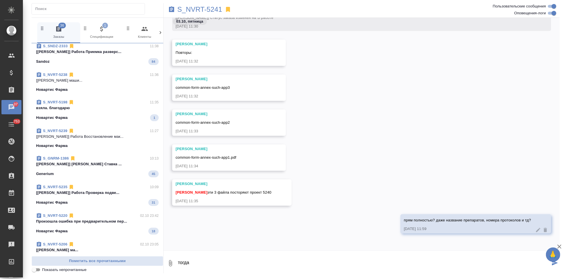
scroll to position [0, 0]
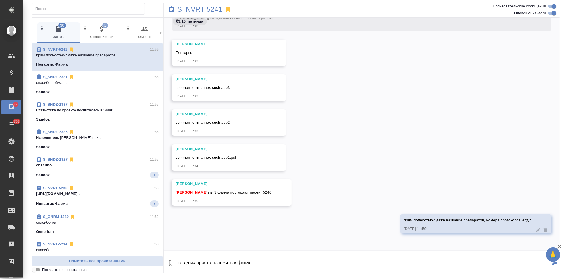
type textarea "тогда их просто положить в финал."
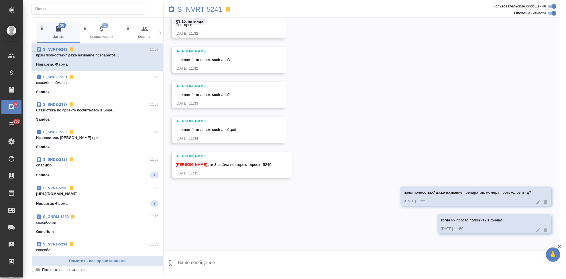
type textarea """
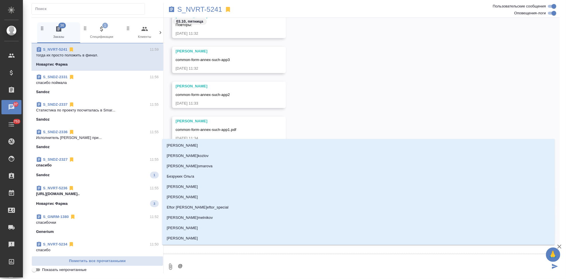
type textarea "@а"
type input "[PERSON_NAME]"
type textarea "@"
type textarea "@г"
type input "г"
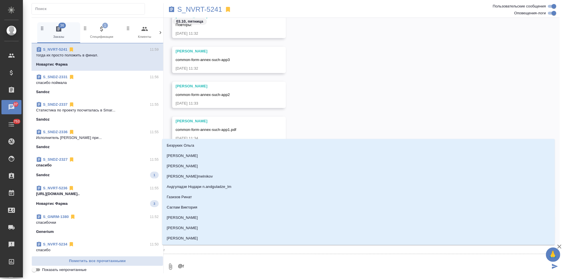
type textarea "@гр"
type input "гр"
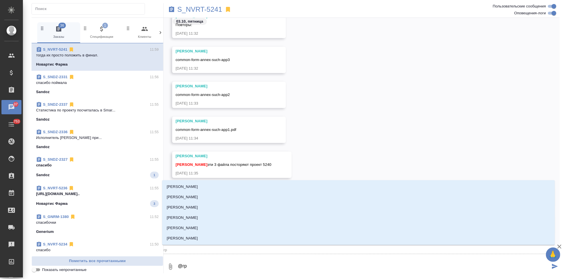
type textarea "@гра"
type input "гра"
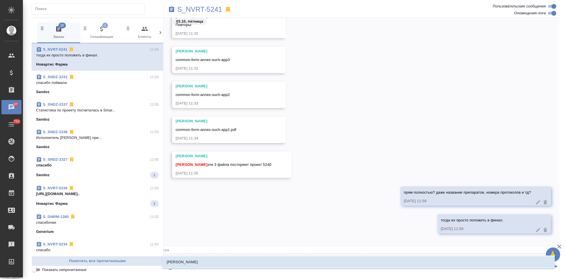
click at [226, 263] on li "[PERSON_NAME]" at bounding box center [358, 262] width 393 height 10
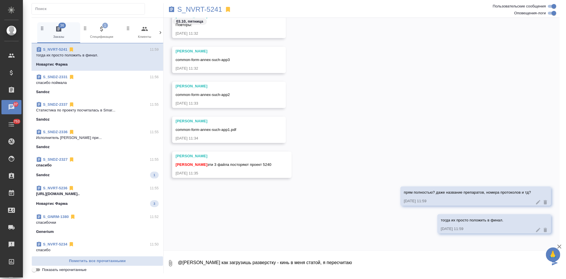
type textarea "@[PERSON_NAME] как загрузишь разверстку - кинь в меня статой, я пересчитаю"
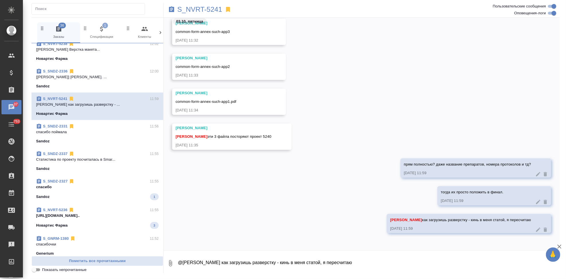
scroll to position [0, 0]
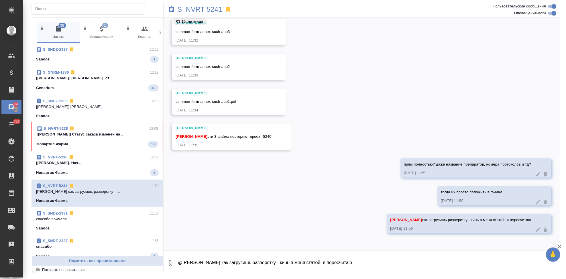
click at [95, 142] on div "Новартис Фарма 13" at bounding box center [98, 144] width 122 height 7
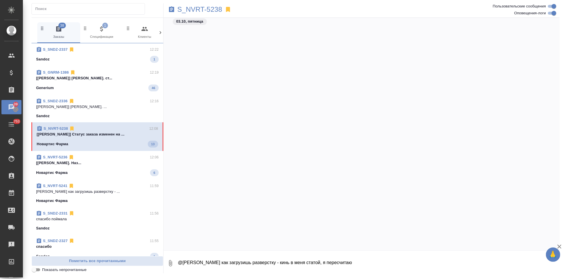
scroll to position [23438, 0]
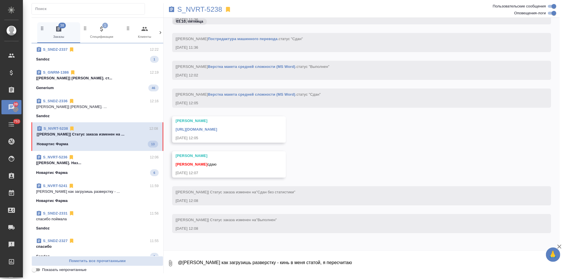
click at [199, 267] on textarea "@[PERSON_NAME] как загрузишь разверстку - кинь в меня статой, я пересчитаю" at bounding box center [368, 263] width 383 height 19
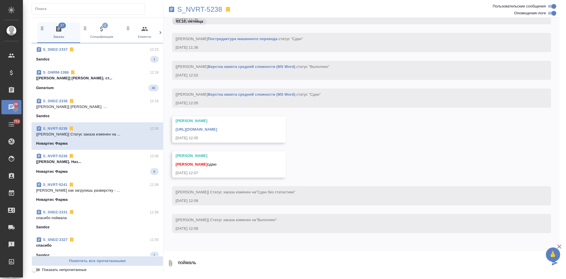
type textarea "поймаль"
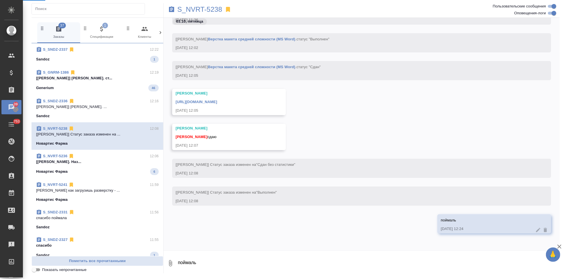
select select "RU"
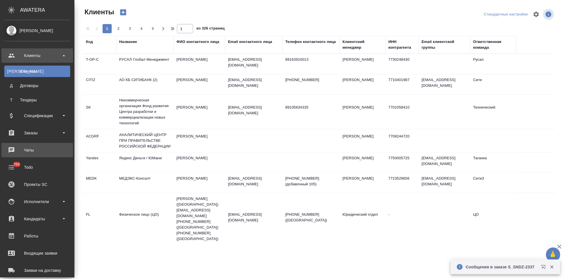
click at [31, 151] on div "Чаты" at bounding box center [37, 150] width 66 height 9
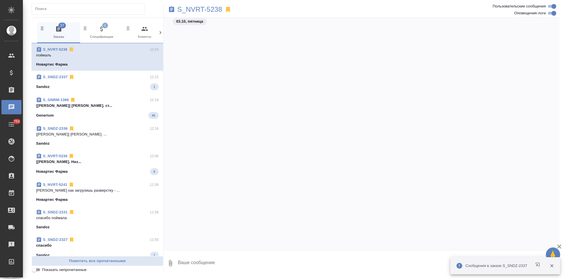
click at [83, 62] on div "Новартис Фарма" at bounding box center [97, 65] width 123 height 6
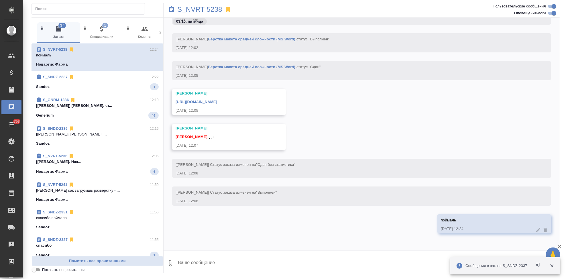
click at [217, 101] on link "[URL][DOMAIN_NAME]" at bounding box center [197, 102] width 42 height 4
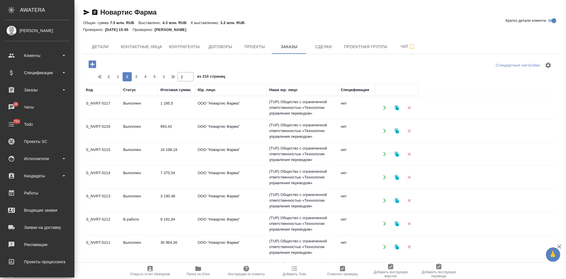
scroll to position [325, 0]
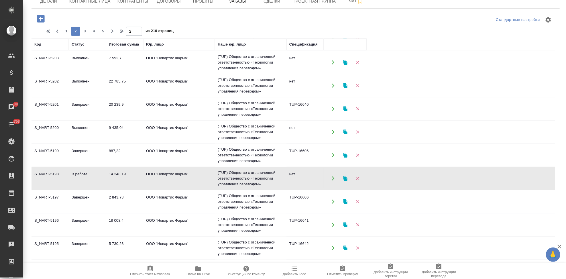
click at [40, 21] on icon "button" at bounding box center [40, 18] width 7 height 7
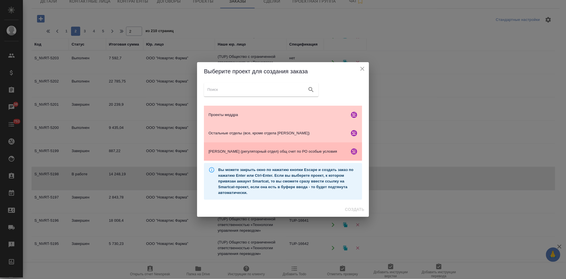
click at [232, 151] on span "Гладкова (регуляторный отдел) общ счет по РО особые условия" at bounding box center [278, 152] width 139 height 6
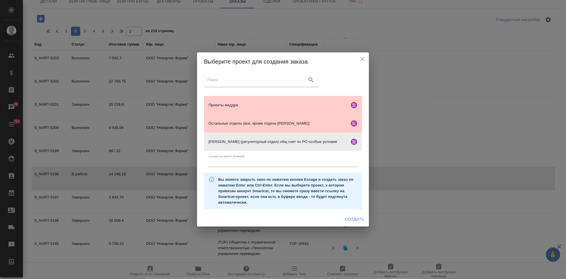
click at [353, 219] on span "Создать" at bounding box center [354, 219] width 19 height 7
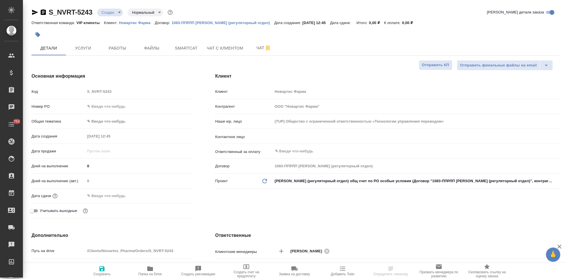
select select "RU"
click at [304, 141] on div "​" at bounding box center [416, 136] width 287 height 10
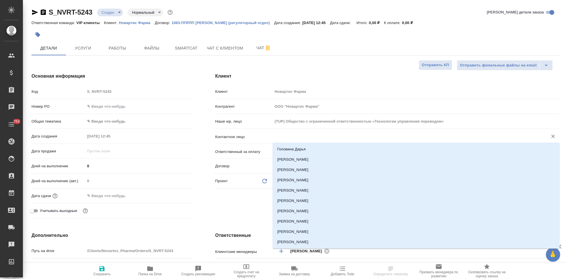
click at [311, 139] on input "text" at bounding box center [407, 136] width 265 height 7
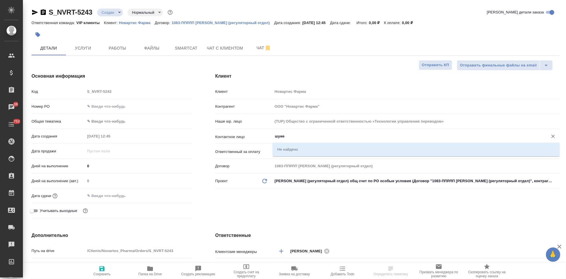
type input "шуи"
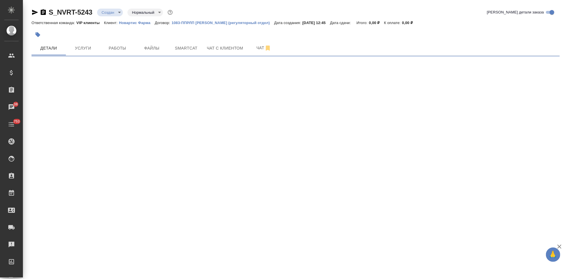
select select "RU"
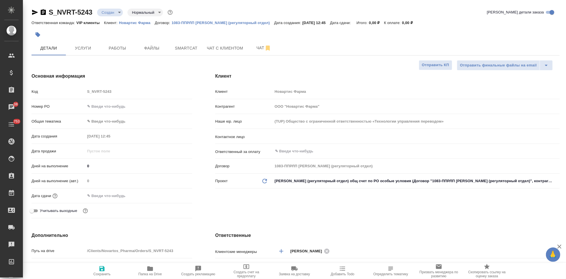
type textarea "x"
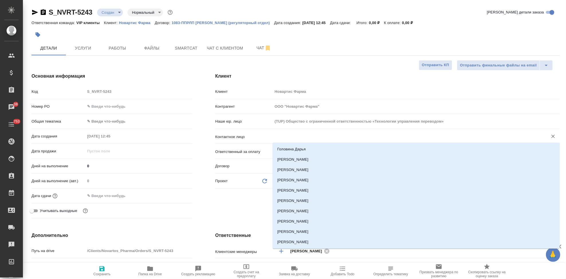
click at [287, 136] on input "text" at bounding box center [407, 136] width 265 height 7
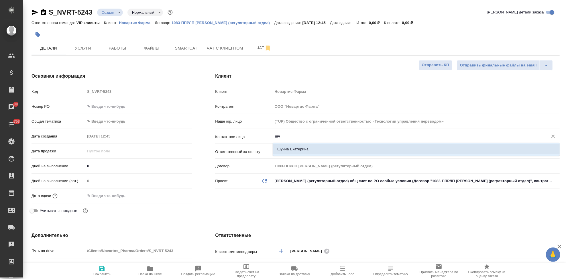
click at [315, 152] on li "Шуина Екатерина" at bounding box center [416, 149] width 287 height 10
type input "Шуина Екатерина"
type textarea "x"
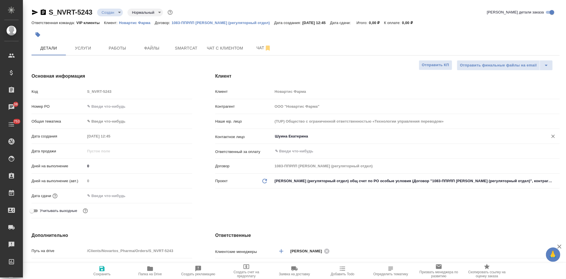
type input "Шуина Екатерина"
click at [97, 273] on span "Сохранить" at bounding box center [101, 274] width 17 height 4
type textarea "x"
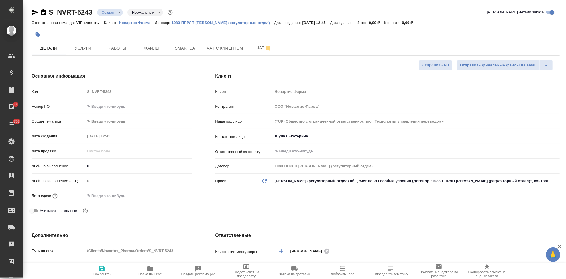
type textarea "x"
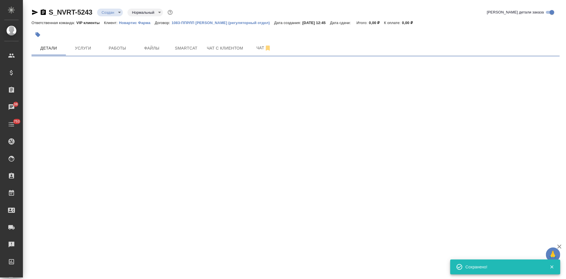
select select "RU"
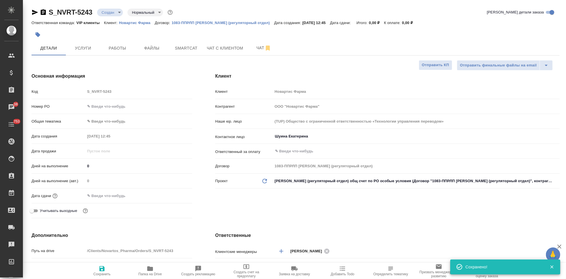
type textarea "x"
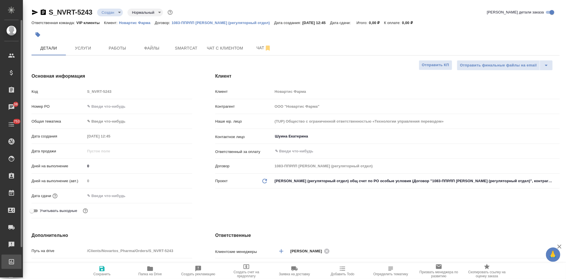
type textarea "x"
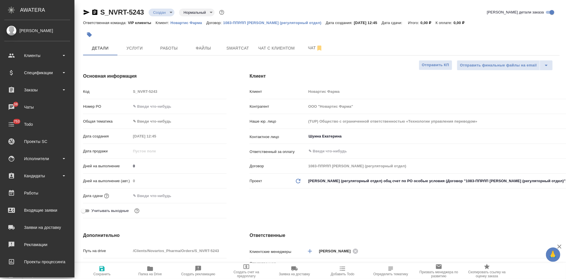
type textarea "x"
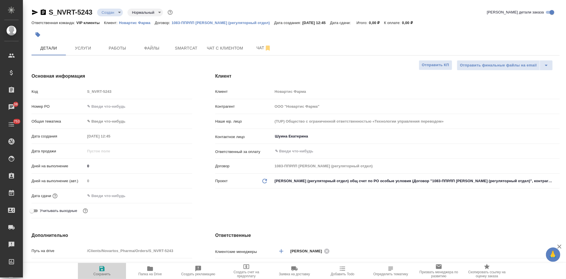
click at [107, 272] on span "Сохранить" at bounding box center [101, 274] width 17 height 4
type textarea "x"
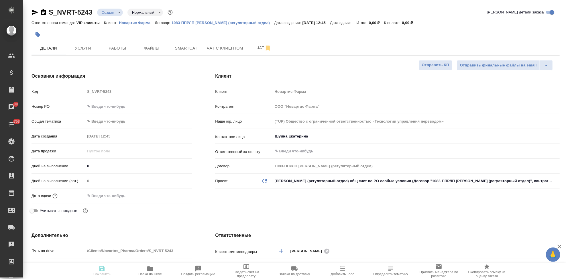
type textarea "x"
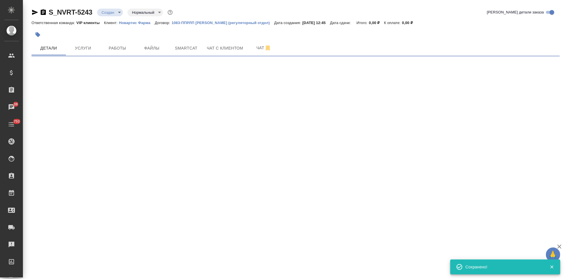
select select "RU"
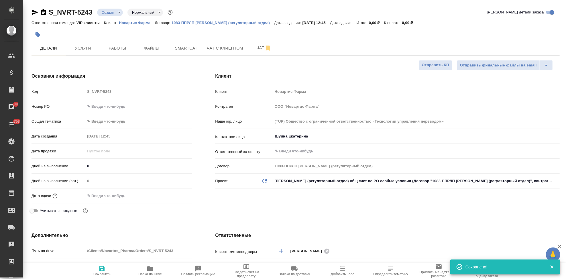
type textarea "x"
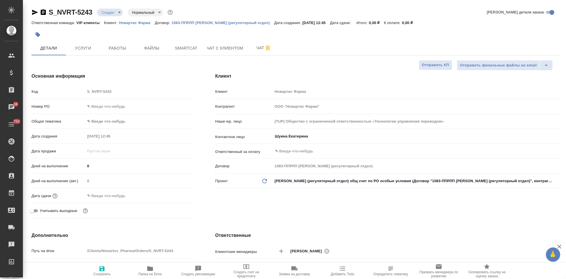
type textarea "x"
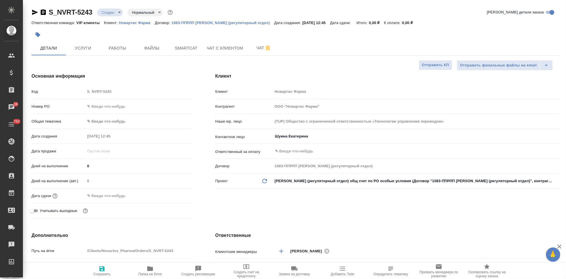
type textarea "x"
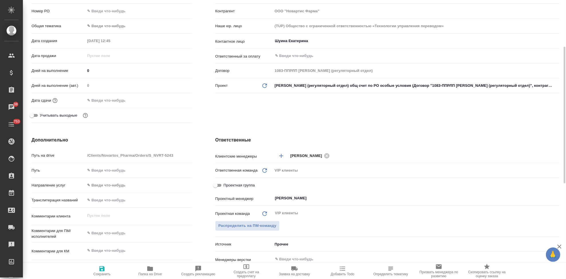
scroll to position [127, 0]
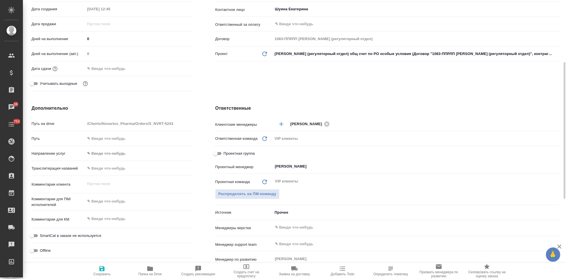
type textarea "x"
click at [118, 200] on textarea at bounding box center [138, 202] width 107 height 10
paste textarea "Обращаюсь с просьбой принять в работу новый заказ (срочный). Необходимые файлы …"
type textarea "Обращаюсь с просьбой принять в работу новый заказ (срочный). Необходимые файлы …"
type textarea "x"
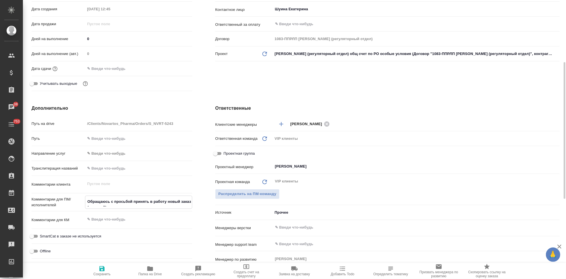
type textarea "x"
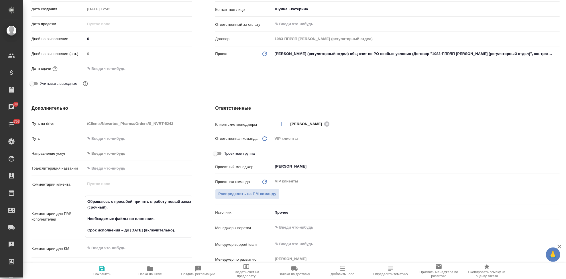
type textarea "Обращаюсь с просьбой принять в работу новый заказ (срочный). Необходимые файлы …"
type textarea "x"
click at [94, 267] on span "Сохранить" at bounding box center [101, 270] width 41 height 11
type textarea "x"
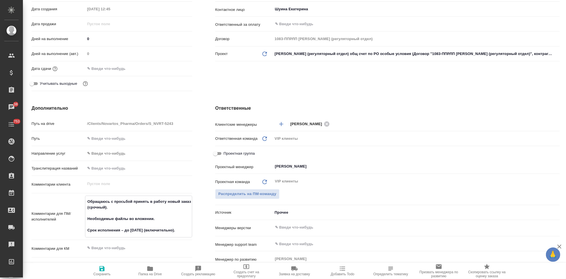
type textarea "x"
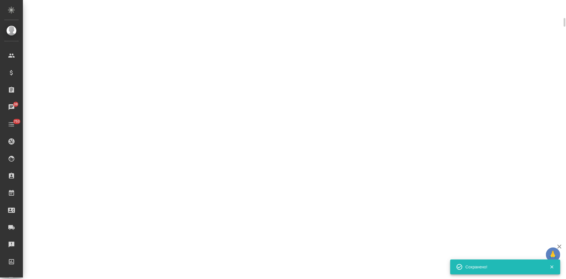
select select "RU"
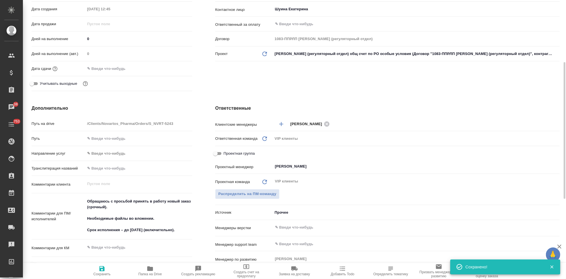
type textarea "x"
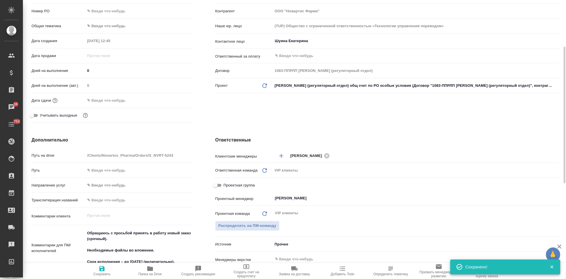
click at [116, 97] on input "text" at bounding box center [110, 100] width 50 height 8
click at [174, 97] on icon "button" at bounding box center [175, 100] width 7 height 7
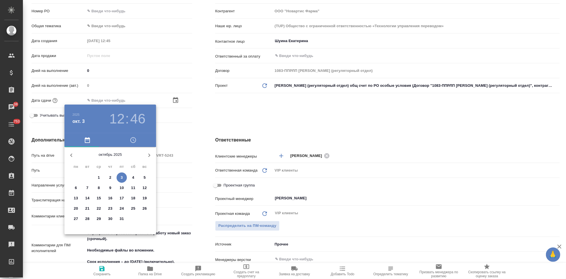
click at [147, 178] on span "5" at bounding box center [145, 178] width 10 height 6
type input "05.10.2025 12:46"
type textarea "x"
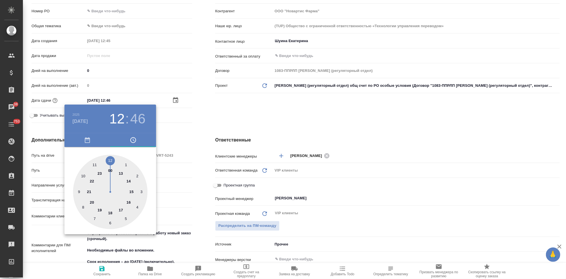
click at [124, 210] on div at bounding box center [110, 192] width 75 height 75
type input "05.10.2025 17:46"
type textarea "x"
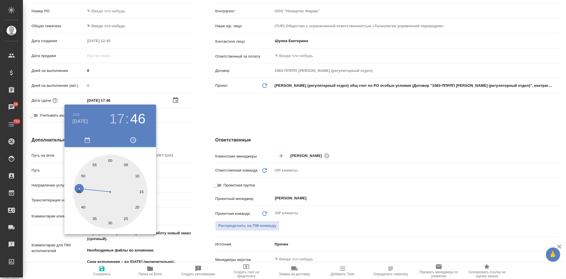
click at [111, 160] on div at bounding box center [110, 192] width 75 height 75
type input "05.10.2025 17:00"
type textarea "x"
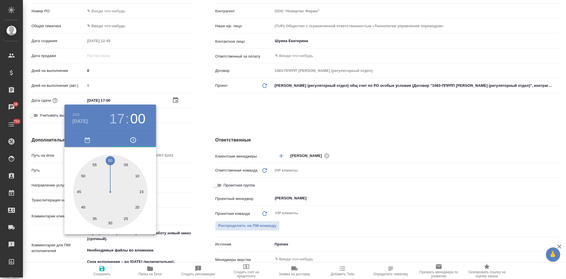
type textarea "x"
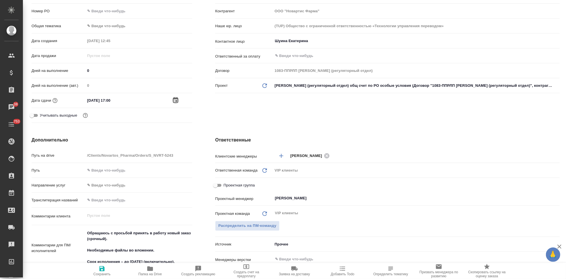
click at [100, 275] on span "Сохранить" at bounding box center [101, 274] width 17 height 4
type textarea "x"
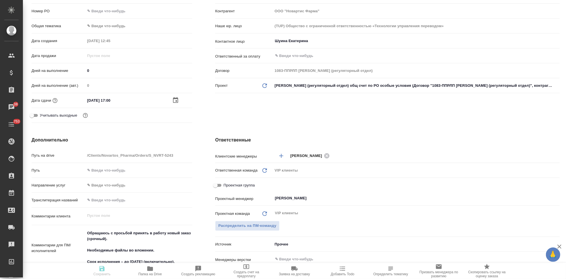
type textarea "x"
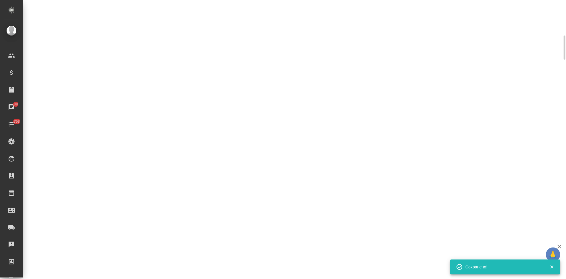
scroll to position [88, 0]
select select "RU"
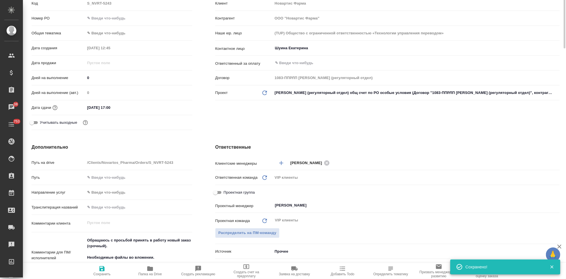
scroll to position [0, 0]
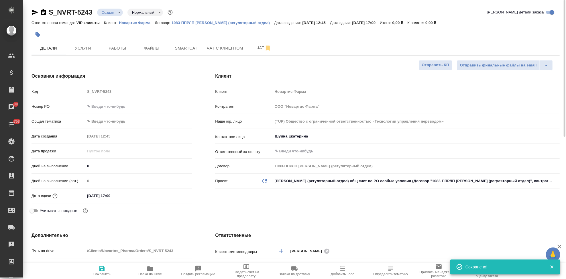
type textarea "x"
click at [147, 47] on span "Файлы" at bounding box center [152, 48] width 28 height 7
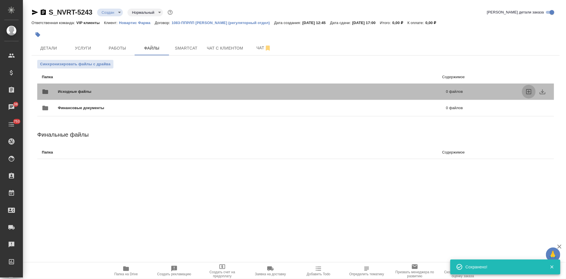
click at [526, 91] on icon "uploadFiles" at bounding box center [529, 91] width 7 height 7
click at [0, 0] on input "uploadFiles" at bounding box center [0, 0] width 0 height 0
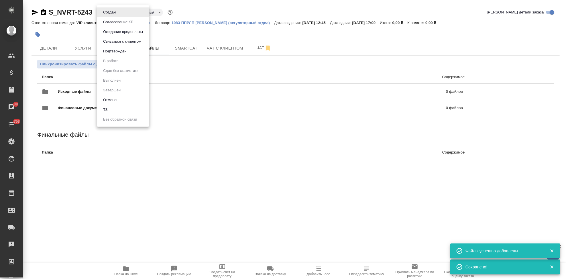
click at [119, 13] on body "🙏 .cls-1 fill:#fff; AWATERA Kabargina Anna Клиенты Спецификации Заказы 38 Чаты …" at bounding box center [283, 139] width 566 height 279
click at [121, 110] on li "ТЗ" at bounding box center [123, 110] width 52 height 10
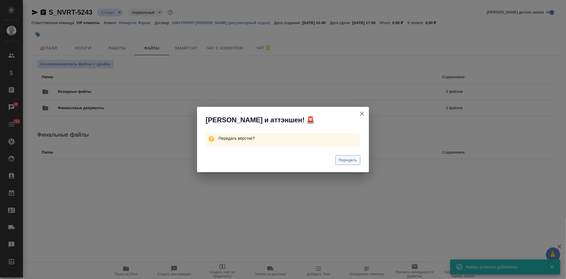
click at [344, 162] on span "Передать" at bounding box center [348, 160] width 19 height 7
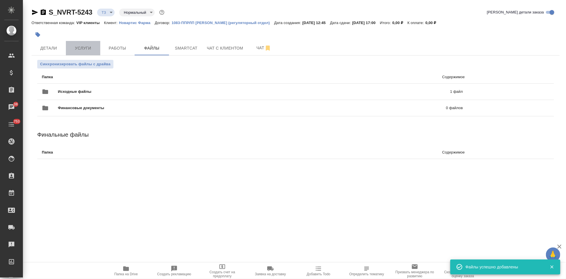
click at [80, 46] on span "Услуги" at bounding box center [83, 48] width 28 height 7
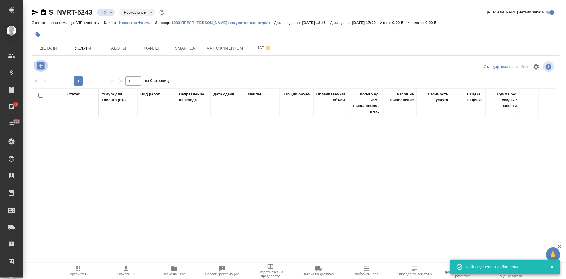
click at [42, 66] on icon "button" at bounding box center [40, 65] width 7 height 7
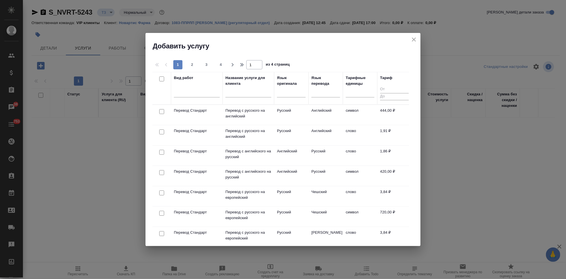
click at [245, 94] on input "text" at bounding box center [249, 93] width 46 height 7
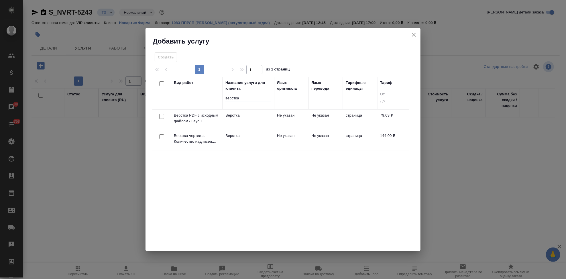
type input "верстка"
click at [281, 137] on td "Не указан" at bounding box center [291, 140] width 34 height 20
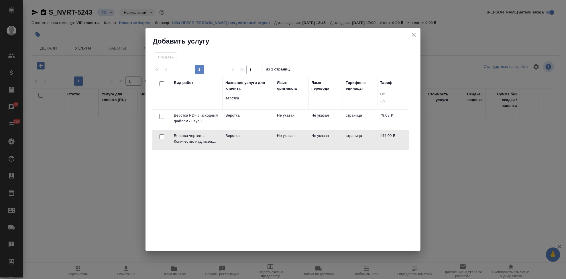
click at [281, 137] on td "Не указан" at bounding box center [291, 140] width 34 height 20
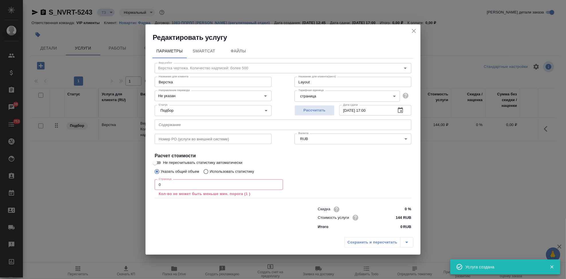
click at [217, 125] on input "text" at bounding box center [283, 125] width 257 height 10
paste input "Перевод_Uperio_Declaration Harman"
type input "Перевод_Uperio_Declaration Harman"
click at [177, 183] on input "0" at bounding box center [219, 184] width 128 height 10
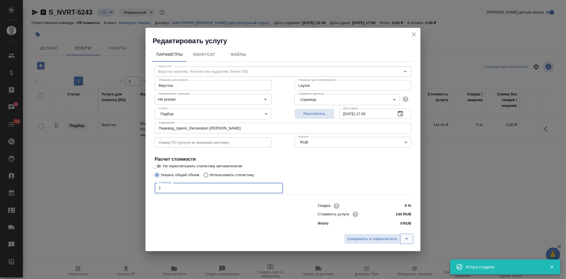
type input "1"
click at [407, 240] on icon "split button" at bounding box center [407, 238] width 3 height 1
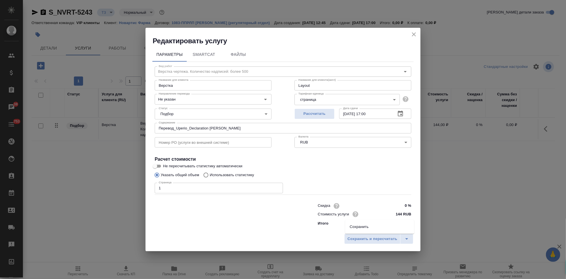
click at [367, 227] on li "Сохранить" at bounding box center [379, 226] width 69 height 9
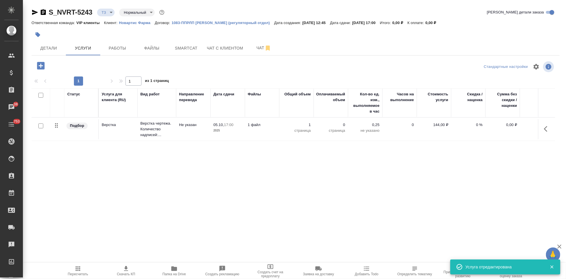
click at [40, 65] on icon "button" at bounding box center [40, 65] width 7 height 7
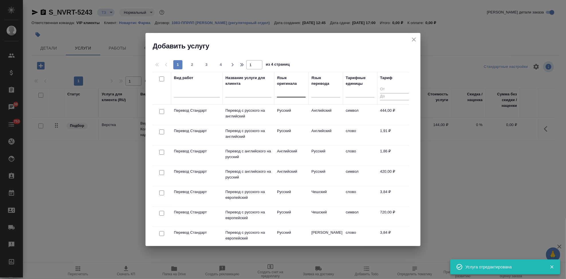
click at [295, 93] on div at bounding box center [291, 91] width 29 height 8
type input "а"
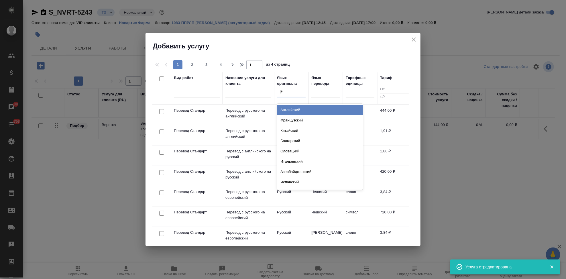
click at [293, 111] on div "Английский" at bounding box center [320, 110] width 86 height 10
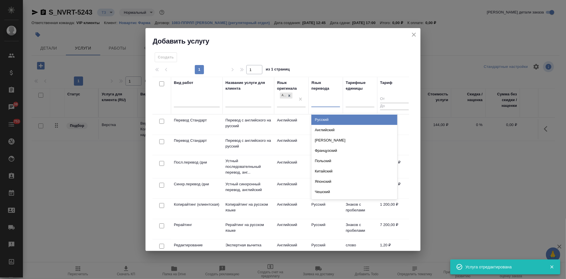
click at [317, 103] on div at bounding box center [326, 101] width 29 height 8
type input "рус"
click at [332, 120] on div "Русский" at bounding box center [355, 120] width 86 height 10
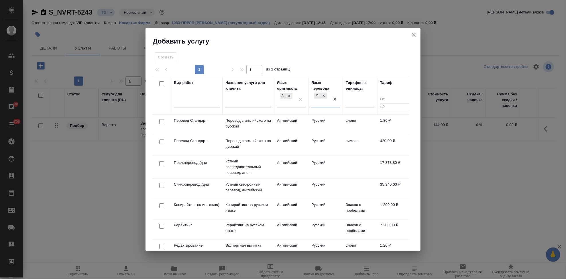
click at [324, 121] on td "Русский" at bounding box center [326, 125] width 34 height 20
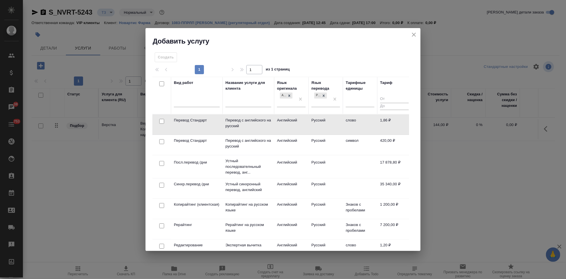
click at [324, 121] on td "Русский" at bounding box center [326, 125] width 34 height 20
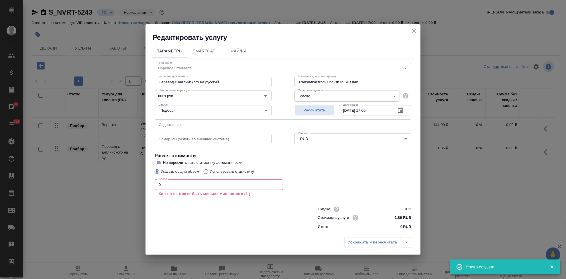
click at [202, 182] on input "0" at bounding box center [219, 184] width 128 height 10
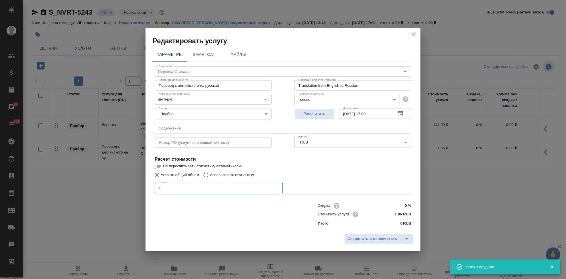
type input "1"
click at [226, 127] on input "text" at bounding box center [283, 128] width 257 height 10
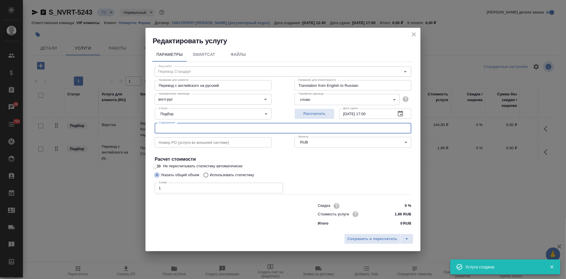
paste input "Перевод_Uperio_Declaration Harman"
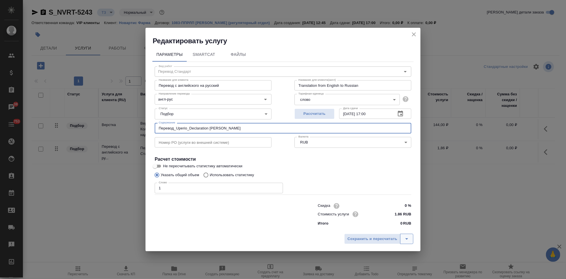
type input "Перевод_Uperio_Declaration Harman"
click at [404, 237] on icon "split button" at bounding box center [407, 239] width 7 height 7
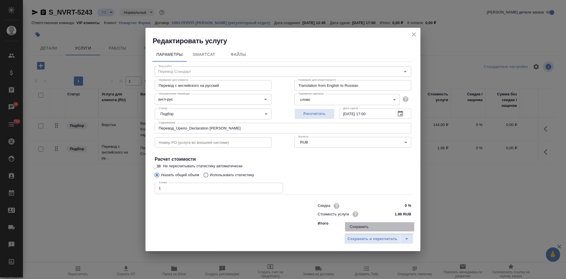
click at [382, 225] on li "Сохранить" at bounding box center [379, 226] width 69 height 9
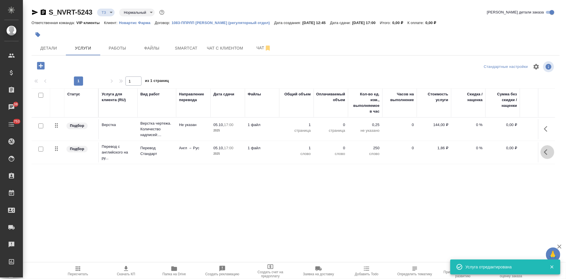
click at [544, 150] on icon "button" at bounding box center [547, 152] width 7 height 7
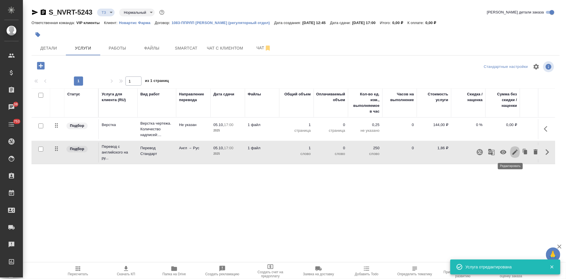
click at [513, 152] on icon "button" at bounding box center [515, 152] width 5 height 5
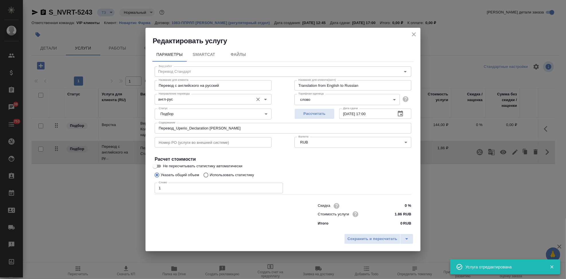
click at [191, 99] on input "англ-рус" at bounding box center [203, 99] width 94 height 7
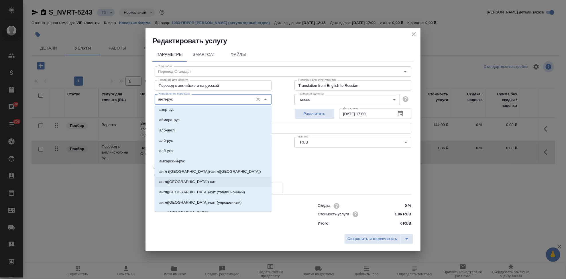
scroll to position [127, 0]
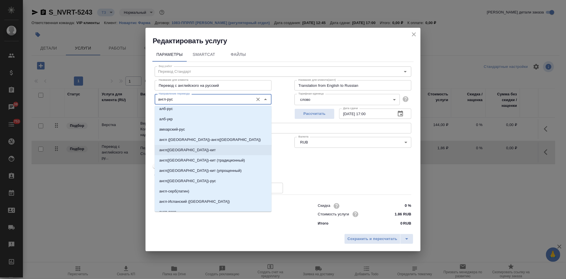
click at [177, 183] on p "англ(США)-рус" at bounding box center [187, 181] width 57 height 6
type input "англ(США)-рус"
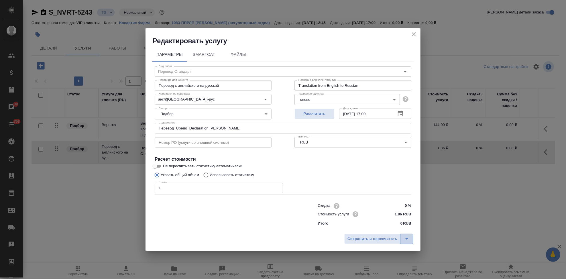
click at [406, 236] on icon "split button" at bounding box center [407, 239] width 7 height 7
click at [383, 228] on li "Сохранить" at bounding box center [379, 226] width 69 height 9
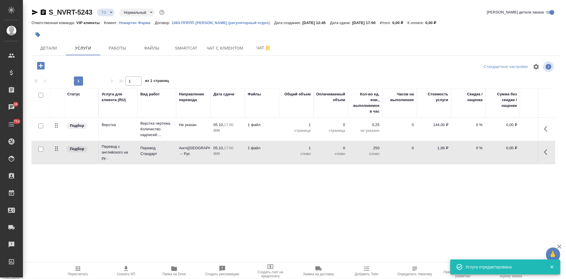
click at [41, 148] on input "checkbox" at bounding box center [40, 149] width 5 height 5
checkbox input "true"
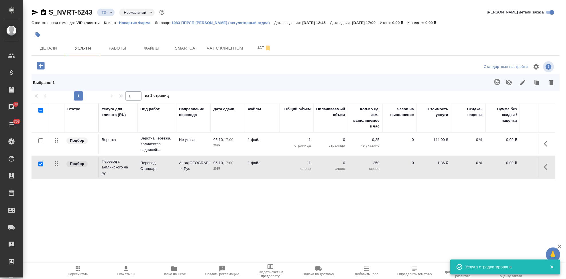
click at [494, 85] on icon "button" at bounding box center [497, 82] width 7 height 7
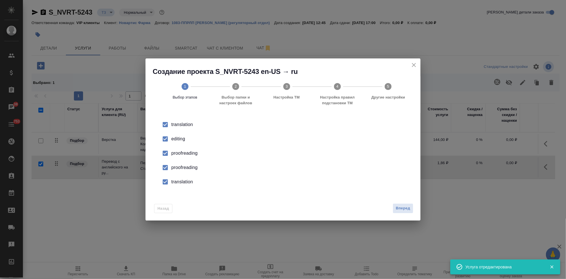
click at [169, 137] on input "checkbox" at bounding box center [165, 139] width 12 height 12
click at [166, 162] on input "checkbox" at bounding box center [165, 168] width 12 height 12
click at [165, 183] on input "checkbox" at bounding box center [165, 182] width 12 height 12
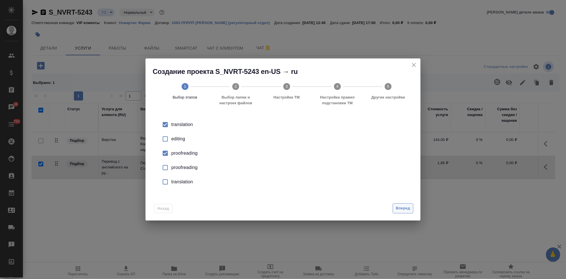
click at [407, 207] on span "Вперед" at bounding box center [403, 208] width 14 height 7
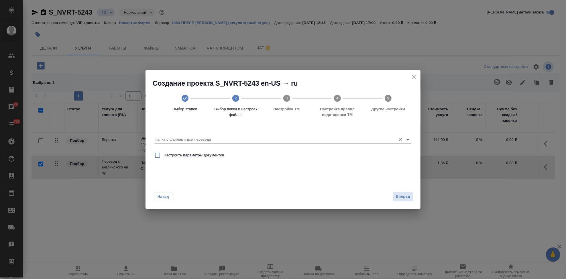
click at [367, 144] on div "Папка с файлами для перевода" at bounding box center [283, 136] width 257 height 15
click at [344, 143] on div at bounding box center [283, 139] width 257 height 7
click at [340, 139] on input "Папка с файлами для перевода" at bounding box center [274, 139] width 238 height 7
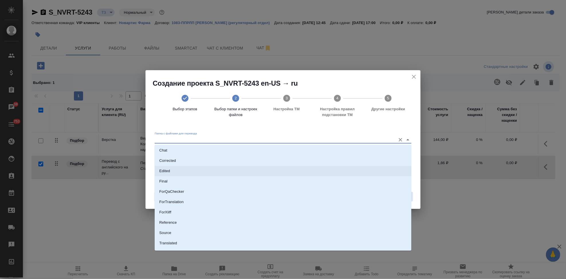
scroll to position [30, 0]
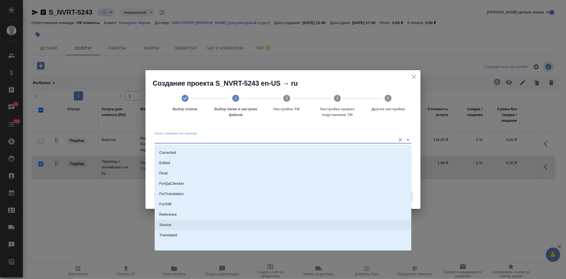
click at [185, 222] on li "Source" at bounding box center [283, 225] width 257 height 10
type input "Source"
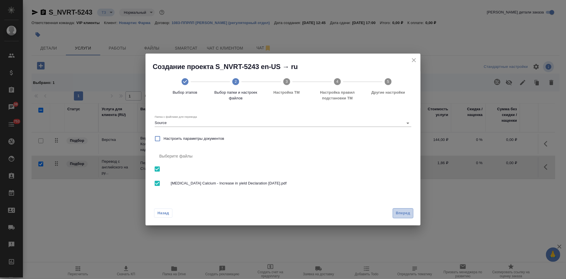
click at [393, 213] on button "Вперед" at bounding box center [403, 213] width 21 height 10
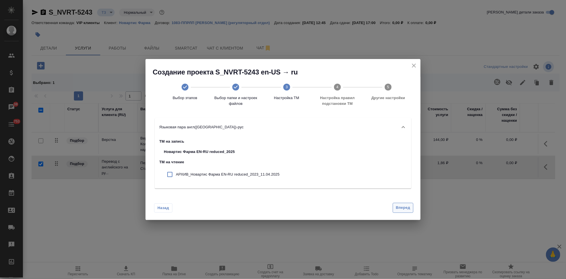
click at [404, 206] on span "Вперед" at bounding box center [403, 208] width 14 height 7
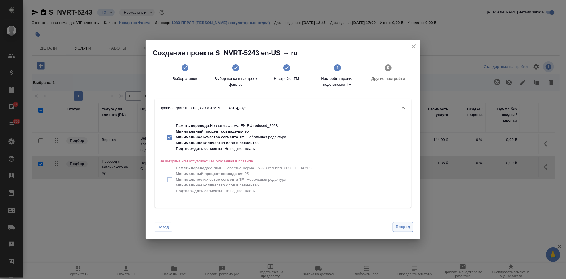
click at [400, 226] on span "Вперед" at bounding box center [403, 227] width 14 height 7
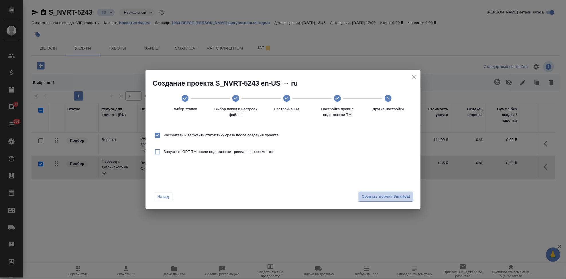
click at [405, 197] on span "Создать проект Smartcat" at bounding box center [386, 196] width 48 height 7
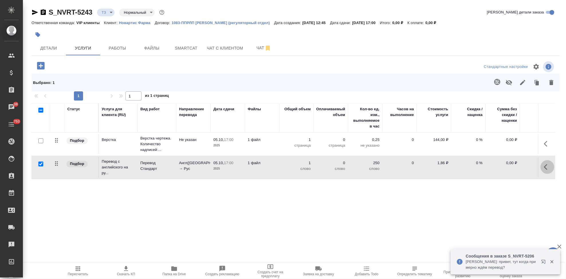
click at [544, 169] on icon "button" at bounding box center [547, 167] width 7 height 7
click at [512, 166] on icon "button" at bounding box center [515, 167] width 7 height 7
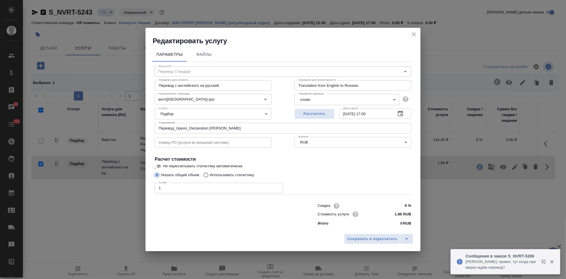
click at [207, 173] on input "Использовать статистику" at bounding box center [205, 175] width 9 height 11
radio input "true"
radio input "false"
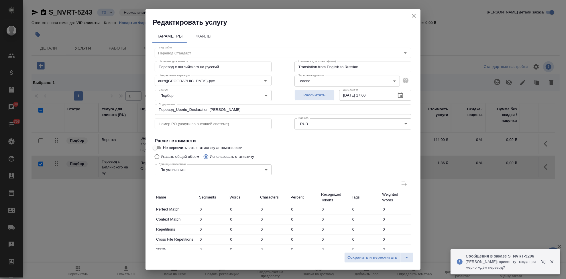
click at [404, 181] on label at bounding box center [405, 184] width 14 height 14
click at [0, 0] on input "file" at bounding box center [0, 0] width 0 height 0
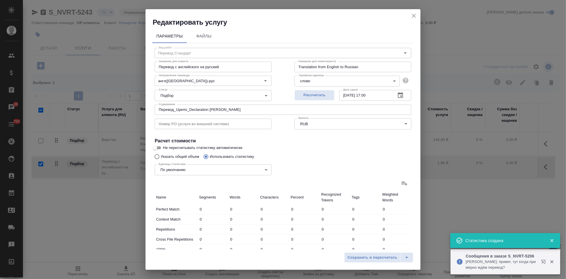
type input "3"
type input "8"
type input "46"
type input "1"
type input "4"
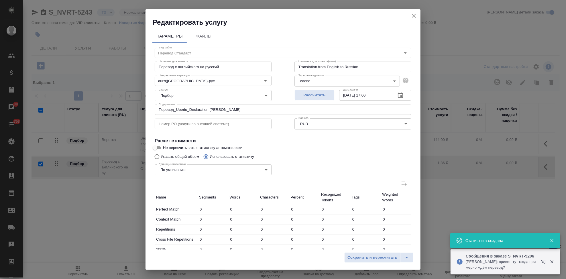
type input "28"
type input "1"
type input "13"
type input "82"
type input "3"
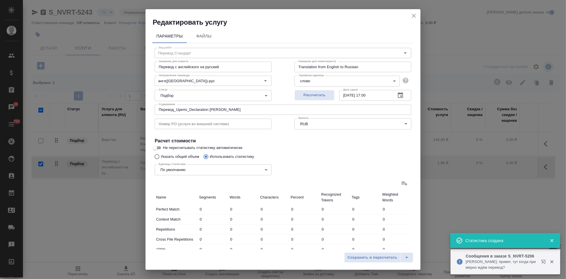
type input "25"
type input "197"
type input "8"
type input "91"
type input "631"
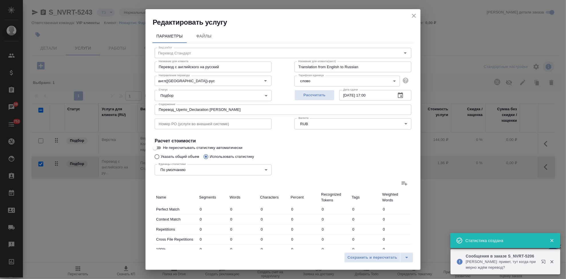
type input "16"
type input "141"
type input "984"
type input "16"
type input "141"
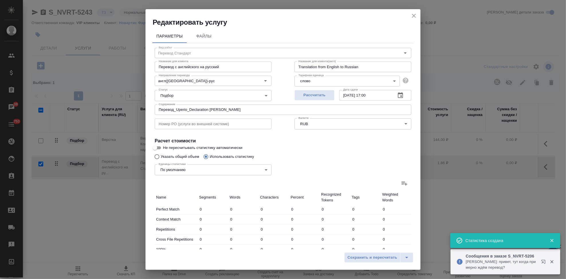
type input "984"
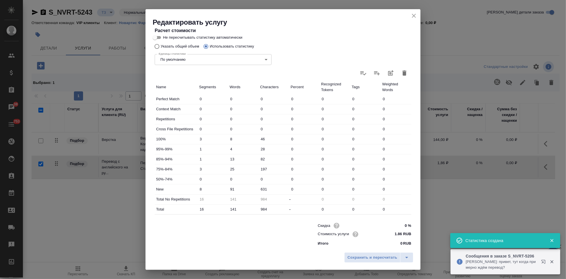
scroll to position [111, 0]
click at [239, 186] on input "91" at bounding box center [243, 188] width 31 height 8
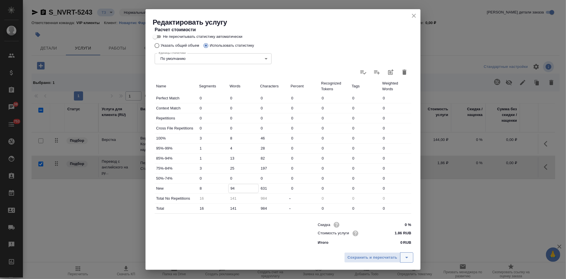
type input "94"
click at [408, 256] on icon "split button" at bounding box center [407, 257] width 7 height 7
click at [376, 246] on li "Сохранить" at bounding box center [379, 245] width 69 height 9
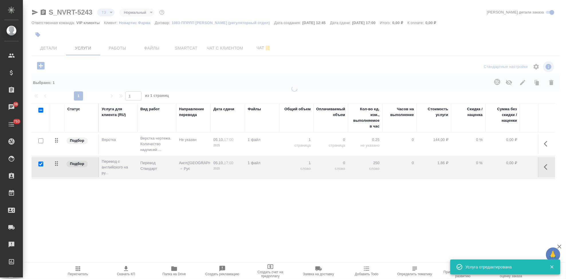
click at [76, 269] on icon "button" at bounding box center [78, 269] width 5 height 5
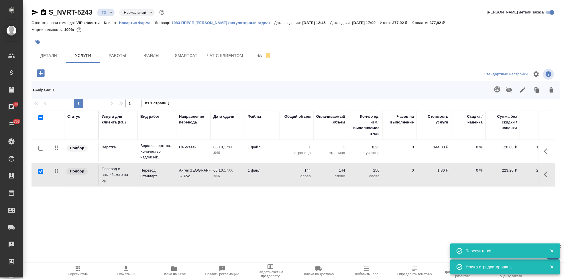
click at [76, 269] on icon "button" at bounding box center [78, 269] width 5 height 5
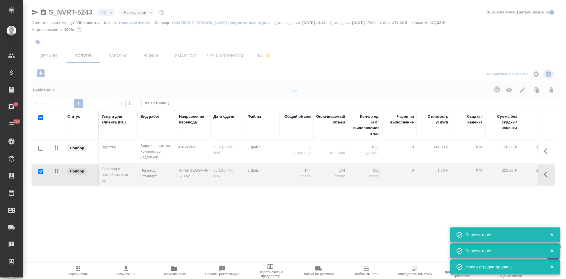
type input "urgent"
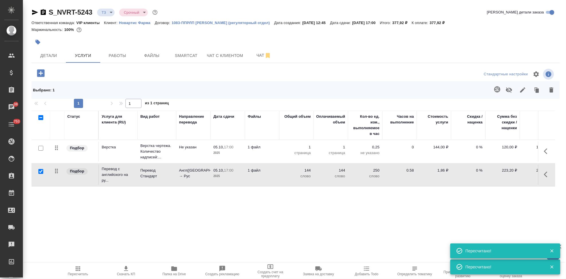
click at [122, 272] on span "Скачать КП" at bounding box center [125, 270] width 41 height 11
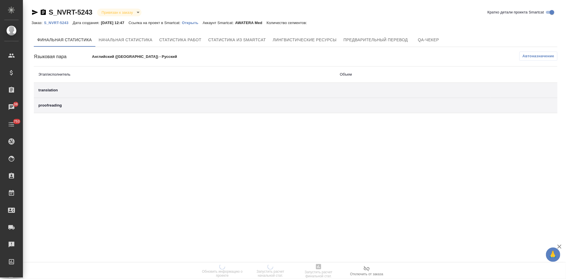
click at [197, 23] on p "Открыть" at bounding box center [192, 23] width 21 height 4
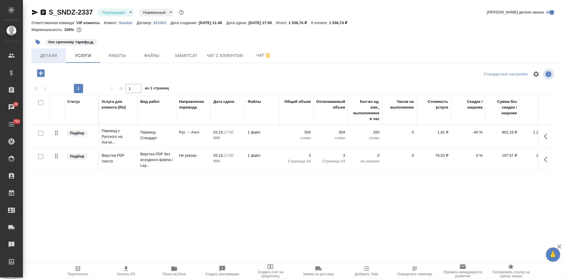
click at [52, 56] on span "Детали" at bounding box center [49, 55] width 28 height 7
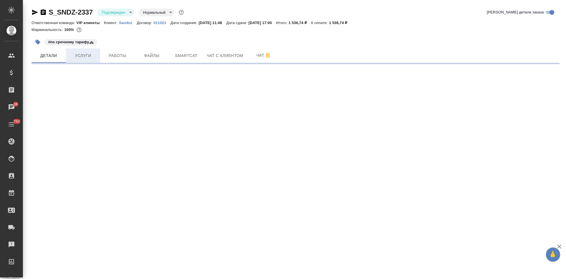
select select "RU"
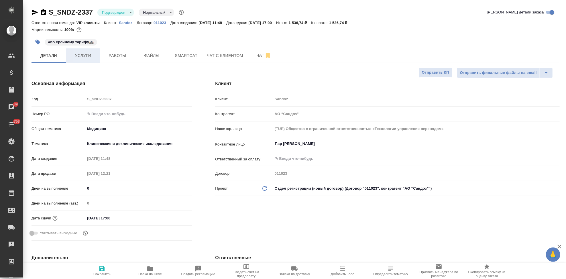
type textarea "x"
type input "[PERSON_NAME]"
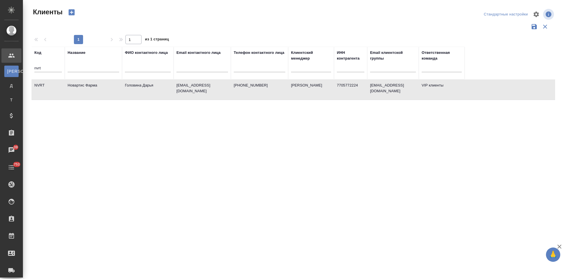
select select "RU"
click at [52, 70] on input "nvrt" at bounding box center [48, 68] width 28 height 7
type input "n"
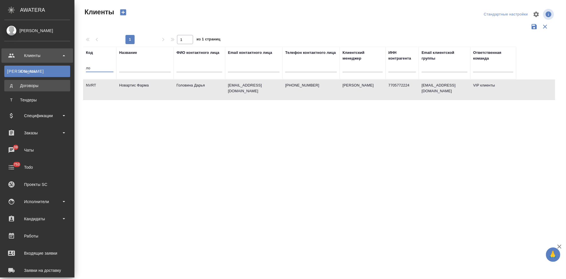
type input "л"
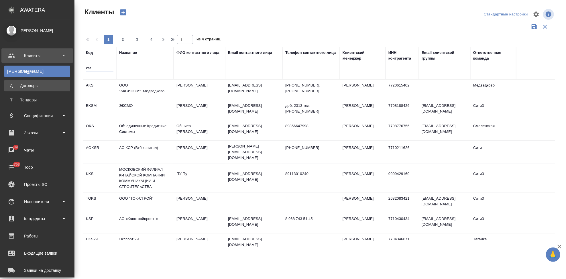
type input "ksf"
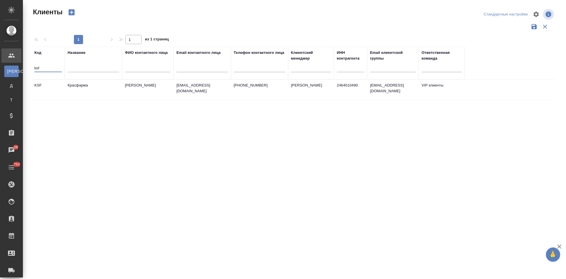
click at [209, 96] on td "[EMAIL_ADDRESS][DOMAIN_NAME]" at bounding box center [202, 90] width 57 height 20
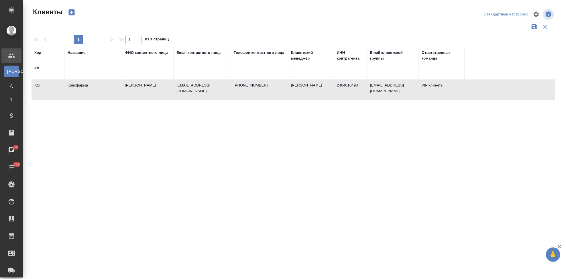
click at [209, 96] on td "[EMAIL_ADDRESS][DOMAIN_NAME]" at bounding box center [202, 90] width 57 height 20
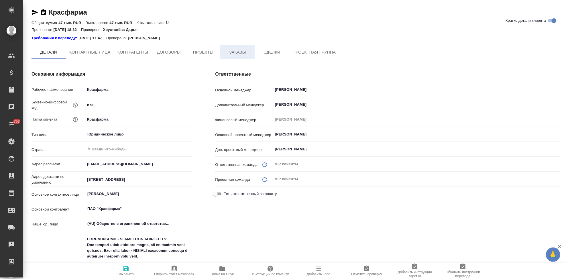
type textarea "x"
click at [241, 55] on span "Заказы" at bounding box center [238, 52] width 28 height 7
type textarea "x"
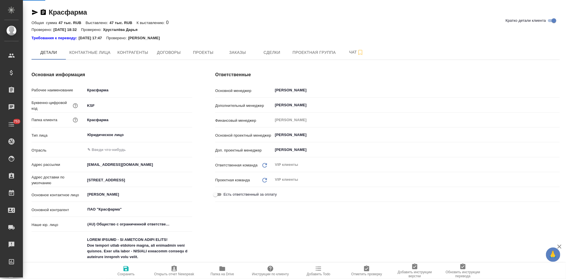
type textarea "x"
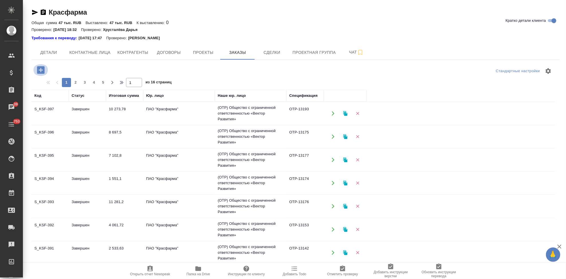
click at [44, 73] on icon "button" at bounding box center [40, 69] width 7 height 7
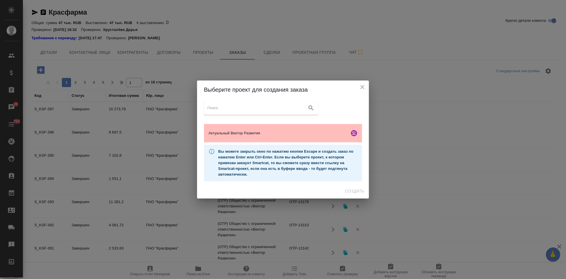
click at [253, 136] on span "Актуальный Вектор Развития" at bounding box center [278, 133] width 139 height 6
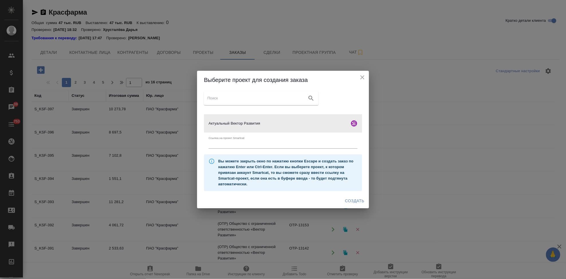
click at [361, 201] on span "Создать" at bounding box center [354, 200] width 19 height 7
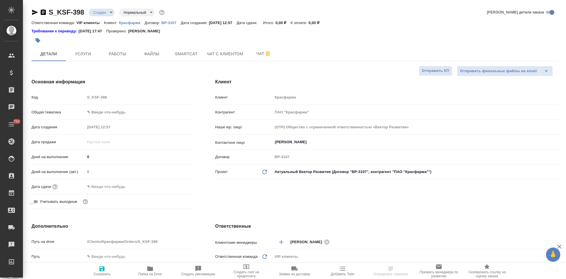
select select "RU"
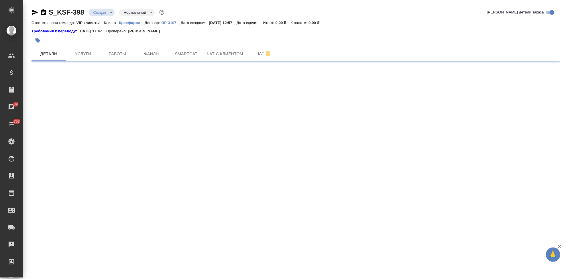
select select "RU"
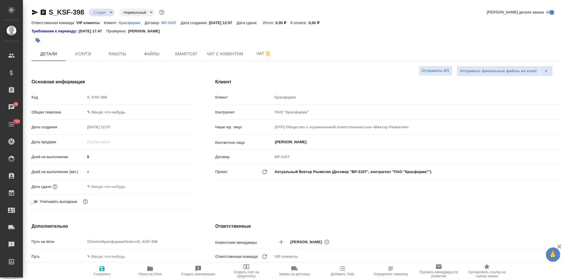
type textarea "x"
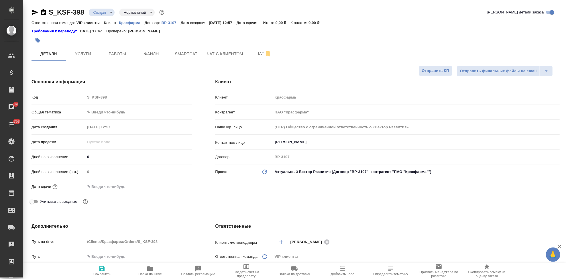
type textarea "x"
